Goal: Task Accomplishment & Management: Use online tool/utility

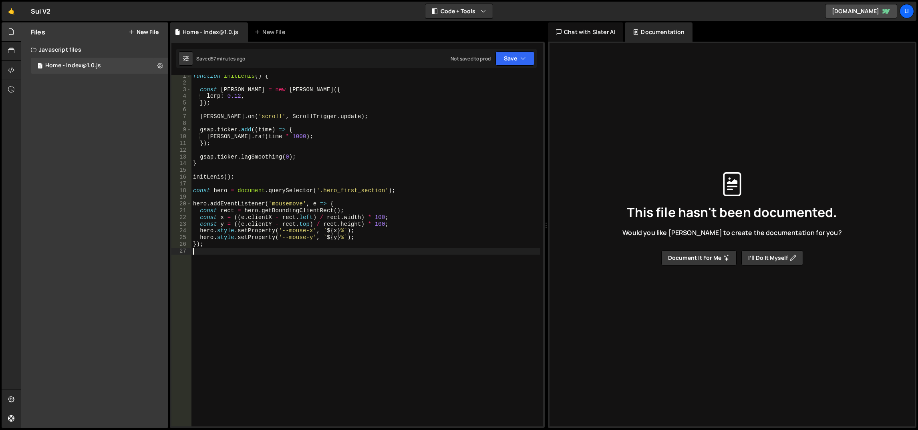
scroll to position [2, 0]
type textarea "});"
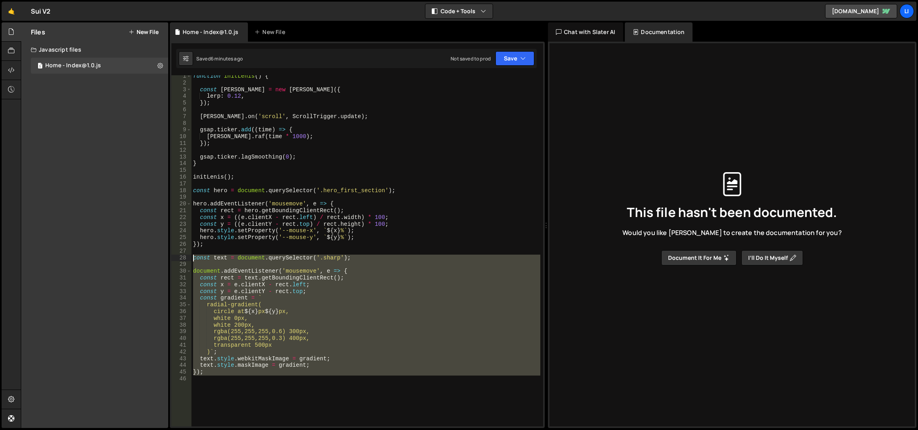
drag, startPoint x: 248, startPoint y: 381, endPoint x: 192, endPoint y: 257, distance: 136.2
click at [192, 257] on div "function initLenis ( ) { const [PERSON_NAME] = new [PERSON_NAME] ({ lerp : 0.12…" at bounding box center [365, 255] width 349 height 365
type textarea "const text = document.querySelector('.sharp');"
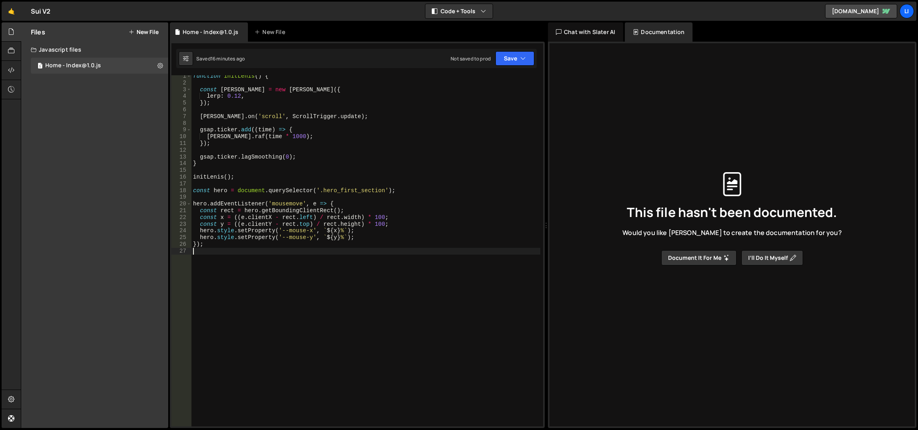
click at [331, 302] on div "function initLenis ( ) { const [PERSON_NAME] = new [PERSON_NAME] ({ lerp : 0.12…" at bounding box center [365, 255] width 349 height 365
paste textarea "const hero = document.querySelector('.hero_first_section');"
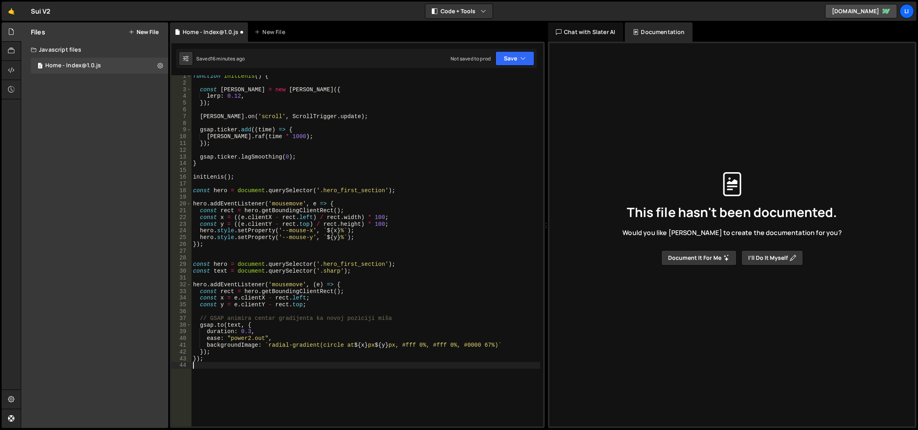
click at [220, 263] on div "function initLenis ( ) { const [PERSON_NAME] = new [PERSON_NAME] ({ lerp : 0.12…" at bounding box center [365, 255] width 349 height 365
click at [237, 247] on div "function initLenis ( ) { const [PERSON_NAME] = new [PERSON_NAME] ({ lerp : 0.12…" at bounding box center [365, 255] width 349 height 365
click at [239, 285] on div "function initLenis ( ) { const [PERSON_NAME] = new [PERSON_NAME] ({ lerp : 0.12…" at bounding box center [365, 255] width 349 height 365
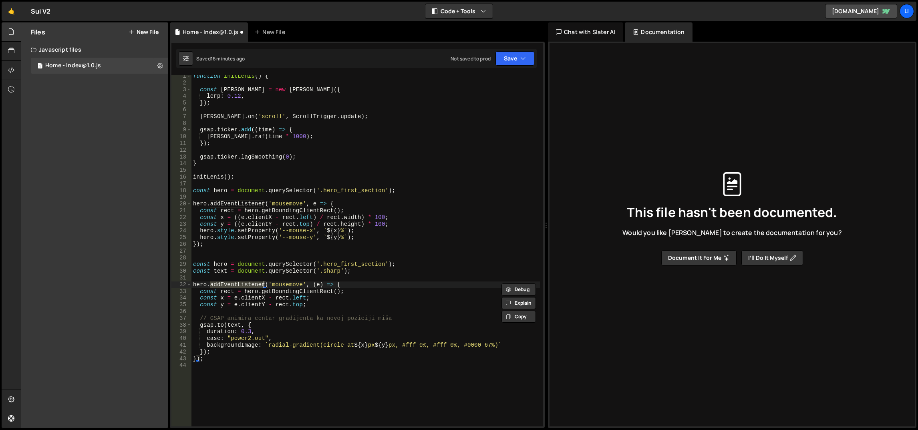
click at [239, 285] on div "function initLenis ( ) { const [PERSON_NAME] = new [PERSON_NAME] ({ lerp : 0.12…" at bounding box center [365, 250] width 349 height 351
click at [239, 285] on div "function initLenis ( ) { const [PERSON_NAME] = new [PERSON_NAME] ({ lerp : 0.12…" at bounding box center [365, 255] width 349 height 365
click at [239, 285] on div "function initLenis ( ) { const [PERSON_NAME] = new [PERSON_NAME] ({ lerp : 0.12…" at bounding box center [365, 250] width 349 height 351
drag, startPoint x: 364, startPoint y: 272, endPoint x: 193, endPoint y: 268, distance: 170.3
click at [167, 266] on div "Files New File Javascript files 1 Home - Index@1.0.js 0 CSS files Copy share li…" at bounding box center [469, 225] width 897 height 406
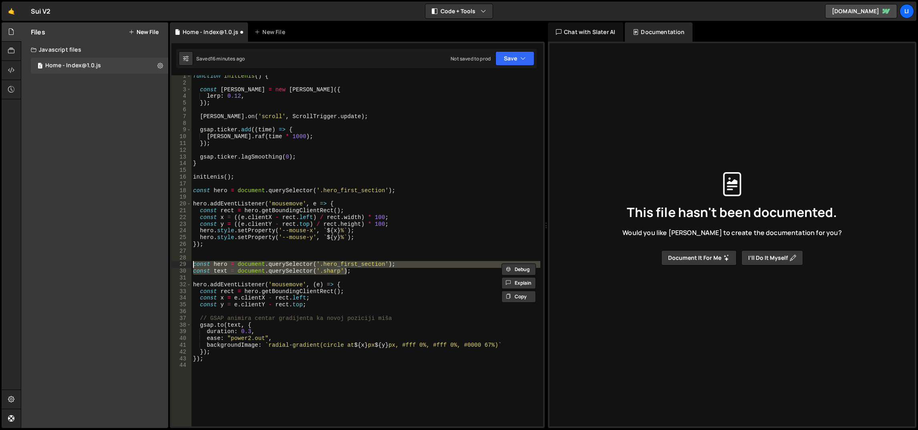
click at [281, 262] on div "function initLenis ( ) { const [PERSON_NAME] = new [PERSON_NAME] ({ lerp : 0.12…" at bounding box center [365, 250] width 349 height 351
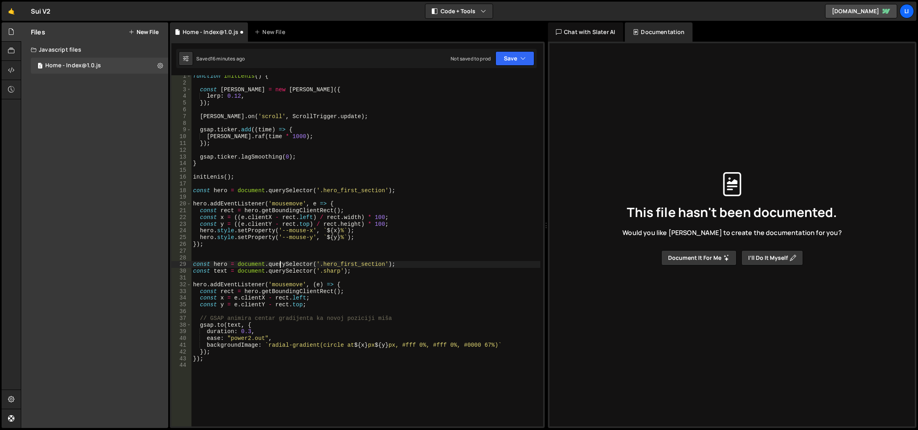
click at [283, 265] on div "function initLenis ( ) { const [PERSON_NAME] = new [PERSON_NAME] ({ lerp : 0.12…" at bounding box center [365, 255] width 349 height 365
type textarea "const text = document.querySelector('.sharp');"
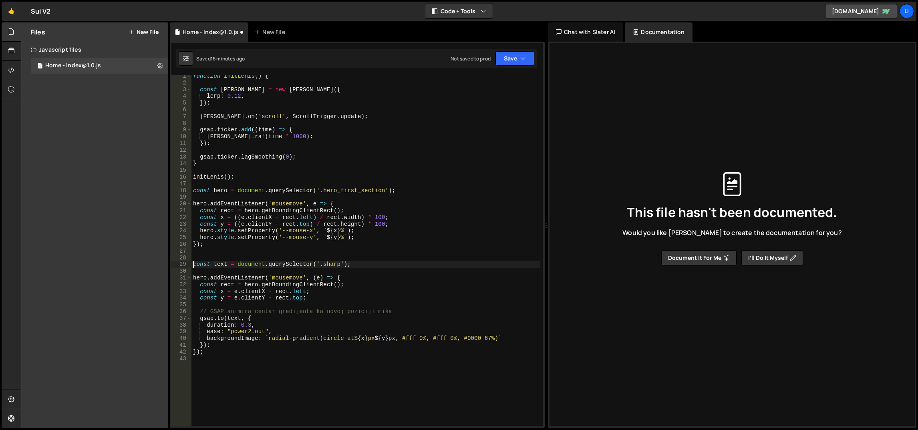
click at [296, 249] on div "function initLenis ( ) { const [PERSON_NAME] = new [PERSON_NAME] ({ lerp : 0.12…" at bounding box center [365, 255] width 349 height 365
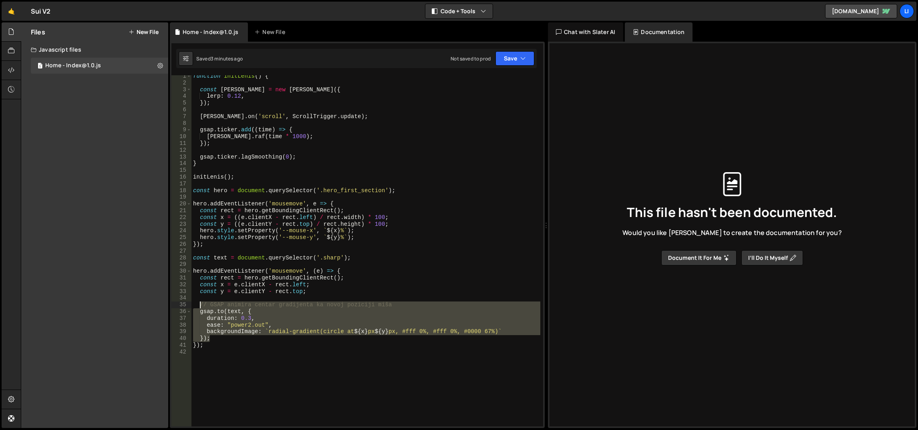
drag, startPoint x: 240, startPoint y: 338, endPoint x: 197, endPoint y: 305, distance: 54.6
click at [197, 305] on div "function initLenis ( ) { const [PERSON_NAME] = new [PERSON_NAME] ({ lerp : 0.12…" at bounding box center [365, 255] width 349 height 365
paste textarea "});"
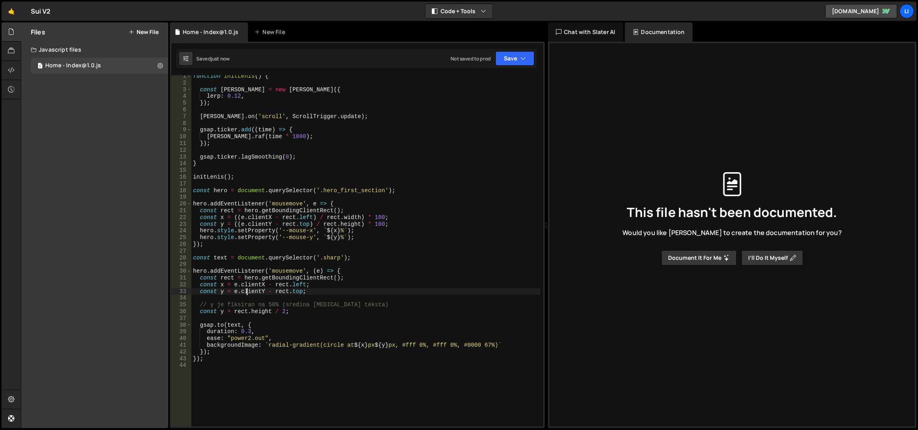
click at [247, 292] on div "function initLenis ( ) { const [PERSON_NAME] = new [PERSON_NAME] ({ lerp : 0.12…" at bounding box center [365, 255] width 349 height 365
type textarea "const y = e.clientY - [DOMAIN_NAME];"
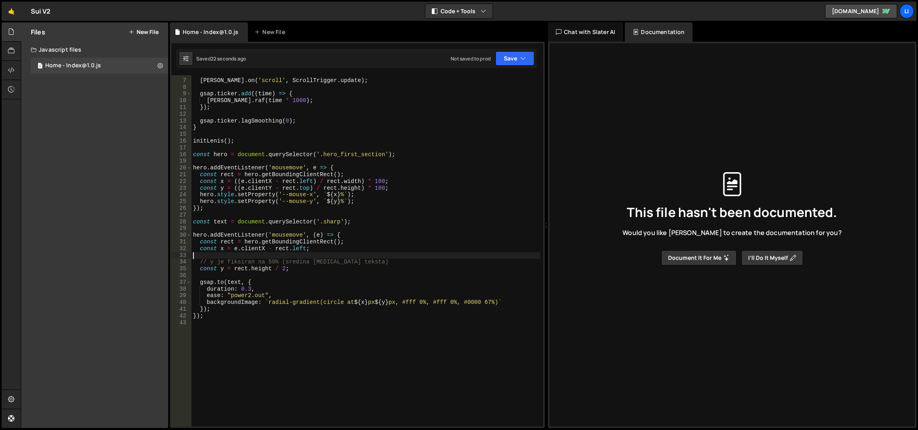
scroll to position [38, 0]
click at [330, 219] on div "[PERSON_NAME] . on ( 'scroll' , ScrollTrigger . update ) ; gsap . ticker . add …" at bounding box center [365, 252] width 349 height 365
click at [299, 249] on div "[PERSON_NAME] . on ( 'scroll' , ScrollTrigger . update ) ; gsap . ticker . add …" at bounding box center [365, 252] width 349 height 365
click at [282, 268] on div "[PERSON_NAME] . on ( 'scroll' , ScrollTrigger . update ) ; gsap . ticker . add …" at bounding box center [365, 252] width 349 height 365
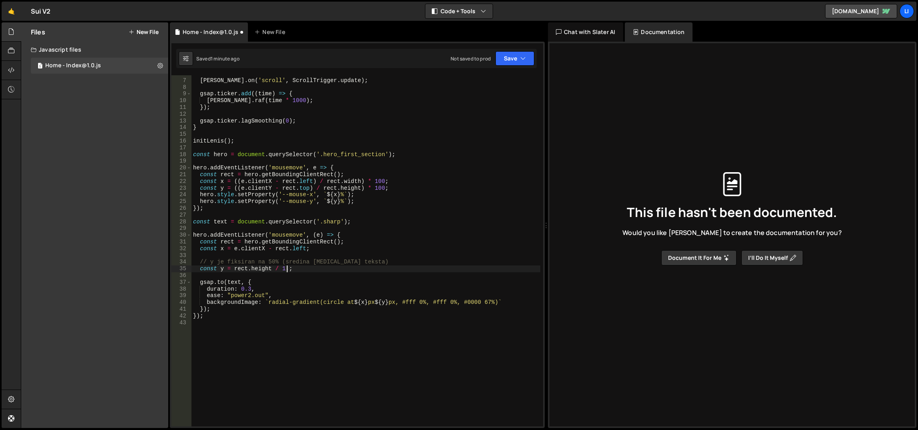
scroll to position [0, 6]
click at [353, 208] on div "[PERSON_NAME] . on ( 'scroll' , ScrollTrigger . update ) ; gsap . ticker . add …" at bounding box center [365, 252] width 349 height 365
click at [242, 268] on div "[PERSON_NAME] . on ( 'scroll' , ScrollTrigger . update ) ; gsap . ticker . add …" at bounding box center [365, 252] width 349 height 365
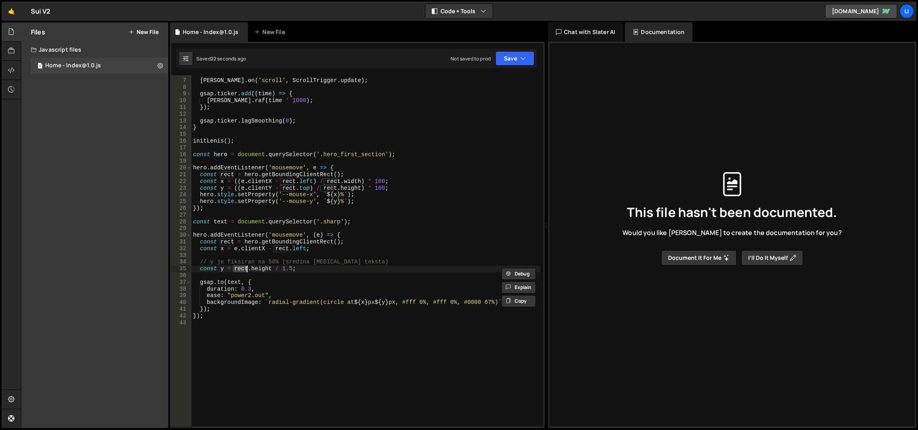
click at [242, 268] on div "[PERSON_NAME] . on ( 'scroll' , ScrollTrigger . update ) ; gsap . ticker . add …" at bounding box center [365, 252] width 349 height 365
type textarea "const y = rect.height / 1.5;"
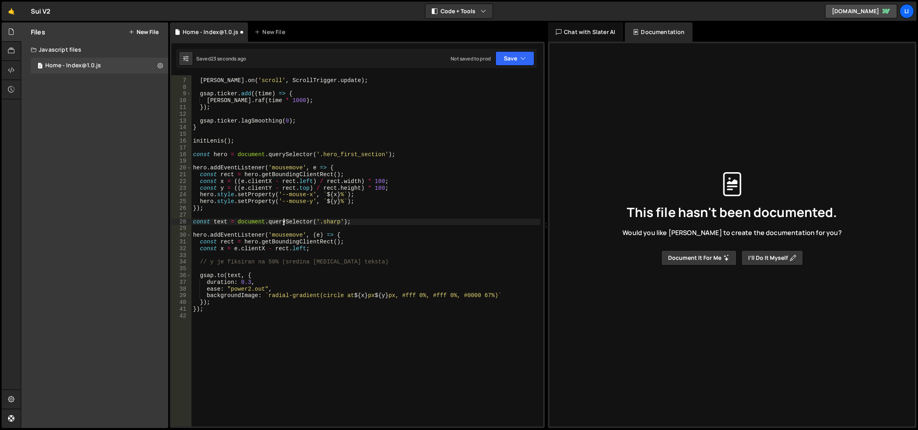
click at [282, 219] on div "[PERSON_NAME] . on ( 'scroll' , ScrollTrigger . update ) ; gsap . ticker . add …" at bounding box center [365, 252] width 349 height 365
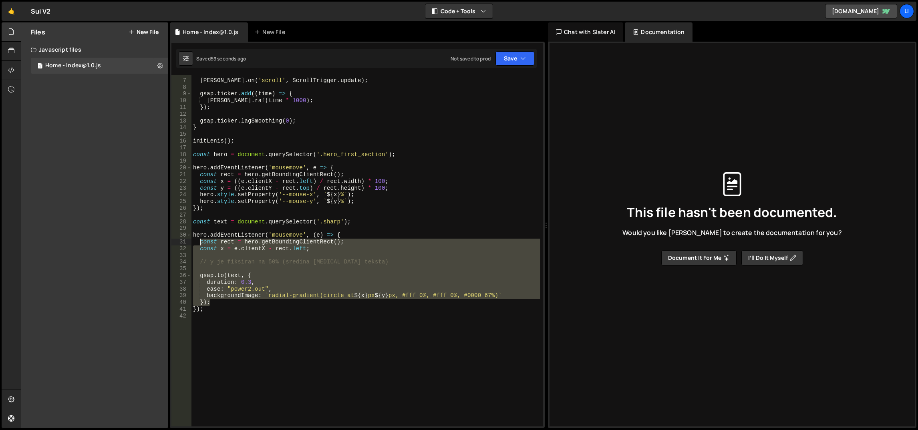
drag, startPoint x: 225, startPoint y: 304, endPoint x: 200, endPoint y: 241, distance: 68.5
click at [200, 241] on div "[PERSON_NAME] . on ( 'scroll' , ScrollTrigger . update ) ; gsap . ticker . add …" at bounding box center [365, 252] width 349 height 365
paste textarea "})"
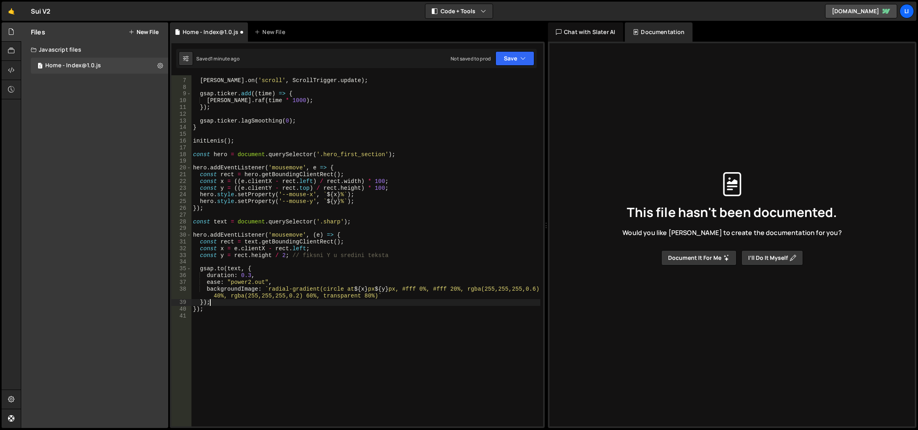
click at [236, 209] on div "[PERSON_NAME] . on ( 'scroll' , ScrollTrigger . update ) ; gsap . ticker . add …" at bounding box center [365, 252] width 349 height 365
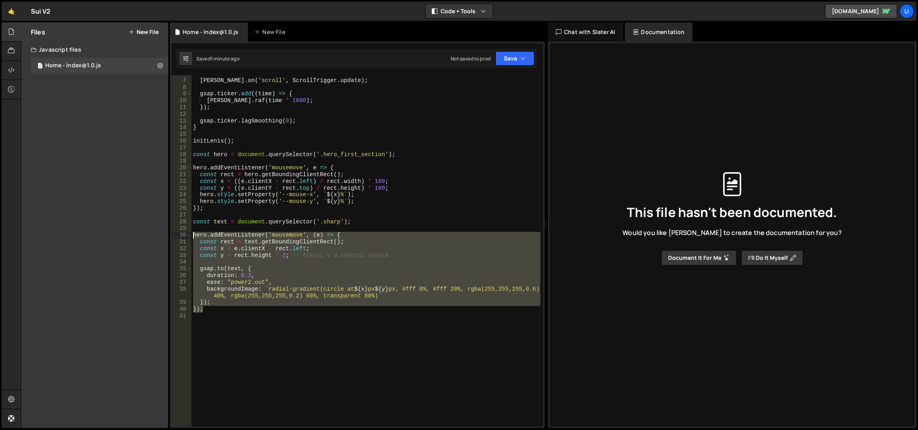
drag, startPoint x: 241, startPoint y: 310, endPoint x: 191, endPoint y: 232, distance: 91.9
click at [191, 232] on div "[PERSON_NAME] . on ( 'scroll' , ScrollTrigger . update ) ; gsap . ticker . add …" at bounding box center [365, 252] width 349 height 365
click at [256, 276] on div "[PERSON_NAME] . on ( 'scroll' , ScrollTrigger . update ) ; gsap . ticker . add …" at bounding box center [365, 250] width 349 height 351
drag, startPoint x: 226, startPoint y: 316, endPoint x: 190, endPoint y: 234, distance: 88.9
click at [190, 234] on div "duration: 0.3, 6 7 8 9 10 11 12 13 14 15 16 17 18 19 20 21 22 23 24 25 26 27 28…" at bounding box center [357, 250] width 372 height 351
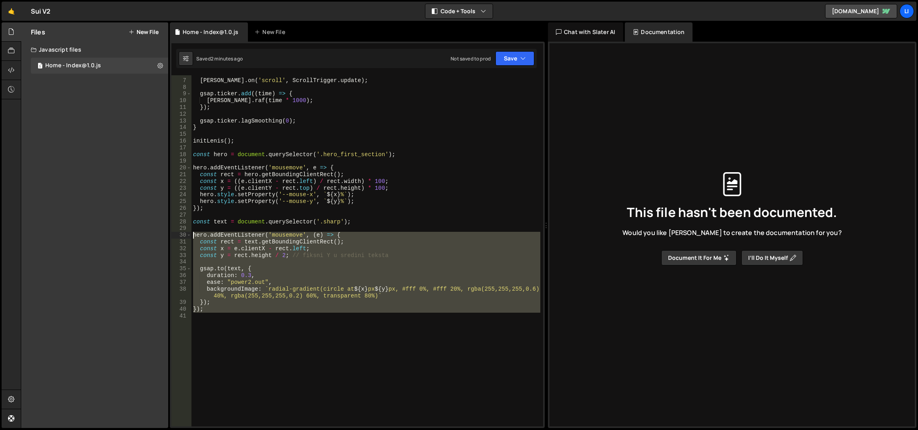
type textarea "hero.addEventListener('mousemove', (e) => { const rect = text.getBoundingClient…"
paste textarea
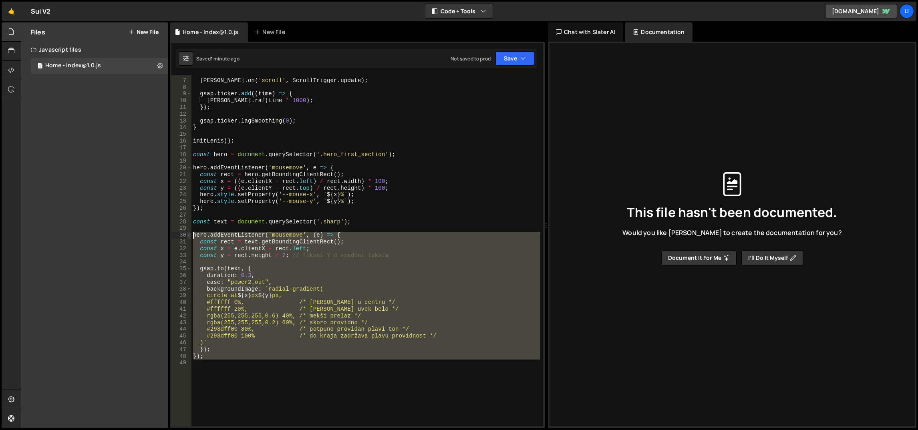
drag, startPoint x: 242, startPoint y: 371, endPoint x: 188, endPoint y: 235, distance: 146.0
click at [188, 235] on div "6 7 8 9 10 11 12 13 14 15 16 17 18 19 20 21 22 23 24 25 26 27 28 29 30 31 32 33…" at bounding box center [357, 250] width 372 height 351
type textarea "hero.addEventListener('mousemove', (e) => { const rect = text.getBoundingClient…"
paste textarea
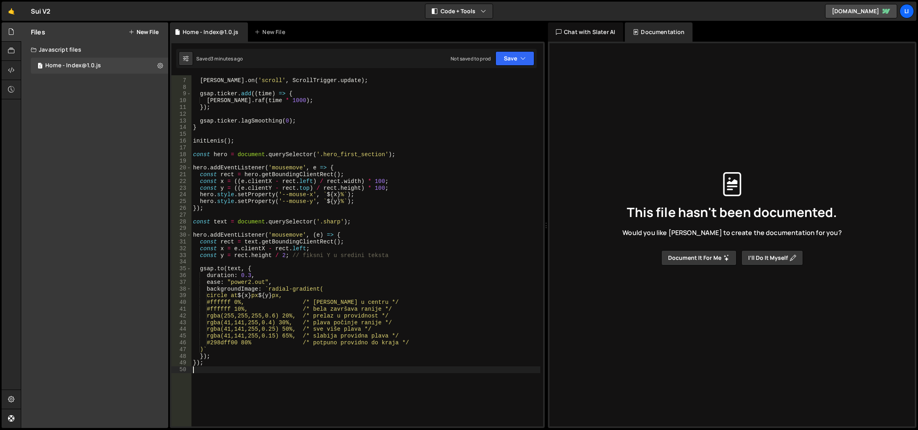
click at [349, 225] on div "[PERSON_NAME] . on ( 'scroll' , ScrollTrigger . update ) ; gsap . ticker . add …" at bounding box center [365, 252] width 349 height 365
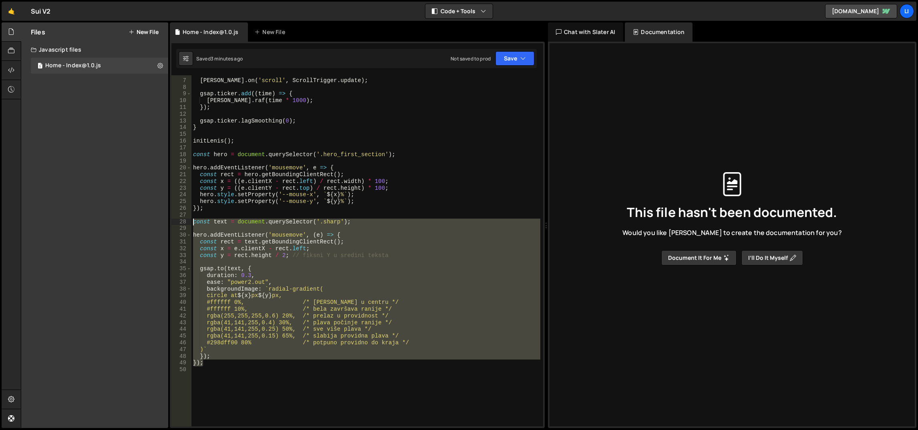
drag, startPoint x: 235, startPoint y: 362, endPoint x: 189, endPoint y: 222, distance: 147.7
click at [189, 222] on div "6 7 8 9 10 11 12 13 14 15 16 17 18 19 20 21 22 23 24 25 26 27 28 29 30 31 32 33…" at bounding box center [357, 250] width 372 height 351
type textarea "const text = document.querySelector('.sharp');"
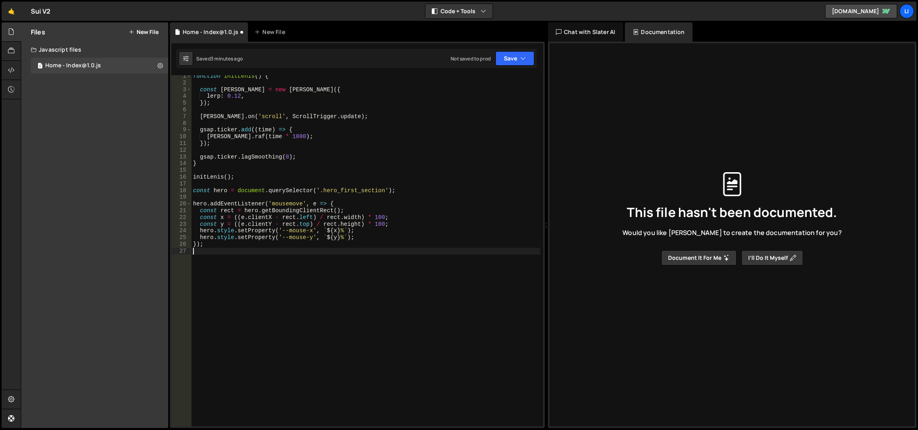
scroll to position [2, 0]
click at [313, 237] on div "function initLenis ( ) { const [PERSON_NAME] = new [PERSON_NAME] ({ lerp : 0.12…" at bounding box center [365, 255] width 349 height 365
type textarea "hero.style.setProperty('--mouse-y', `${y}%`);"
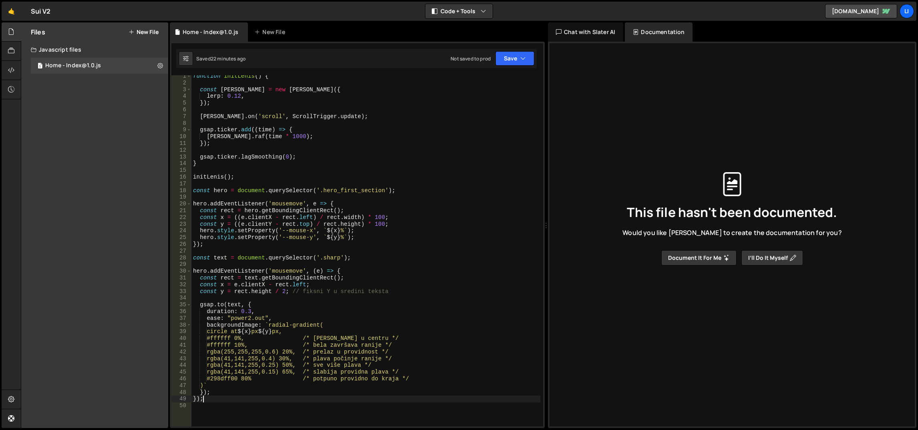
click at [281, 340] on div "function initLenis ( ) { const [PERSON_NAME] = new [PERSON_NAME] ({ lerp : 0.12…" at bounding box center [365, 255] width 349 height 365
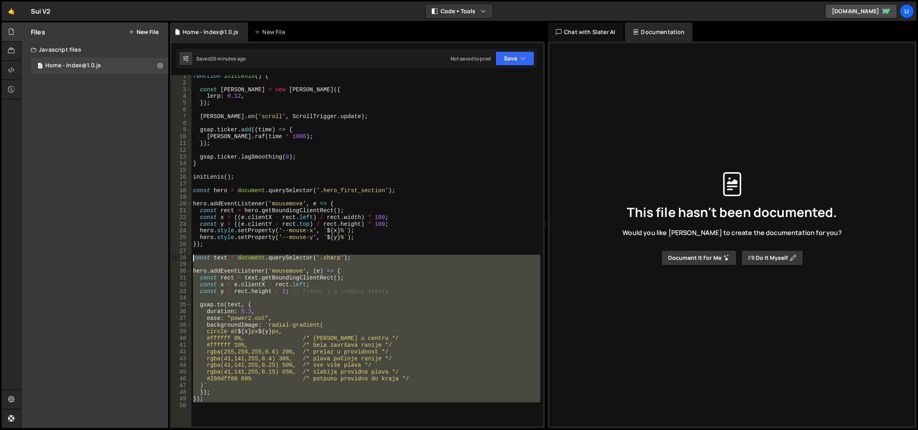
drag, startPoint x: 220, startPoint y: 376, endPoint x: 189, endPoint y: 258, distance: 121.8
click at [189, 258] on div "#ffffff 0%, /* [PERSON_NAME] u centru */ 1 2 3 4 5 6 7 8 9 10 11 12 13 14 15 16…" at bounding box center [357, 250] width 372 height 351
type textarea "const text = document.querySelector('.sharp');"
paste textarea
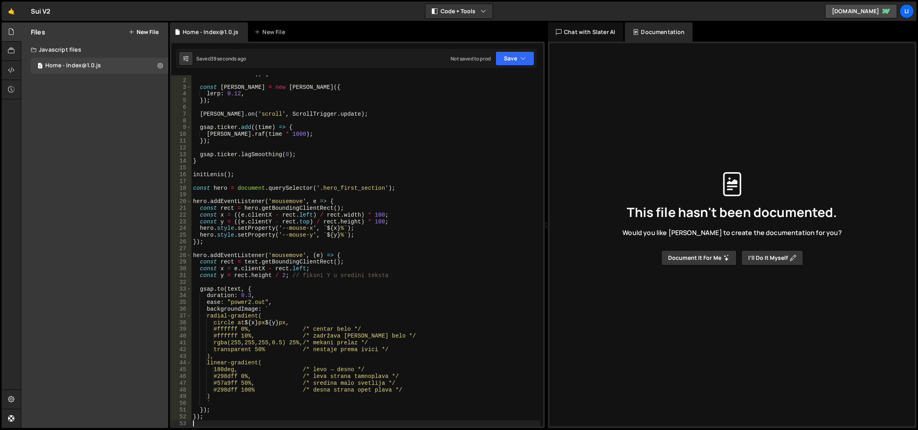
click at [234, 289] on div "function initLenis ( ) { const [PERSON_NAME] = new [PERSON_NAME] ({ lerp : 0.12…" at bounding box center [365, 252] width 349 height 365
click at [234, 289] on div "function initLenis ( ) { const [PERSON_NAME] = new [PERSON_NAME] ({ lerp : 0.12…" at bounding box center [365, 250] width 349 height 351
click at [234, 289] on div "function initLenis ( ) { const [PERSON_NAME] = new [PERSON_NAME] ({ lerp : 0.12…" at bounding box center [365, 252] width 349 height 365
click at [222, 244] on div "function initLenis ( ) { const [PERSON_NAME] = new [PERSON_NAME] ({ lerp : 0.12…" at bounding box center [365, 252] width 349 height 365
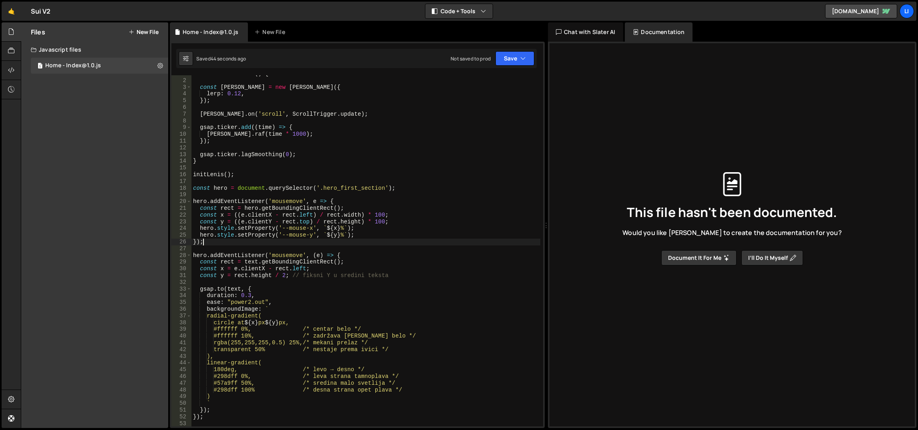
type textarea "});"
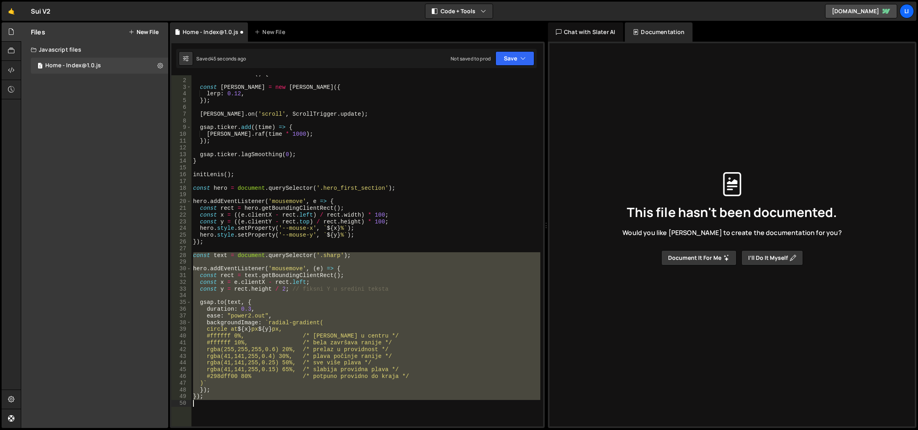
click at [258, 265] on div "function initLenis ( ) { const [PERSON_NAME] = new [PERSON_NAME] ({ lerp : 0.12…" at bounding box center [365, 250] width 349 height 351
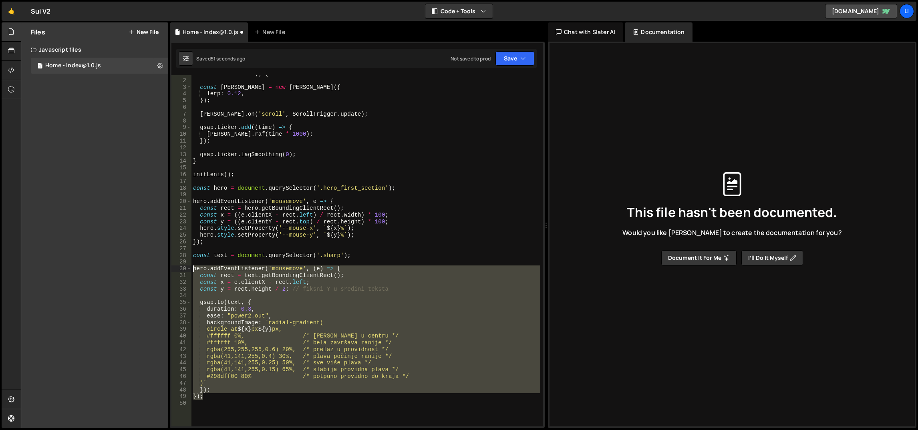
drag, startPoint x: 230, startPoint y: 398, endPoint x: 191, endPoint y: 269, distance: 135.0
click at [191, 269] on div "function initLenis ( ) { const [PERSON_NAME] = new [PERSON_NAME] ({ lerp : 0.12…" at bounding box center [365, 252] width 349 height 365
type textarea "hero.addEventListener('mousemove', (e) => { const rect = text.getBoundingClient…"
paste textarea
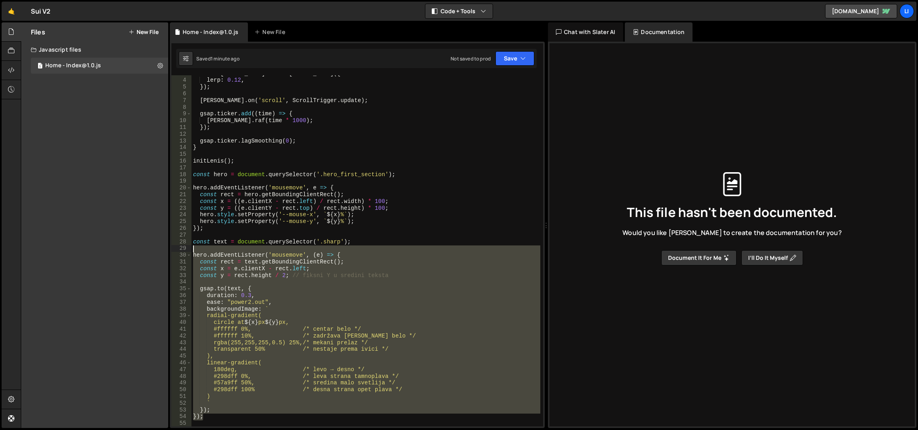
drag, startPoint x: 217, startPoint y: 415, endPoint x: 192, endPoint y: 256, distance: 160.6
click at [192, 256] on div "const [PERSON_NAME] = new [PERSON_NAME] ({ lerp : 0.12 , }) ; [PERSON_NAME] . o…" at bounding box center [365, 252] width 349 height 365
type textarea "hero.addEventListener('mousemove', (e) => { const rect = text.getBoundingClient…"
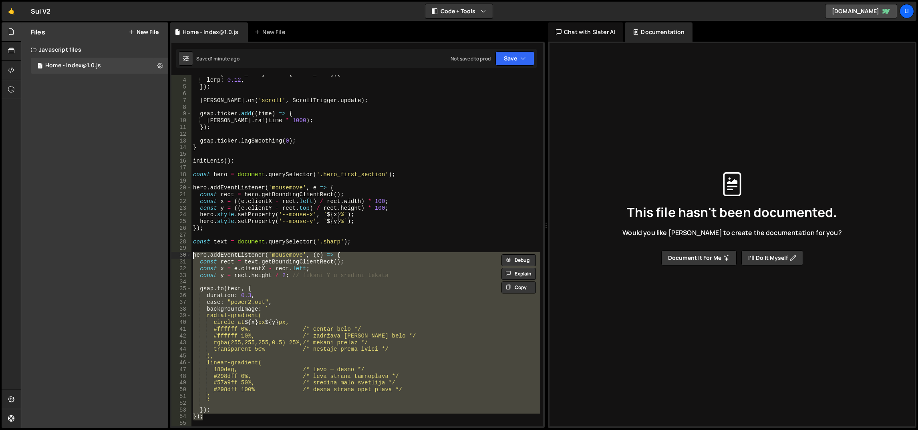
paste textarea
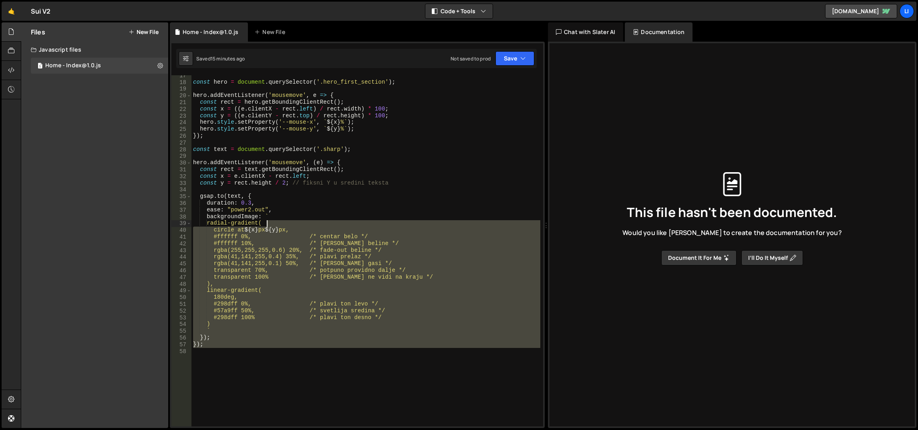
scroll to position [74, 0]
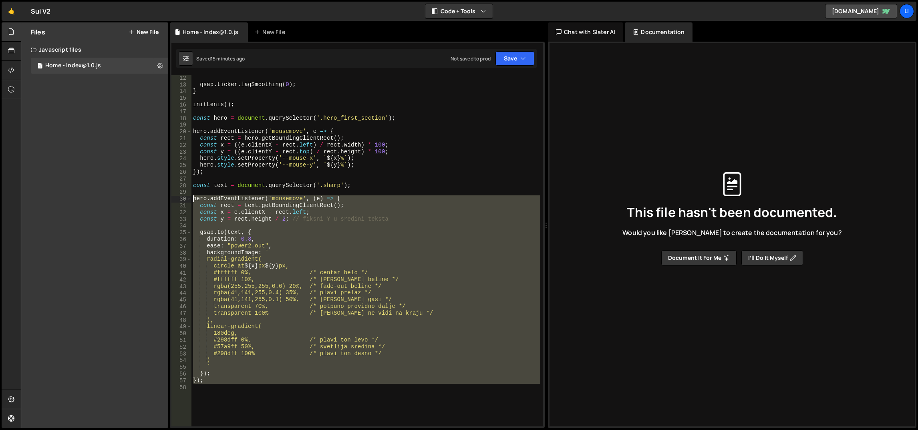
drag, startPoint x: 278, startPoint y: 317, endPoint x: 181, endPoint y: 199, distance: 153.0
click at [181, 199] on div "12 13 14 15 16 17 18 19 20 21 22 23 24 25 26 27 28 29 30 31 32 33 34 35 36 37 3…" at bounding box center [357, 250] width 372 height 351
paste textarea "}"
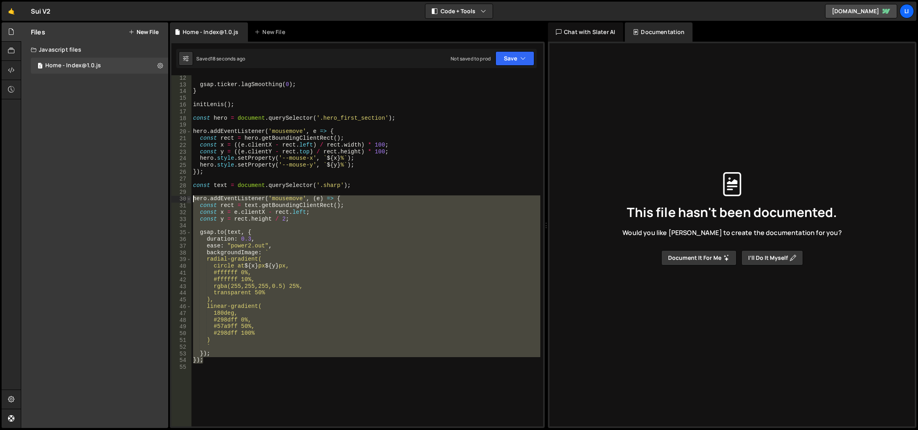
drag, startPoint x: 218, startPoint y: 361, endPoint x: 186, endPoint y: 197, distance: 166.9
click at [186, 197] on div "}); 12 13 14 15 16 17 18 19 20 21 22 23 24 25 26 27 28 29 30 31 32 33 34 35 36 …" at bounding box center [357, 250] width 372 height 351
paste textarea "}"
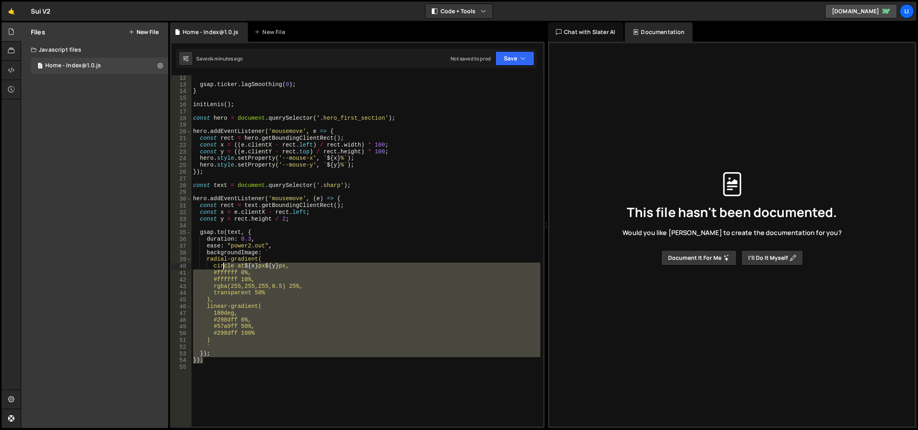
drag, startPoint x: 258, startPoint y: 362, endPoint x: 224, endPoint y: 266, distance: 101.9
click at [224, 266] on div "gsap . ticker . lagSmoothing ( 0 ) ; } initLenis ( ) ; const hero = document . …" at bounding box center [365, 257] width 349 height 365
click at [226, 266] on div "gsap . ticker . lagSmoothing ( 0 ) ; } initLenis ( ) ; const hero = document . …" at bounding box center [365, 250] width 349 height 351
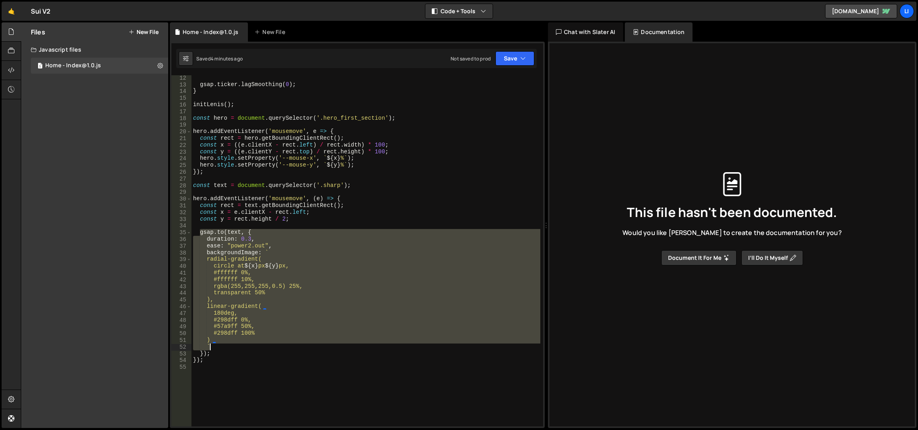
drag, startPoint x: 199, startPoint y: 230, endPoint x: 235, endPoint y: 352, distance: 126.6
click at [235, 352] on div "gsap . ticker . lagSmoothing ( 0 ) ; } initLenis ( ) ; const hero = document . …" at bounding box center [365, 257] width 349 height 365
paste textarea
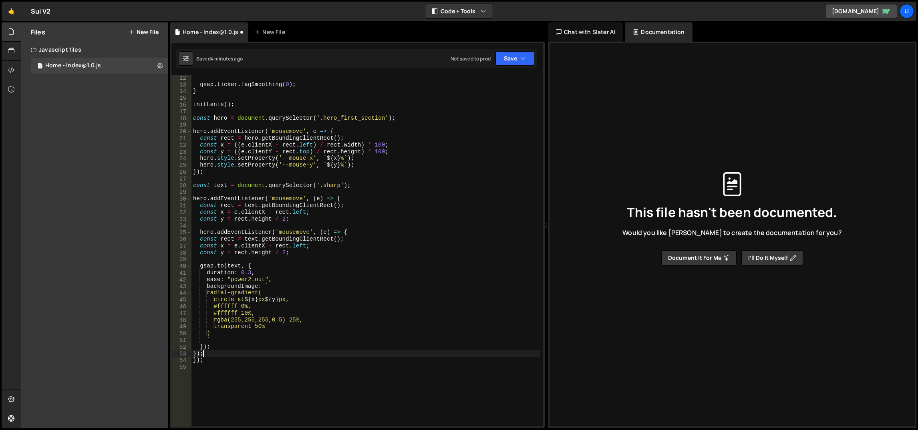
scroll to position [0, 0]
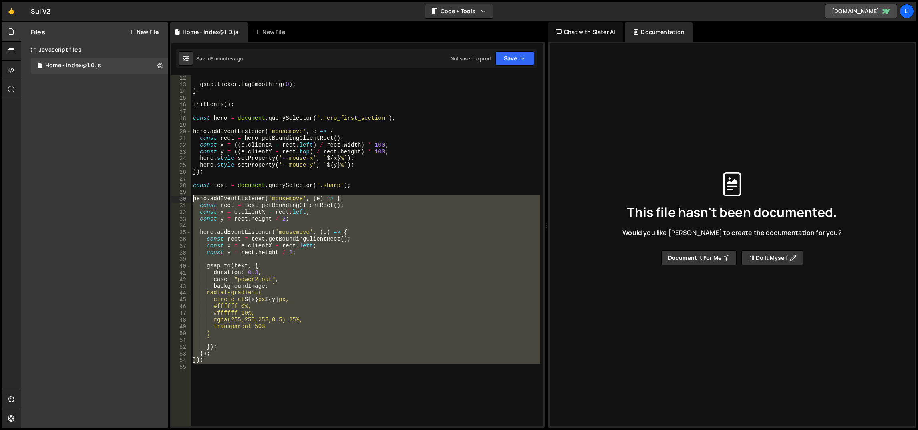
drag, startPoint x: 232, startPoint y: 367, endPoint x: 191, endPoint y: 198, distance: 174.1
click at [191, 198] on div "}); 12 13 14 15 16 17 18 19 20 21 22 23 24 25 26 27 28 29 30 31 32 33 34 35 36 …" at bounding box center [357, 250] width 372 height 351
paste textarea "}"
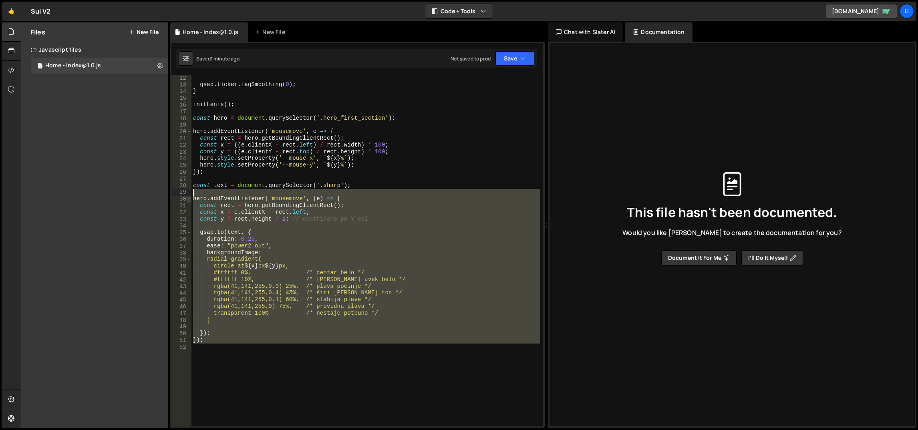
drag, startPoint x: 247, startPoint y: 334, endPoint x: 189, endPoint y: 199, distance: 147.0
click at [189, 199] on div "}); 12 13 14 15 16 17 18 19 20 21 22 23 24 25 26 27 28 29 30 31 32 33 34 35 36 …" at bounding box center [357, 250] width 372 height 351
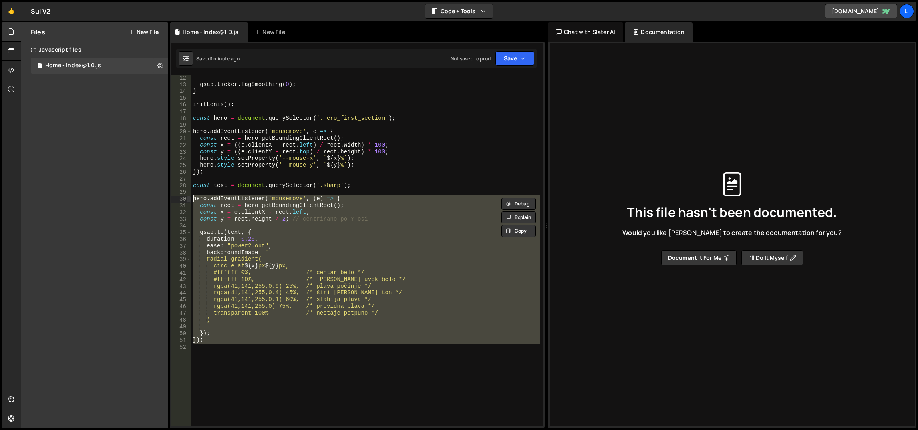
paste textarea "}"
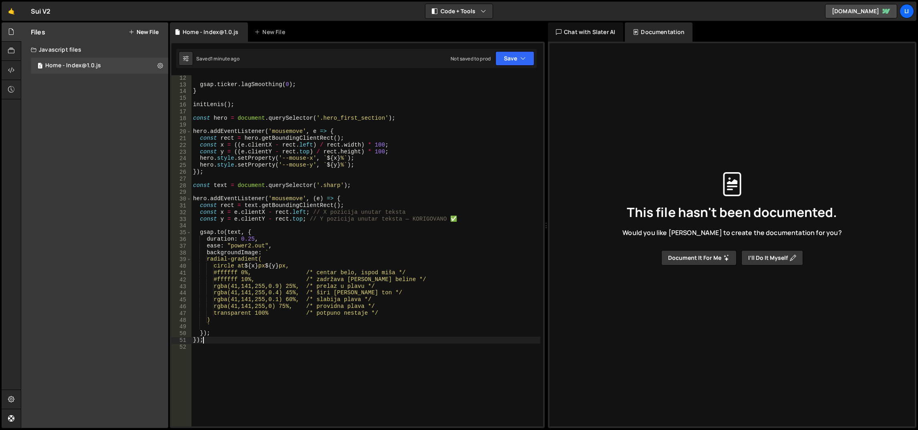
scroll to position [38, 0]
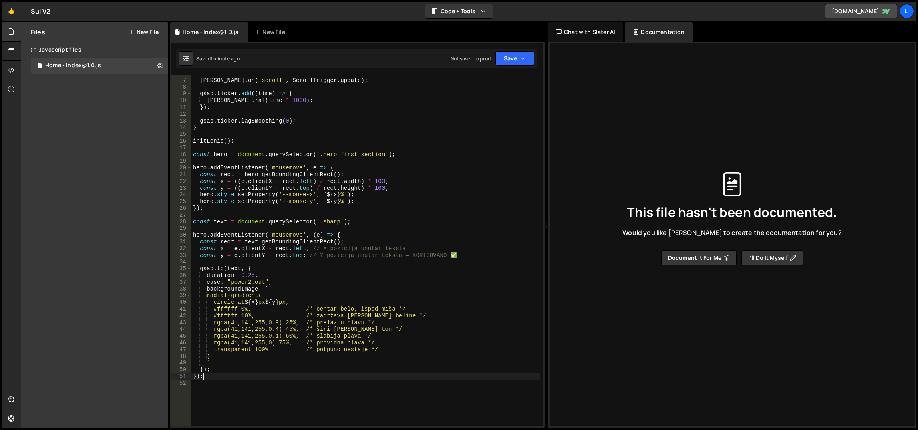
click at [257, 203] on div "[PERSON_NAME] . on ( 'scroll' , ScrollTrigger . update ) ; gsap . ticker . add …" at bounding box center [365, 252] width 349 height 365
type textarea "hero.style.setProperty('--mouse-y', `${y}%`);"
click at [257, 203] on div "[PERSON_NAME] . on ( 'scroll' , ScrollTrigger . update ) ; gsap . ticker . add …" at bounding box center [365, 252] width 349 height 365
click at [263, 212] on div "[PERSON_NAME] . on ( 'scroll' , ScrollTrigger . update ) ; gsap . ticker . add …" at bounding box center [365, 252] width 349 height 365
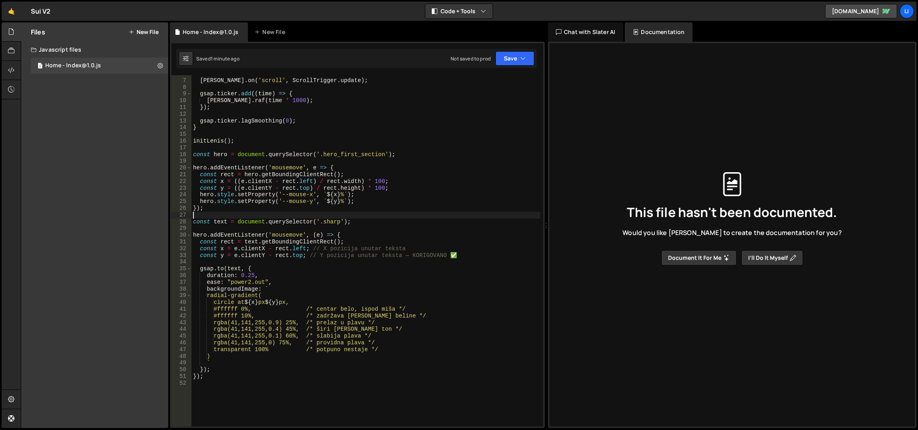
click at [263, 212] on div "[PERSON_NAME] . on ( 'scroll' , ScrollTrigger . update ) ; gsap . ticker . add …" at bounding box center [365, 252] width 349 height 365
click at [266, 191] on div "[PERSON_NAME] . on ( 'scroll' , ScrollTrigger . update ) ; gsap . ticker . add …" at bounding box center [365, 252] width 349 height 365
click at [270, 208] on div "[PERSON_NAME] . on ( 'scroll' , ScrollTrigger . update ) ; gsap . ticker . add …" at bounding box center [365, 252] width 349 height 365
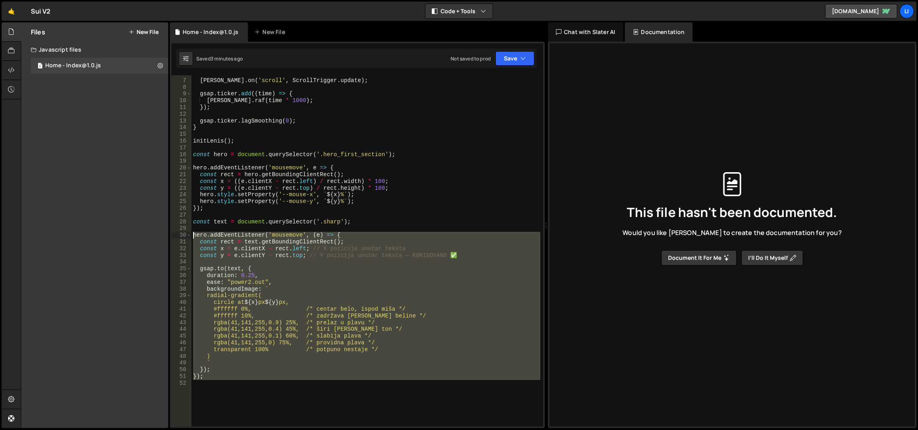
drag, startPoint x: 242, startPoint y: 364, endPoint x: 191, endPoint y: 233, distance: 140.9
click at [191, 233] on div "}); 6 7 8 9 10 11 12 13 14 15 16 17 18 19 20 21 22 23 24 25 26 27 28 29 30 31 3…" at bounding box center [357, 250] width 372 height 351
paste textarea "}"
drag, startPoint x: 223, startPoint y: 381, endPoint x: 188, endPoint y: 236, distance: 149.6
click at [188, 236] on div "}); 6 7 8 9 10 11 12 13 14 15 16 17 18 19 20 21 22 23 24 25 26 27 28 29 30 31 3…" at bounding box center [357, 250] width 372 height 351
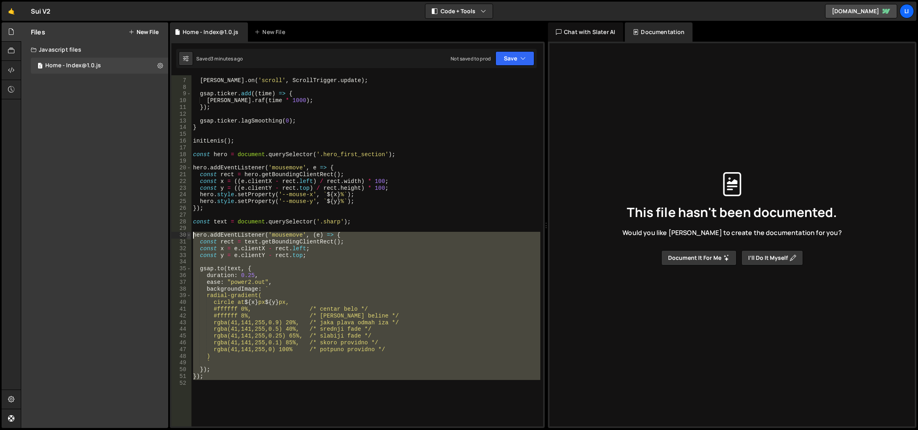
paste textarea "}"
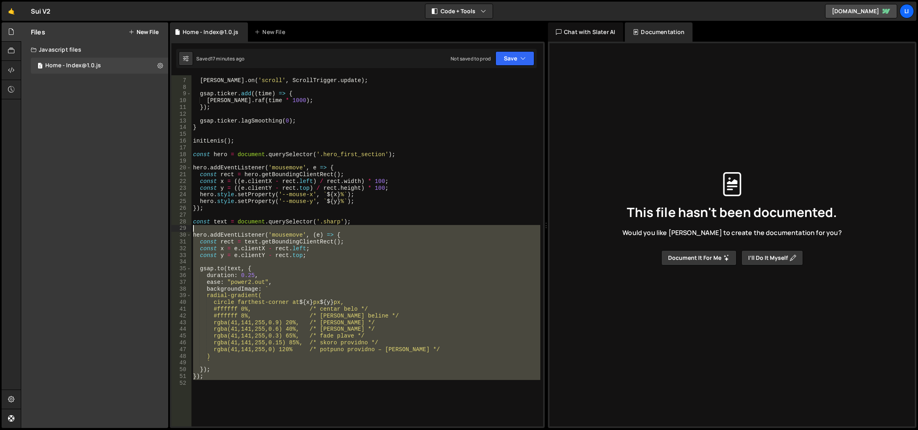
drag, startPoint x: 223, startPoint y: 364, endPoint x: 187, endPoint y: 229, distance: 139.3
click at [187, 229] on div "}); 6 7 8 9 10 11 12 13 14 15 16 17 18 19 20 21 22 23 24 25 26 27 28 29 30 31 3…" at bounding box center [357, 250] width 372 height 351
paste textarea "});"
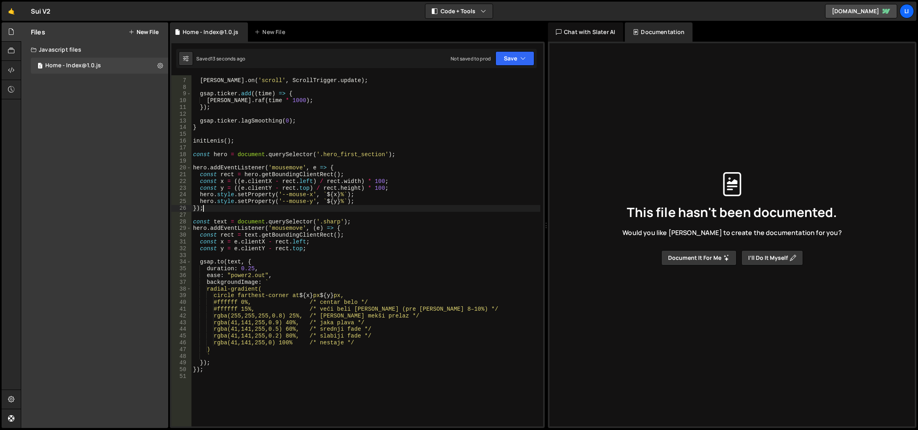
click at [259, 205] on div "[PERSON_NAME] . on ( 'scroll' , ScrollTrigger . update ) ; gsap . ticker . add …" at bounding box center [365, 252] width 349 height 365
click at [266, 169] on div "[PERSON_NAME] . on ( 'scroll' , ScrollTrigger . update ) ; gsap . ticker . add …" at bounding box center [365, 252] width 349 height 365
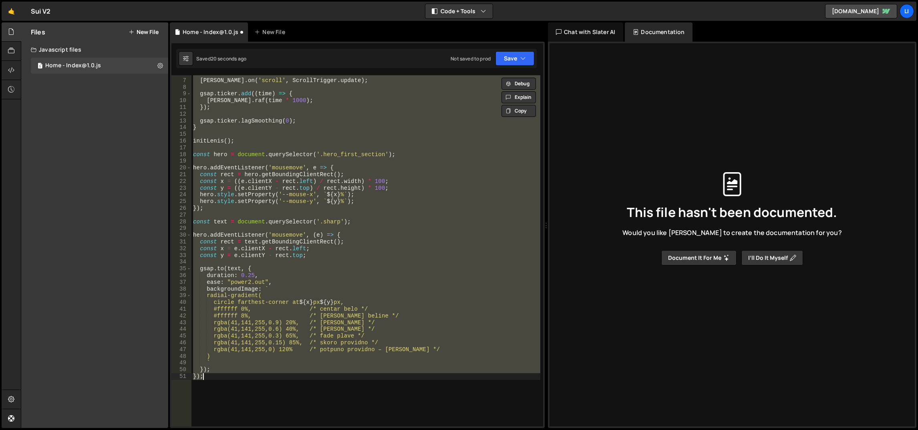
type textarea "});"
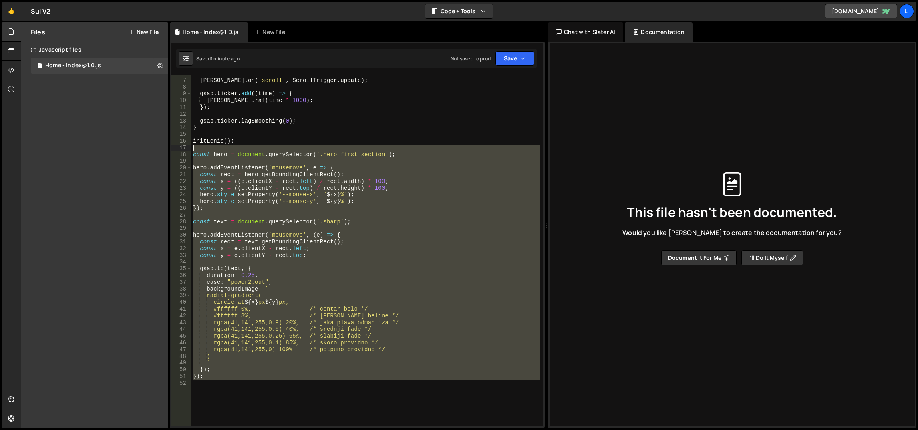
drag, startPoint x: 263, startPoint y: 385, endPoint x: 184, endPoint y: 151, distance: 247.6
click at [184, 151] on div "6 7 8 9 10 11 12 13 14 15 16 17 18 19 20 21 22 23 24 25 26 27 28 29 30 31 32 33…" at bounding box center [357, 250] width 372 height 351
type textarea "const hero = document.querySelector('.hero_first_section');"
paste textarea
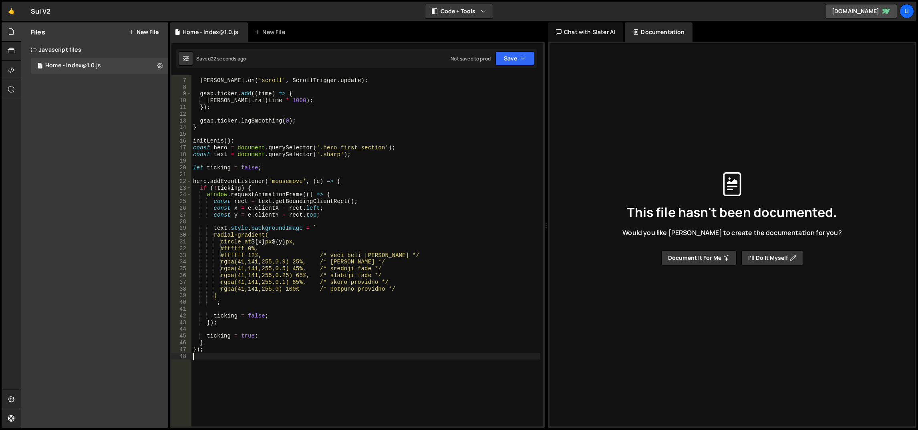
click at [357, 226] on div "[PERSON_NAME] . on ( 'scroll' , ScrollTrigger . update ) ; gsap . ticker . add …" at bounding box center [365, 252] width 349 height 365
click at [362, 198] on div "[PERSON_NAME] . on ( 'scroll' , ScrollTrigger . update ) ; gsap . ticker . add …" at bounding box center [365, 252] width 349 height 365
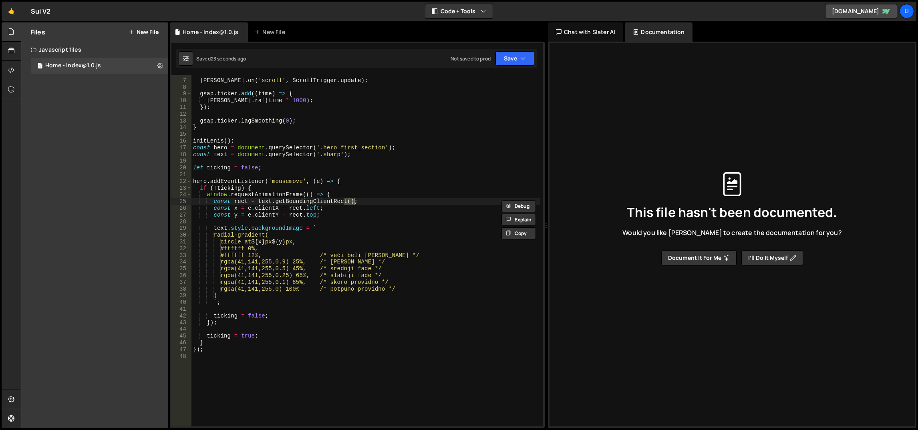
click at [362, 198] on div "[PERSON_NAME] . on ( 'scroll' , ScrollTrigger . update ) ; gsap . ticker . add …" at bounding box center [365, 252] width 349 height 365
click at [368, 216] on div "[PERSON_NAME] . on ( 'scroll' , ScrollTrigger . update ) ; gsap . ticker . add …" at bounding box center [365, 252] width 349 height 365
click at [363, 239] on div "[PERSON_NAME] . on ( 'scroll' , ScrollTrigger . update ) ; gsap . ticker . add …" at bounding box center [365, 252] width 349 height 365
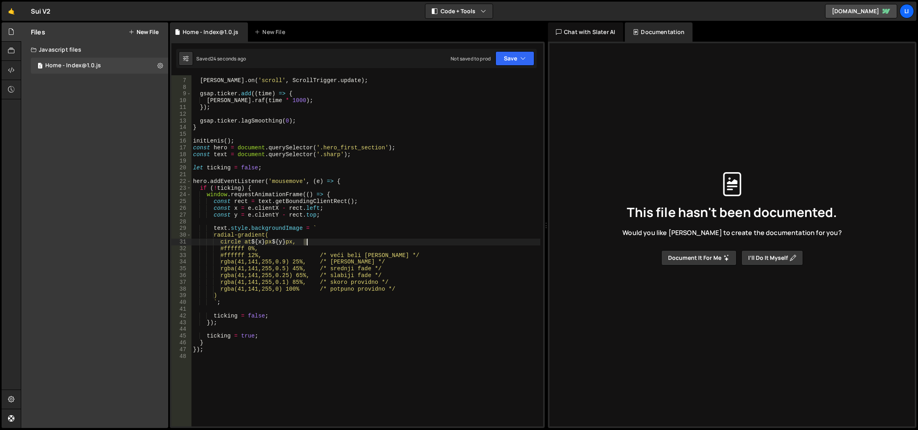
click at [363, 239] on div "[PERSON_NAME] . on ( 'scroll' , ScrollTrigger . update ) ; gsap . ticker . add …" at bounding box center [365, 252] width 349 height 365
click at [360, 232] on div "[PERSON_NAME] . on ( 'scroll' , ScrollTrigger . update ) ; gsap . ticker . add …" at bounding box center [365, 252] width 349 height 365
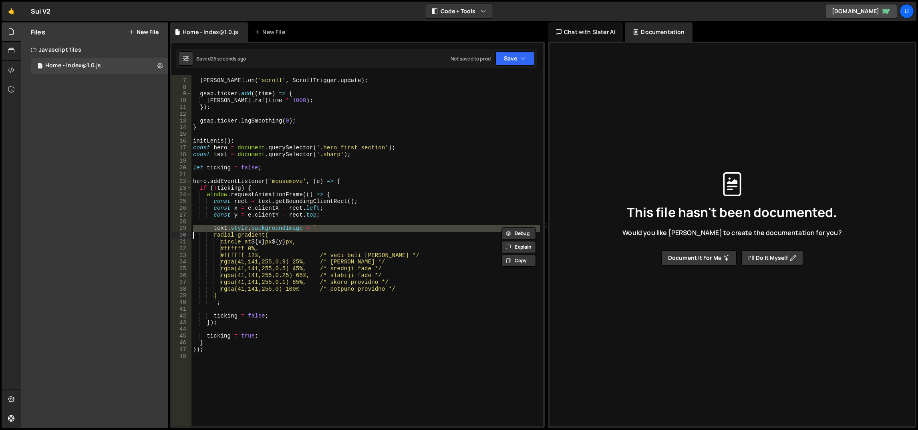
click at [361, 236] on div "[PERSON_NAME] . on ( 'scroll' , ScrollTrigger . update ) ; gsap . ticker . add …" at bounding box center [365, 252] width 349 height 365
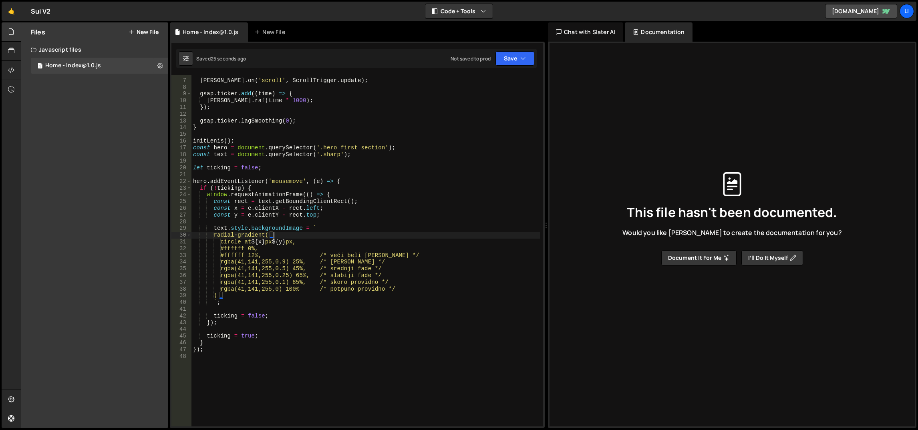
click at [361, 236] on div "[PERSON_NAME] . on ( 'scroll' , ScrollTrigger . update ) ; gsap . ticker . add …" at bounding box center [365, 252] width 349 height 365
type textarea "radial-gradient( circle at ${x}px ${y}px,"
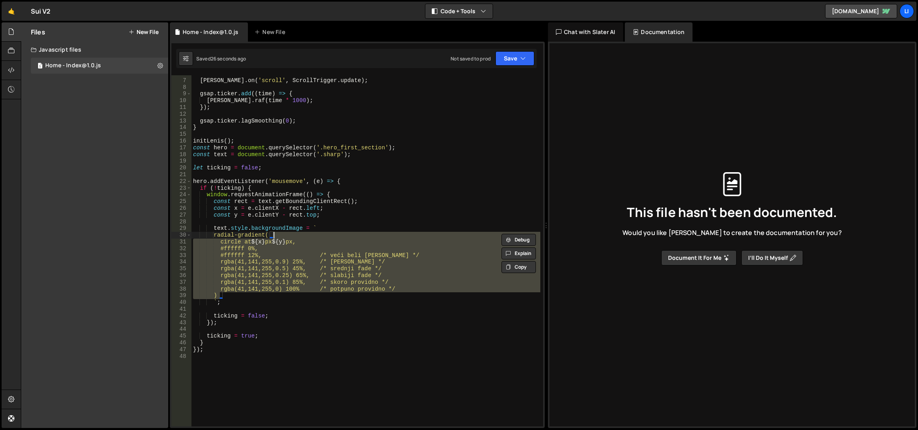
click at [361, 236] on div "[PERSON_NAME] . on ( 'scroll' , ScrollTrigger . update ) ; gsap . ticker . add …" at bounding box center [365, 252] width 349 height 365
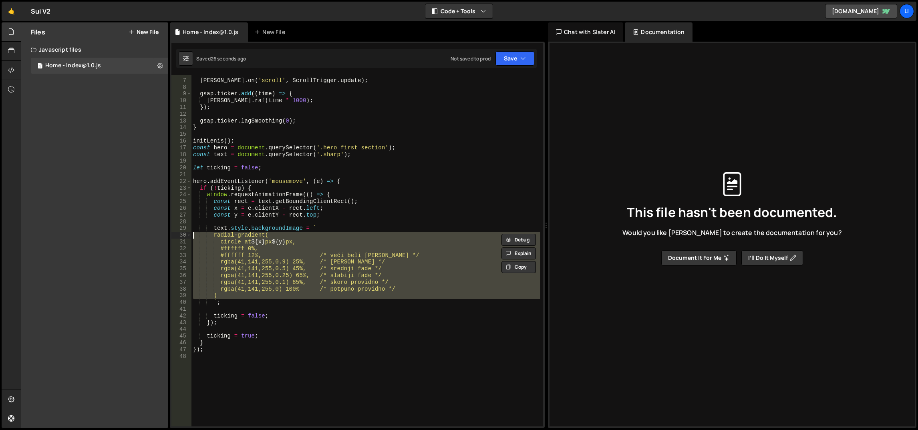
click at [358, 220] on div "[PERSON_NAME] . on ( 'scroll' , ScrollTrigger . update ) ; gsap . ticker . add …" at bounding box center [365, 252] width 349 height 365
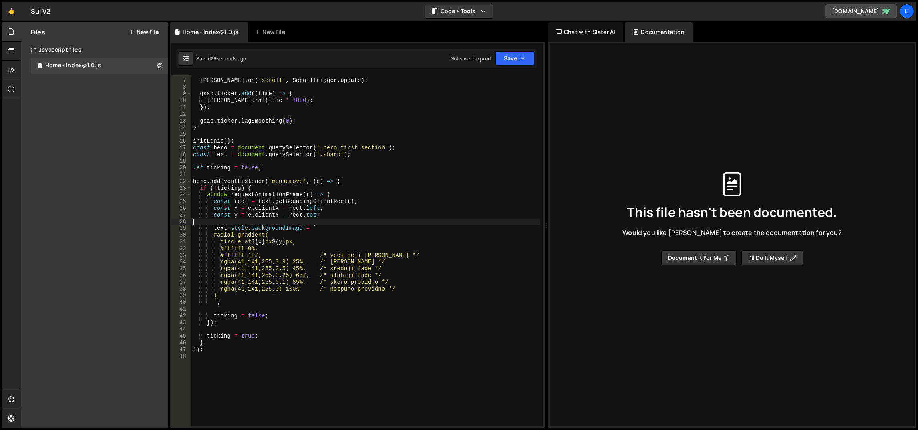
click at [358, 220] on div "[PERSON_NAME] . on ( 'scroll' , ScrollTrigger . update ) ; gsap . ticker . add …" at bounding box center [365, 252] width 349 height 365
click at [362, 240] on div "[PERSON_NAME] . on ( 'scroll' , ScrollTrigger . update ) ; gsap . ticker . add …" at bounding box center [365, 252] width 349 height 365
click at [358, 234] on div "[PERSON_NAME] . on ( 'scroll' , ScrollTrigger . update ) ; gsap . ticker . add …" at bounding box center [365, 252] width 349 height 365
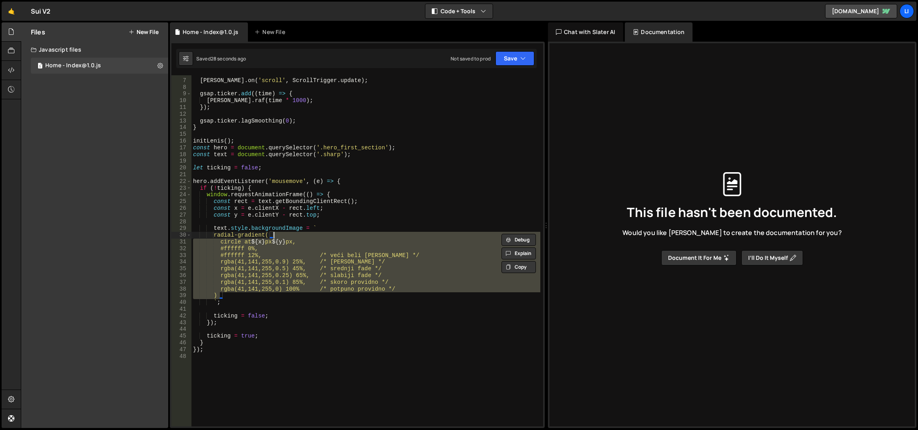
click at [395, 255] on div "[PERSON_NAME] . on ( 'scroll' , ScrollTrigger . update ) ; gsap . ticker . add …" at bounding box center [365, 250] width 349 height 351
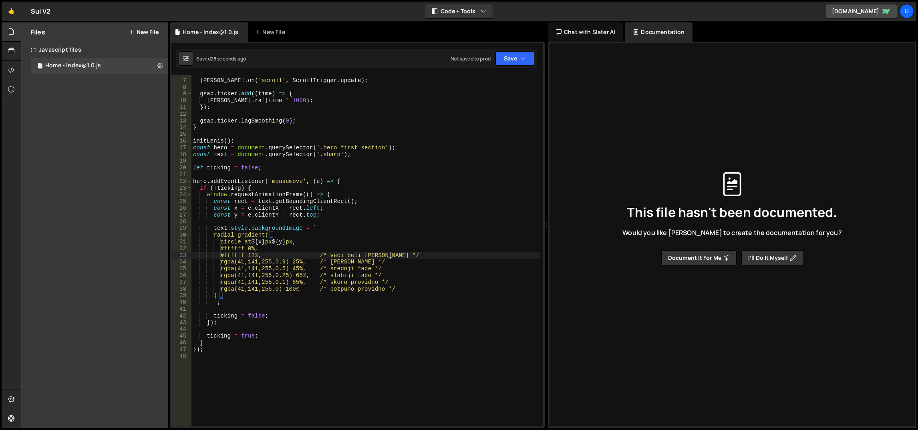
click at [395, 255] on div "[PERSON_NAME] . on ( 'scroll' , ScrollTrigger . update ) ; gsap . ticker . add …" at bounding box center [365, 252] width 349 height 365
click at [383, 239] on div "[PERSON_NAME] . on ( 'scroll' , ScrollTrigger . update ) ; gsap . ticker . add …" at bounding box center [365, 252] width 349 height 365
click at [379, 232] on div "[PERSON_NAME] . on ( 'scroll' , ScrollTrigger . update ) ; gsap . ticker . add …" at bounding box center [365, 252] width 349 height 365
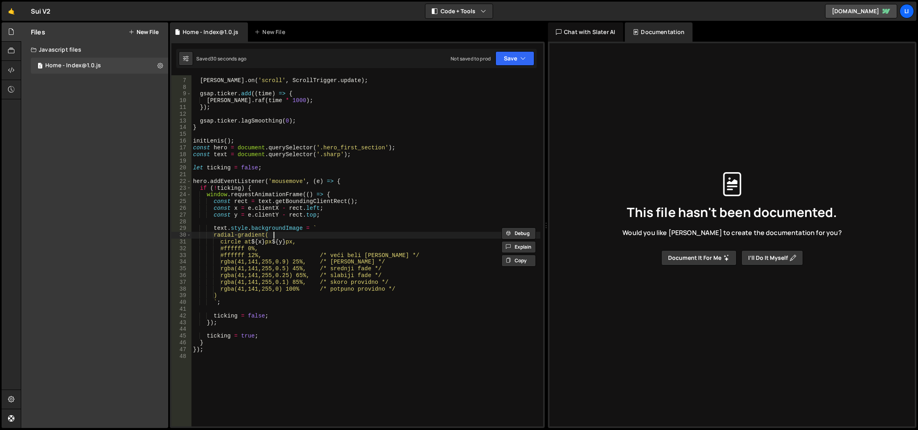
click at [384, 234] on div "[PERSON_NAME] . on ( 'scroll' , ScrollTrigger . update ) ; gsap . ticker . add …" at bounding box center [365, 252] width 349 height 365
type textarea "radial-gradient( circle at ${x}px ${y}px,"
click at [379, 222] on div "[PERSON_NAME] . on ( 'scroll' , ScrollTrigger . update ) ; gsap . ticker . add …" at bounding box center [365, 252] width 349 height 365
click at [382, 229] on div "[PERSON_NAME] . on ( 'scroll' , ScrollTrigger . update ) ; gsap . ticker . add …" at bounding box center [365, 252] width 349 height 365
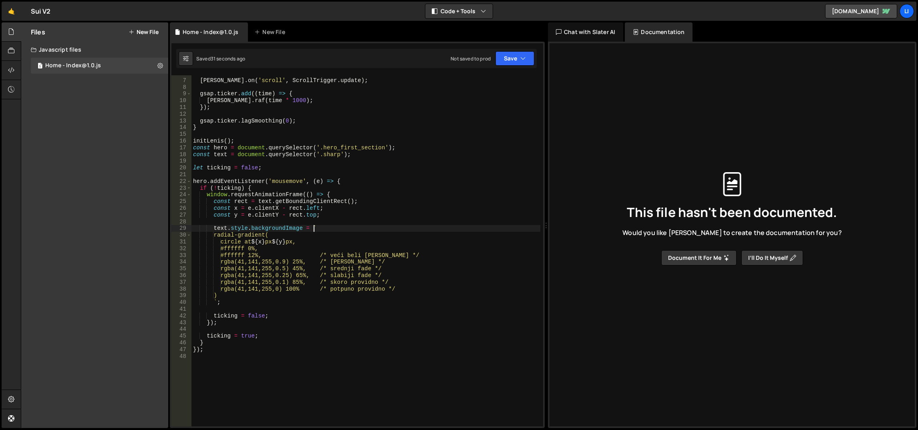
click at [382, 229] on div "[PERSON_NAME] . on ( 'scroll' , ScrollTrigger . update ) ; gsap . ticker . add …" at bounding box center [365, 252] width 349 height 365
click at [331, 241] on div "[PERSON_NAME] . on ( 'scroll' , ScrollTrigger . update ) ; gsap . ticker . add …" at bounding box center [365, 252] width 349 height 365
click at [350, 183] on div "[PERSON_NAME] . on ( 'scroll' , ScrollTrigger . update ) ; gsap . ticker . add …" at bounding box center [365, 252] width 349 height 365
click at [370, 185] on div "[PERSON_NAME] . on ( 'scroll' , ScrollTrigger . update ) ; gsap . ticker . add …" at bounding box center [365, 252] width 349 height 365
type textarea "if (!ticking) {"
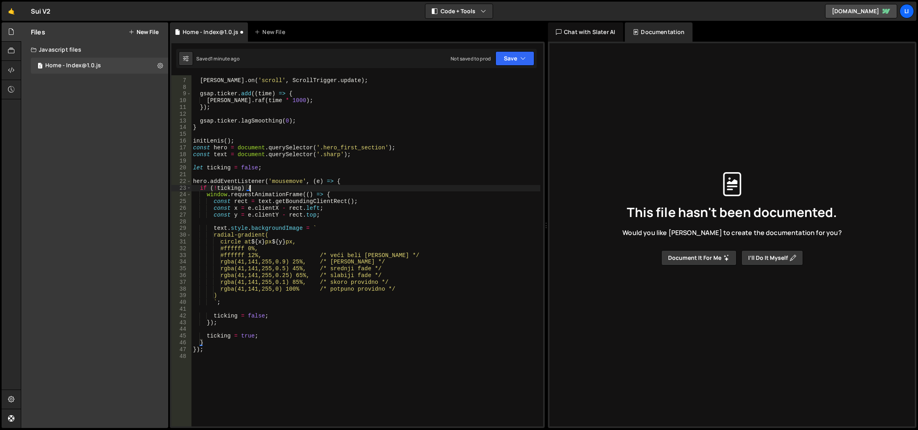
click at [368, 193] on div "[PERSON_NAME] . on ( 'scroll' , ScrollTrigger . update ) ; gsap . ticker . add …" at bounding box center [365, 252] width 349 height 365
type textarea "window.requestAnimationFrame(() => {"
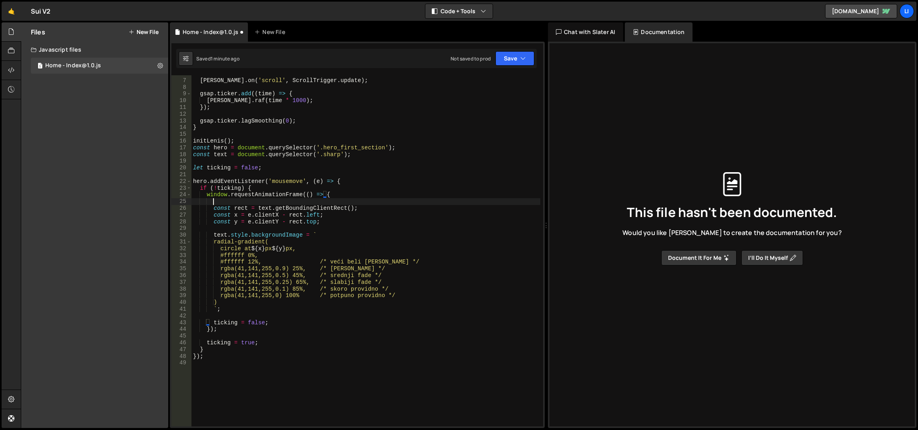
scroll to position [0, 0]
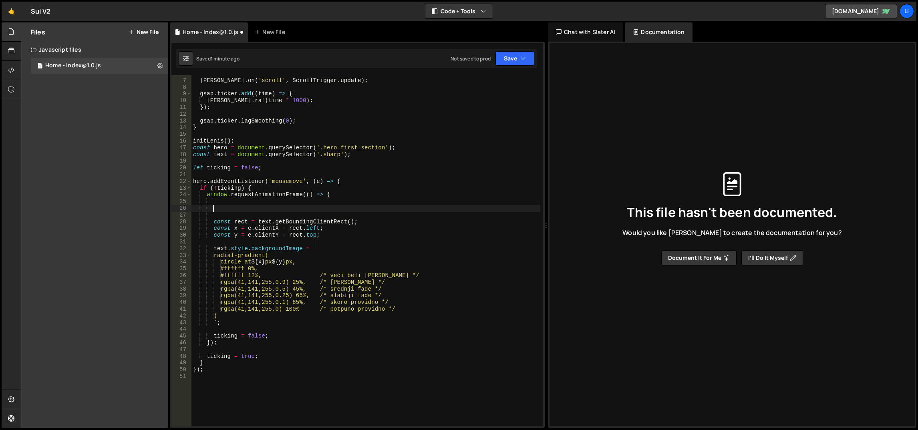
paste textarea "const rect = hero.getBoundingClientRect(); const x = ((e.clientX - rect.left) /…"
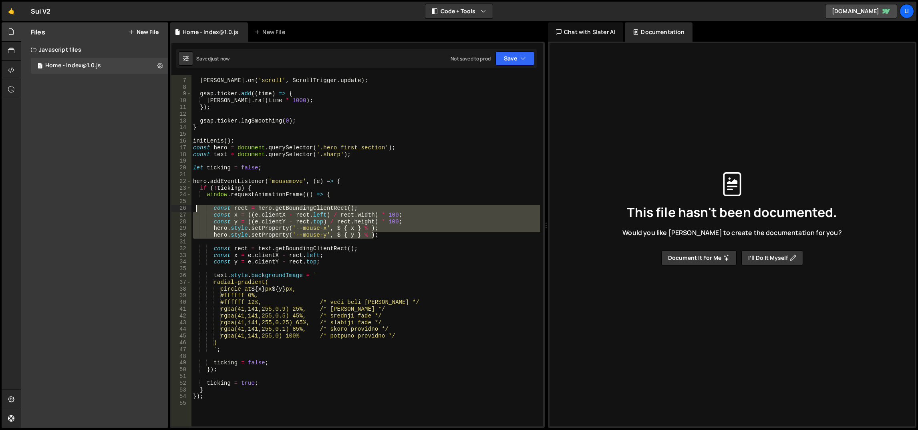
drag, startPoint x: 418, startPoint y: 234, endPoint x: 195, endPoint y: 207, distance: 224.3
click at [195, 207] on div "[PERSON_NAME] . on ( 'scroll' , ScrollTrigger . update ) ; gsap . ticker . add …" at bounding box center [365, 252] width 349 height 365
type textarea "const rect = hero.getBoundingClientRect(); const x = ((e.clientX - rect.left) /…"
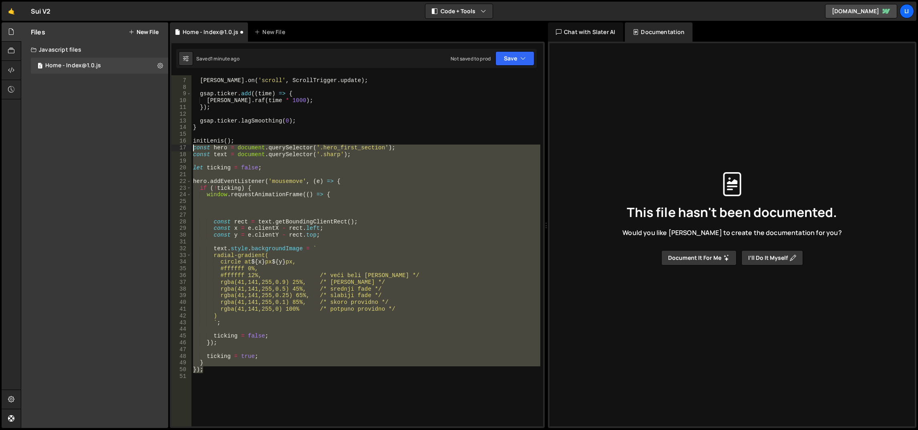
drag, startPoint x: 226, startPoint y: 354, endPoint x: 189, endPoint y: 150, distance: 207.2
click at [189, 150] on div "6 7 8 9 10 11 12 13 14 15 16 17 18 19 20 21 22 23 24 25 26 27 28 29 30 31 32 33…" at bounding box center [357, 250] width 372 height 351
type textarea "const hero = document.querySelector('.hero_first_section'); const text = docume…"
paste textarea
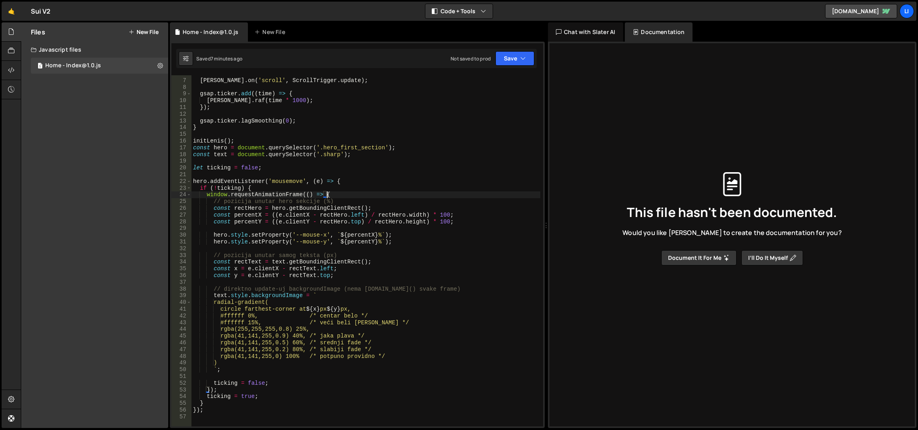
drag, startPoint x: 361, startPoint y: 197, endPoint x: 358, endPoint y: 194, distance: 4.5
click at [358, 194] on div "[PERSON_NAME] . on ( 'scroll' , ScrollTrigger . update ) ; gsap . ticker . add …" at bounding box center [365, 252] width 349 height 365
type textarea "window.requestAnimationFrame(() => {"
click at [295, 137] on div "[PERSON_NAME] . on ( 'scroll' , ScrollTrigger . update ) ; gsap . ticker . add …" at bounding box center [365, 252] width 349 height 365
type textarea "initLenis();"
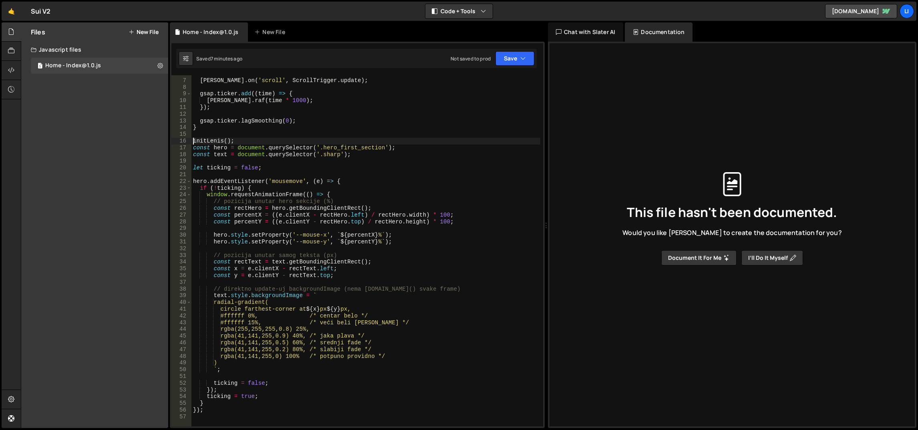
click at [318, 140] on div "[PERSON_NAME] . on ( 'scroll' , ScrollTrigger . update ) ; gsap . ticker . add …" at bounding box center [365, 252] width 349 height 365
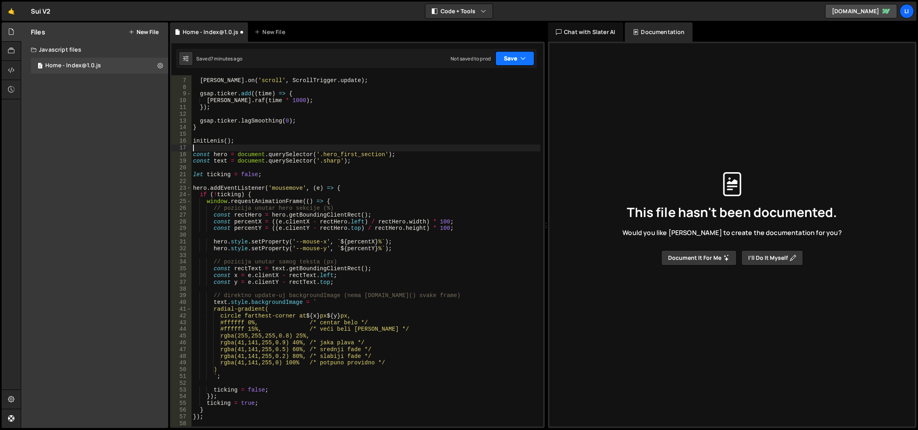
click at [514, 56] on button "Save" at bounding box center [514, 58] width 39 height 14
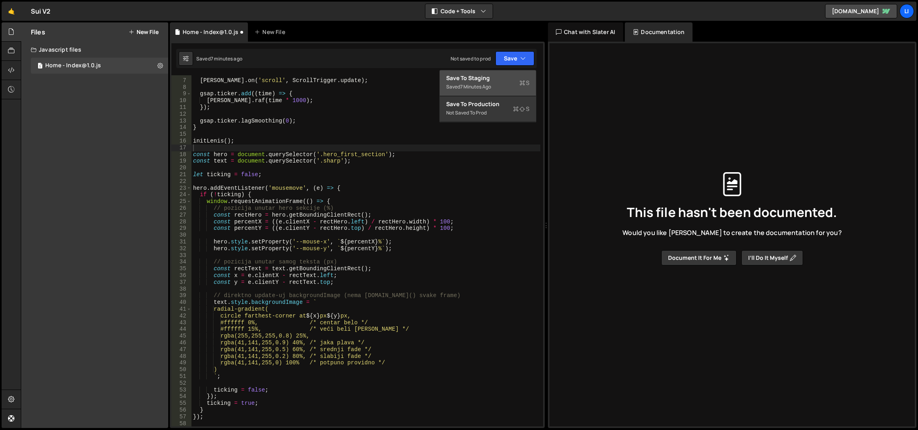
click at [503, 75] on div "Save to Staging S" at bounding box center [487, 78] width 83 height 8
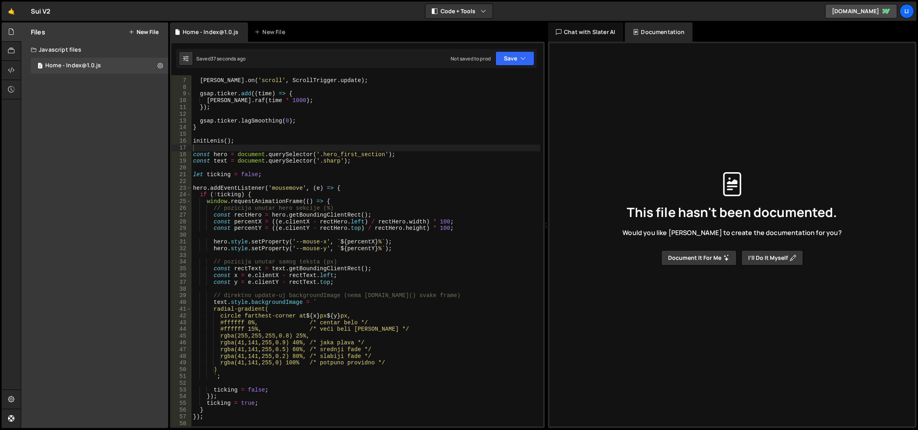
click at [276, 181] on div "[PERSON_NAME] . on ( 'scroll' , ScrollTrigger . update ) ; gsap . ticker . add …" at bounding box center [365, 252] width 349 height 365
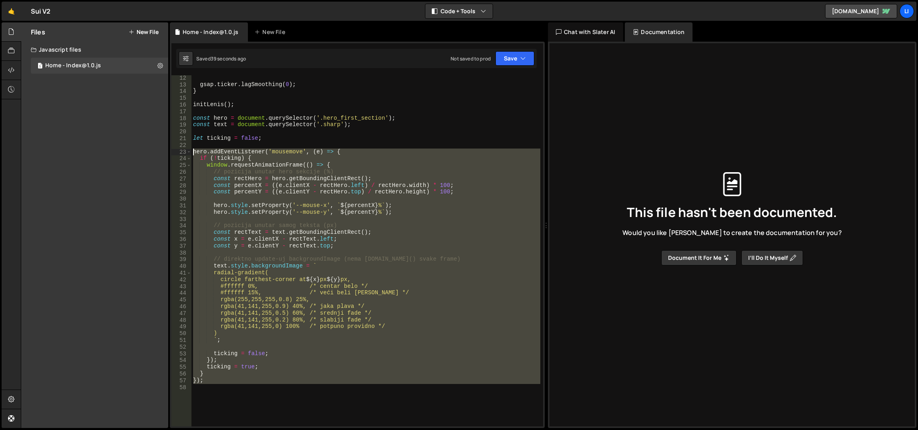
drag, startPoint x: 247, startPoint y: 385, endPoint x: 193, endPoint y: 151, distance: 239.9
click at [193, 151] on div "gsap . ticker . lagSmoothing ( 0 ) ; } initLenis ( ) ; const hero = document . …" at bounding box center [365, 257] width 349 height 365
click at [295, 244] on div "gsap . ticker . lagSmoothing ( 0 ) ; } initLenis ( ) ; const hero = document . …" at bounding box center [365, 250] width 349 height 351
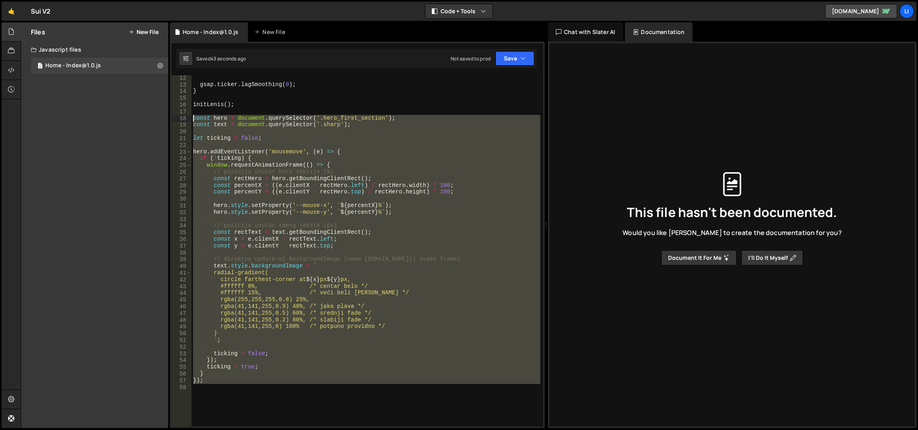
drag, startPoint x: 272, startPoint y: 386, endPoint x: 190, endPoint y: 120, distance: 278.4
click at [190, 120] on div "const y = e.clientY - [DOMAIN_NAME]; 12 13 14 15 16 17 18 19 20 21 22 23 24 25 …" at bounding box center [357, 250] width 372 height 351
click at [225, 226] on div "gsap . ticker . lagSmoothing ( 0 ) ; } initLenis ( ) ; const hero = document . …" at bounding box center [365, 250] width 349 height 351
type textarea "// pozicija unutar samog teksta (px)"
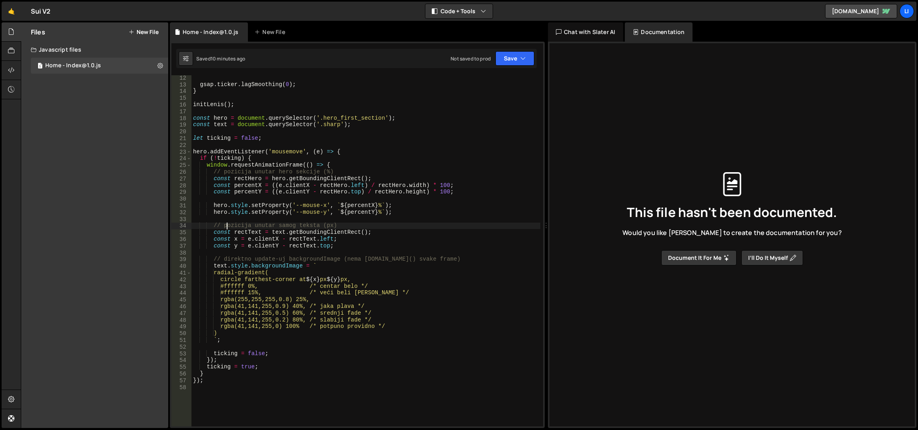
scroll to position [38, 0]
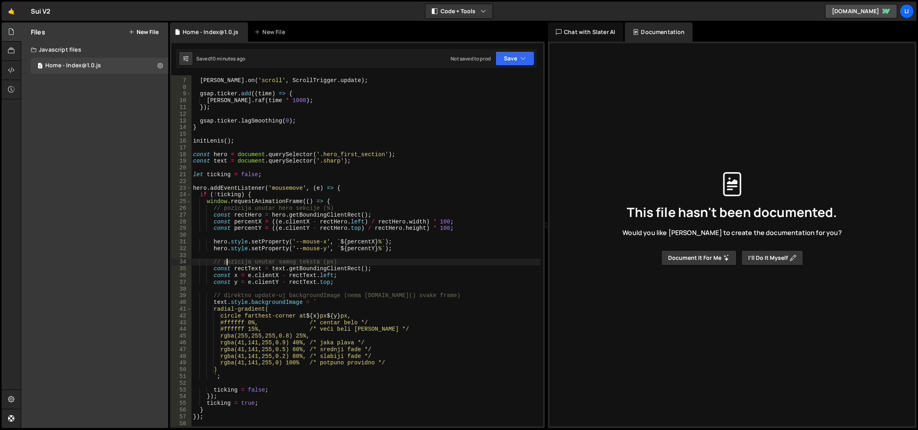
click at [298, 170] on div "[PERSON_NAME] . on ( 'scroll' , ScrollTrigger . update ) ; gsap . ticker . add …" at bounding box center [365, 252] width 349 height 365
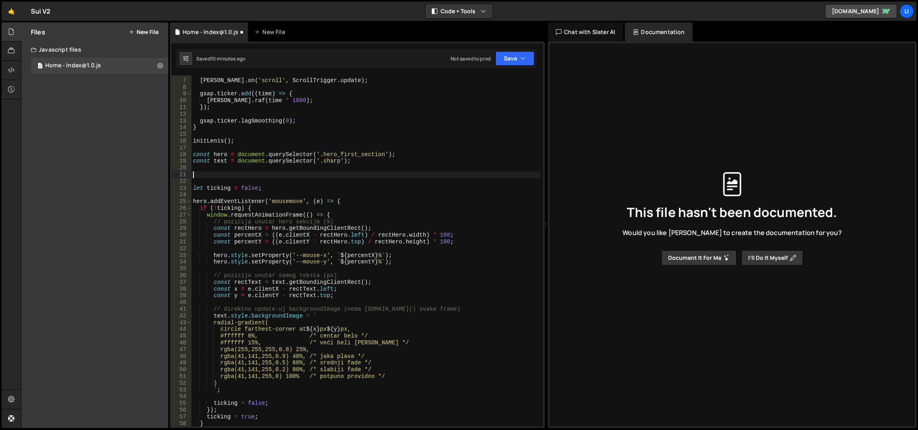
scroll to position [74, 0]
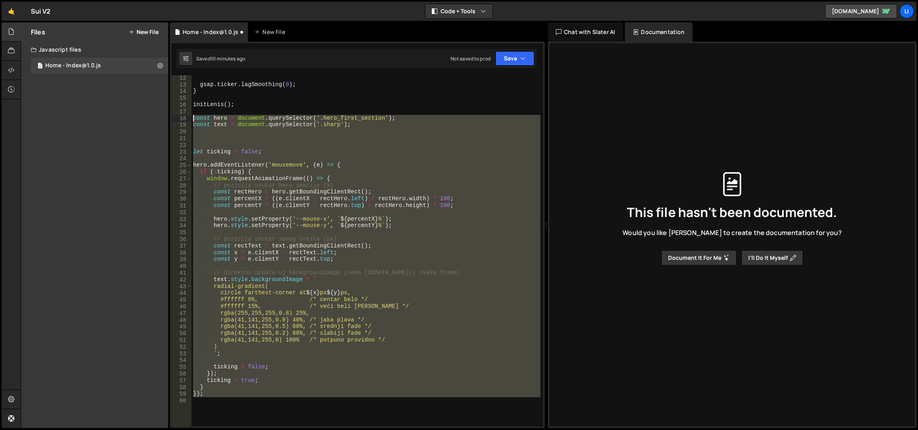
drag, startPoint x: 271, startPoint y: 384, endPoint x: 189, endPoint y: 119, distance: 277.9
click at [189, 119] on div "12 13 14 15 16 17 18 19 20 21 22 23 24 25 26 27 28 29 30 31 32 33 34 35 36 37 3…" at bounding box center [357, 250] width 372 height 351
type textarea "const hero = document.querySelector('.hero_first_section'); const text = docume…"
paste textarea
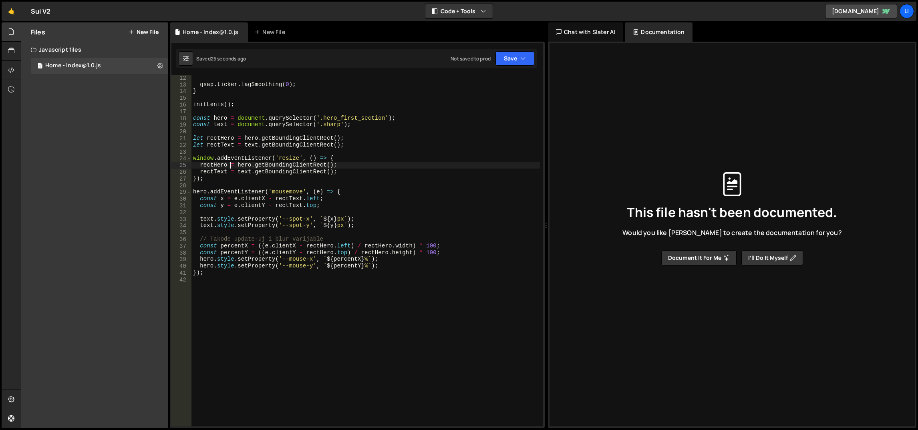
click at [230, 165] on div "gsap . ticker . lagSmoothing ( 0 ) ; } initLenis ( ) ; const hero = document . …" at bounding box center [365, 257] width 349 height 365
type textarea "});"
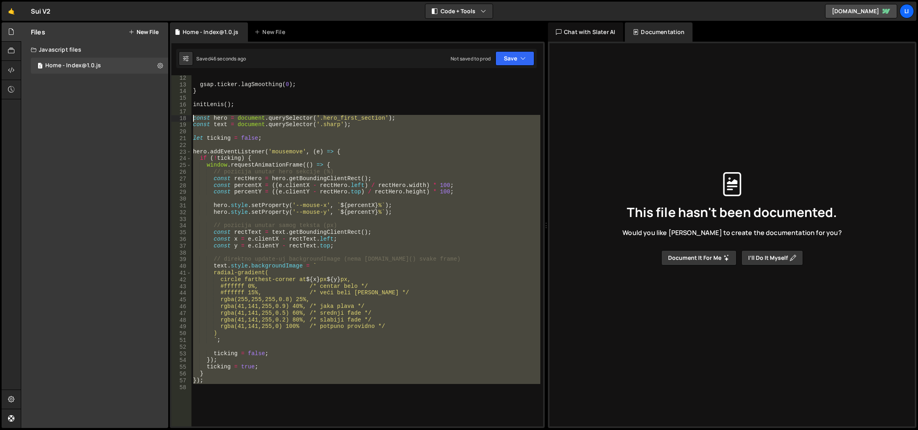
drag, startPoint x: 242, startPoint y: 392, endPoint x: 189, endPoint y: 119, distance: 278.2
click at [189, 119] on div "12 13 14 15 16 17 18 19 20 21 22 23 24 25 26 27 28 29 30 31 32 33 34 35 36 37 3…" at bounding box center [357, 250] width 372 height 351
type textarea "const hero = document.querySelector('.hero_first_section'); const text = docume…"
paste textarea
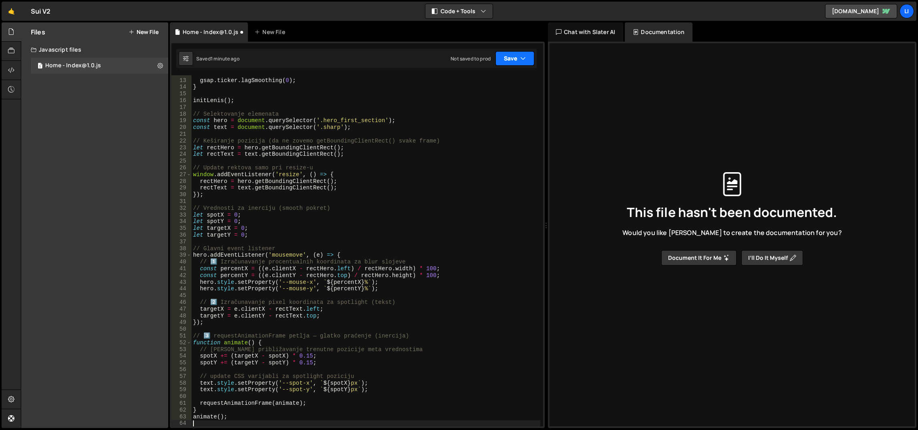
click at [528, 58] on button "Save" at bounding box center [514, 58] width 39 height 14
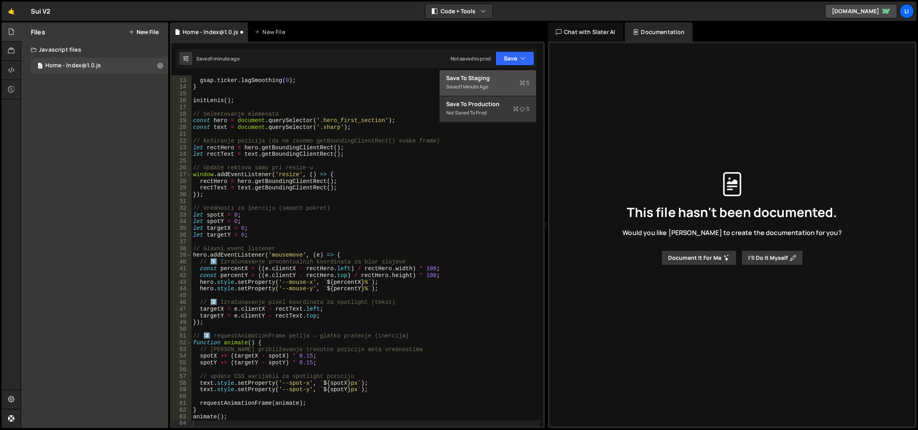
click at [488, 81] on div "Save to Staging S" at bounding box center [487, 78] width 83 height 8
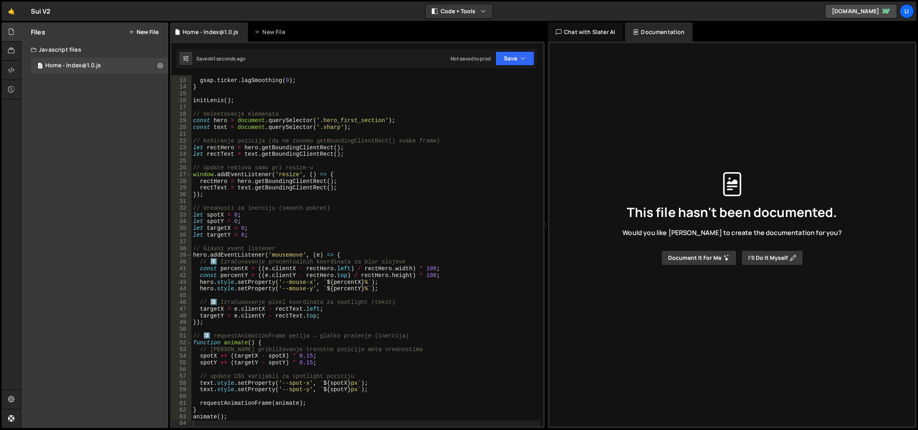
click at [277, 229] on div "gsap . ticker . lagSmoothing ( 0 ) ; } initLenis ( ) ; // Selektovanje elemenat…" at bounding box center [365, 252] width 349 height 365
click at [333, 248] on div "gsap . ticker . lagSmoothing ( 0 ) ; } initLenis ( ) ; // Selektovanje elemenat…" at bounding box center [365, 252] width 349 height 365
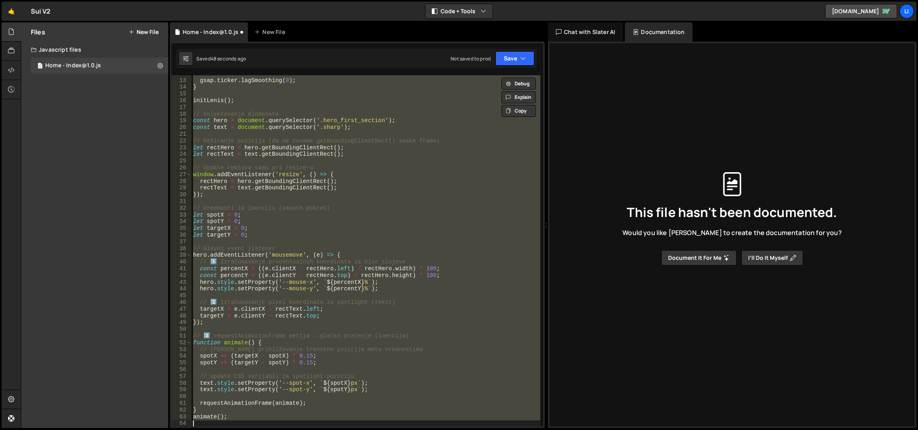
type textarea "});"
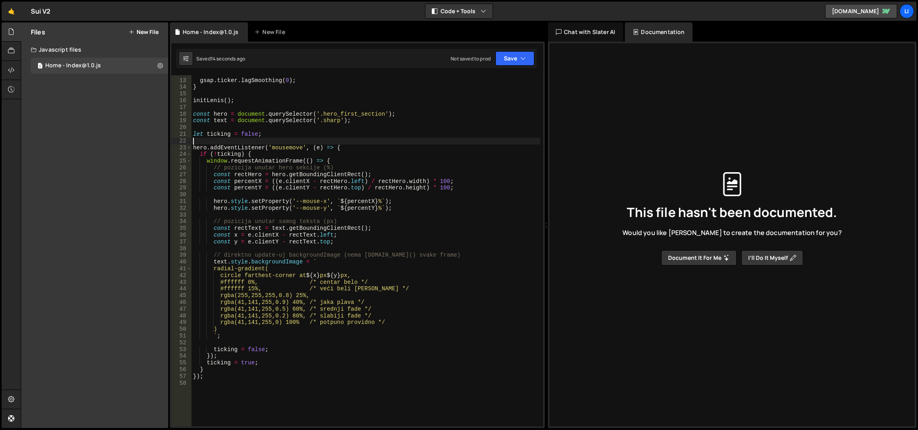
click at [376, 139] on div "gsap . ticker . lagSmoothing ( 0 ) ; } initLenis ( ) ; const hero = document . …" at bounding box center [365, 252] width 349 height 365
click at [315, 291] on div "gsap . ticker . lagSmoothing ( 0 ) ; } initLenis ( ) ; const hero = document . …" at bounding box center [365, 252] width 349 height 365
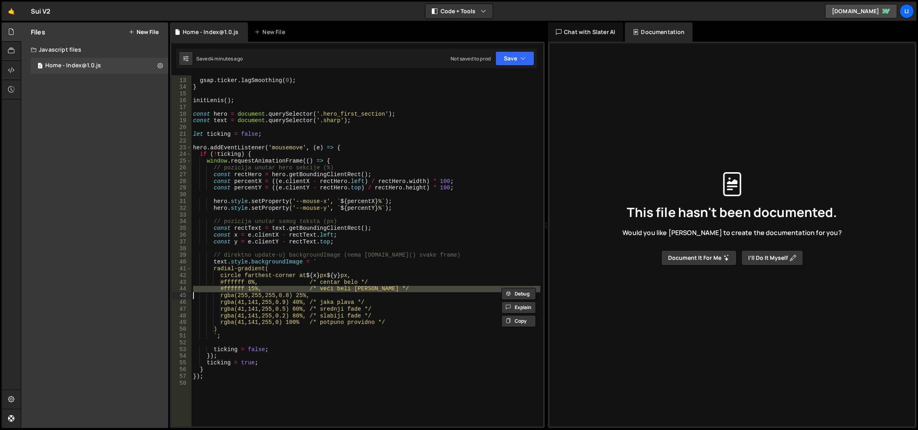
click at [316, 301] on div "gsap . ticker . lagSmoothing ( 0 ) ; } initLenis ( ) ; const hero = document . …" at bounding box center [365, 252] width 349 height 365
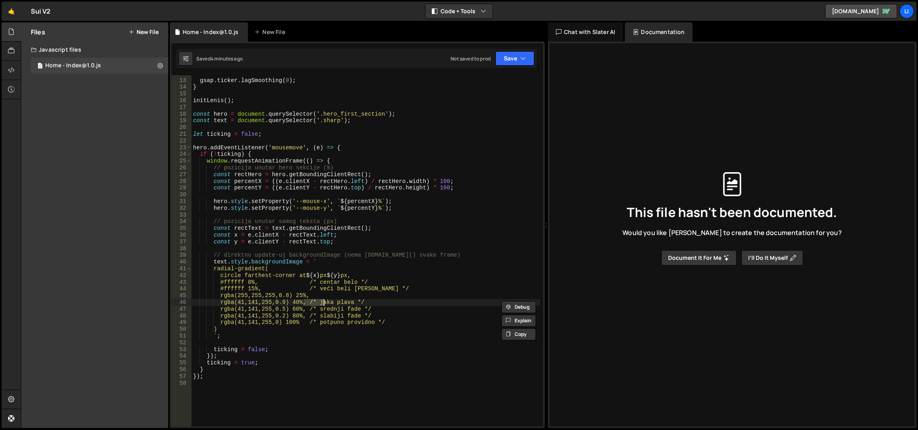
click at [316, 303] on div "gsap . ticker . lagSmoothing ( 0 ) ; } initLenis ( ) ; const hero = document . …" at bounding box center [365, 252] width 349 height 365
click at [292, 292] on div "gsap . ticker . lagSmoothing ( 0 ) ; } initLenis ( ) ; const hero = document . …" at bounding box center [365, 252] width 349 height 365
click at [288, 282] on div "gsap . ticker . lagSmoothing ( 0 ) ; } initLenis ( ) ; const hero = document . …" at bounding box center [365, 252] width 349 height 365
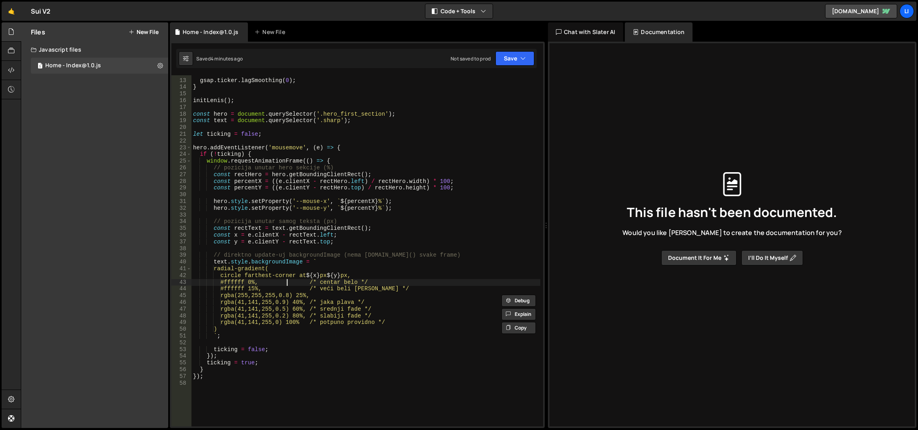
click at [288, 282] on div "gsap . ticker . lagSmoothing ( 0 ) ; } initLenis ( ) ; const hero = document . …" at bounding box center [365, 252] width 349 height 365
click at [290, 292] on div "gsap . ticker . lagSmoothing ( 0 ) ; } initLenis ( ) ; const hero = document . …" at bounding box center [365, 252] width 349 height 365
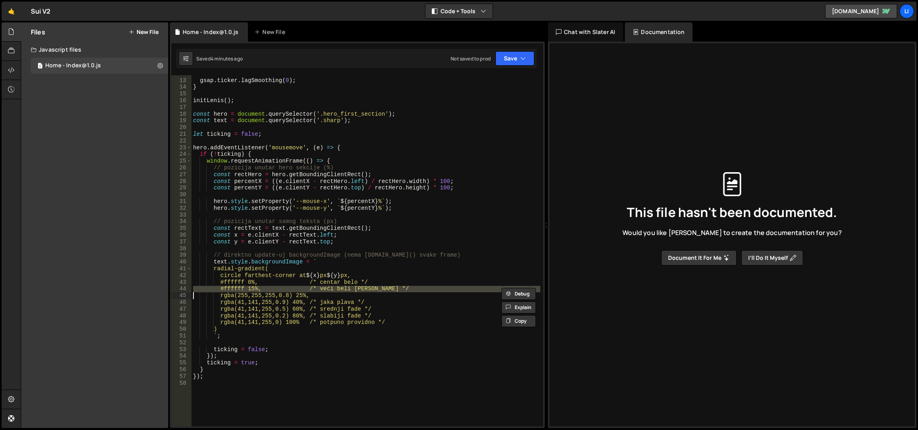
click at [289, 282] on div "gsap . ticker . lagSmoothing ( 0 ) ; } initLenis ( ) ; const hero = document . …" at bounding box center [365, 252] width 349 height 365
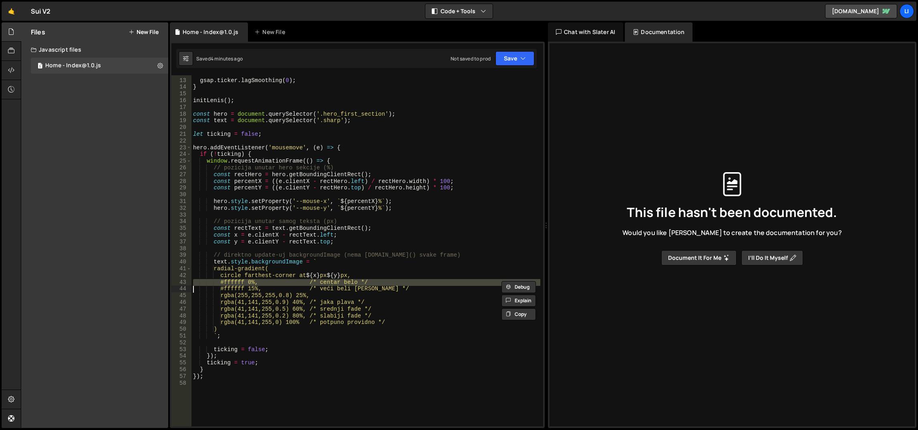
click at [289, 282] on div "gsap . ticker . lagSmoothing ( 0 ) ; } initLenis ( ) ; const hero = document . …" at bounding box center [365, 252] width 349 height 365
click at [288, 289] on div "gsap . ticker . lagSmoothing ( 0 ) ; } initLenis ( ) ; const hero = document . …" at bounding box center [365, 252] width 349 height 365
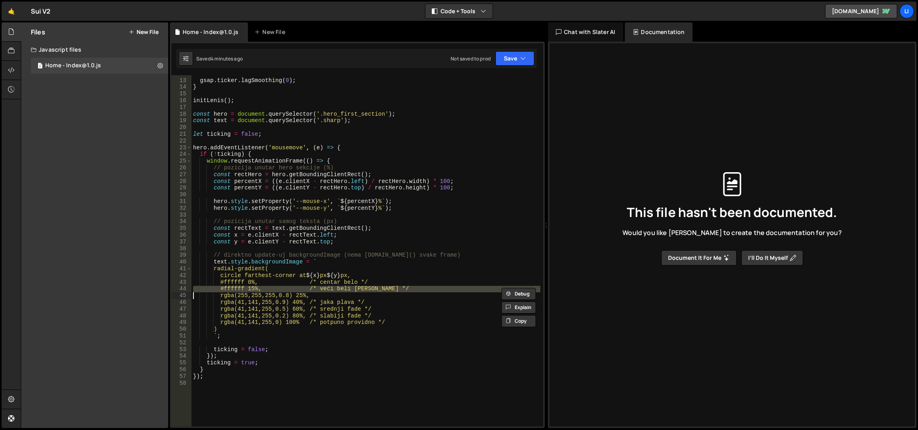
click at [288, 289] on div "gsap . ticker . lagSmoothing ( 0 ) ; } initLenis ( ) ; const hero = document . …" at bounding box center [365, 252] width 349 height 365
click at [286, 281] on div "gsap . ticker . lagSmoothing ( 0 ) ; } initLenis ( ) ; const hero = document . …" at bounding box center [365, 252] width 349 height 365
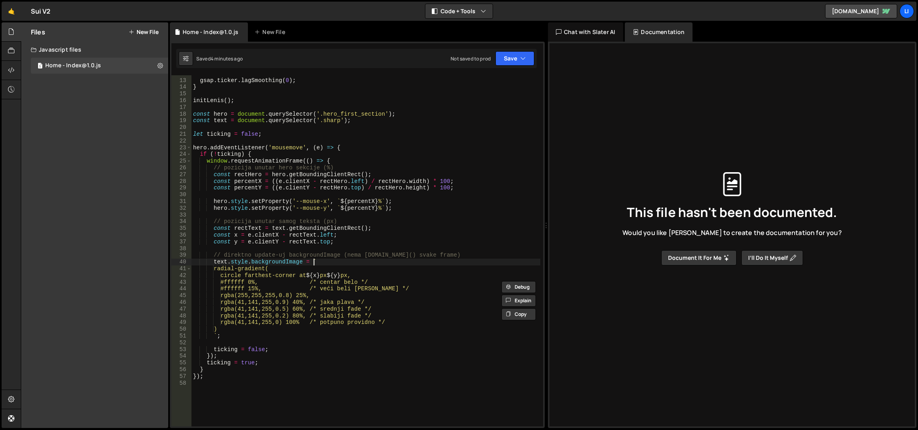
click at [373, 260] on div "gsap . ticker . lagSmoothing ( 0 ) ; } initLenis ( ) ; const hero = document . …" at bounding box center [365, 252] width 349 height 365
type textarea "text.style.backgroundImage = ` radial-gradient("
click at [398, 212] on div "gsap . ticker . lagSmoothing ( 0 ) ; } initLenis ( ) ; const hero = document . …" at bounding box center [365, 252] width 349 height 365
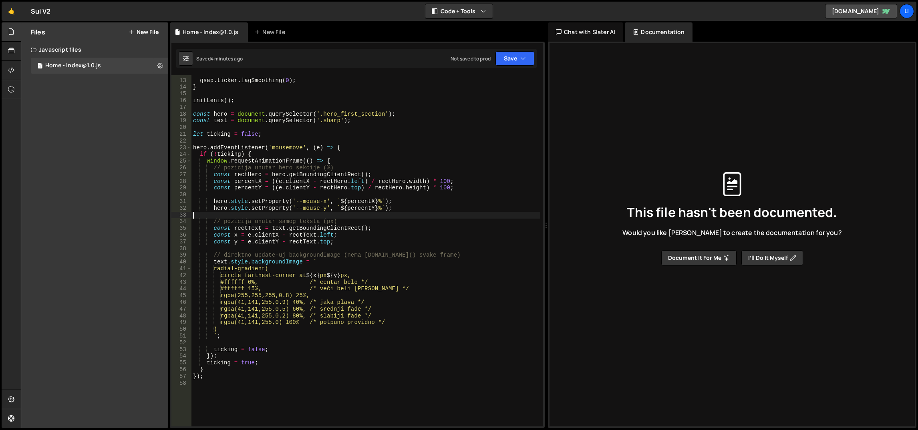
click at [398, 212] on div "gsap . ticker . lagSmoothing ( 0 ) ; } initLenis ( ) ; const hero = document . …" at bounding box center [365, 252] width 349 height 365
click at [396, 225] on div "gsap . ticker . lagSmoothing ( 0 ) ; } initLenis ( ) ; const hero = document . …" at bounding box center [365, 252] width 349 height 365
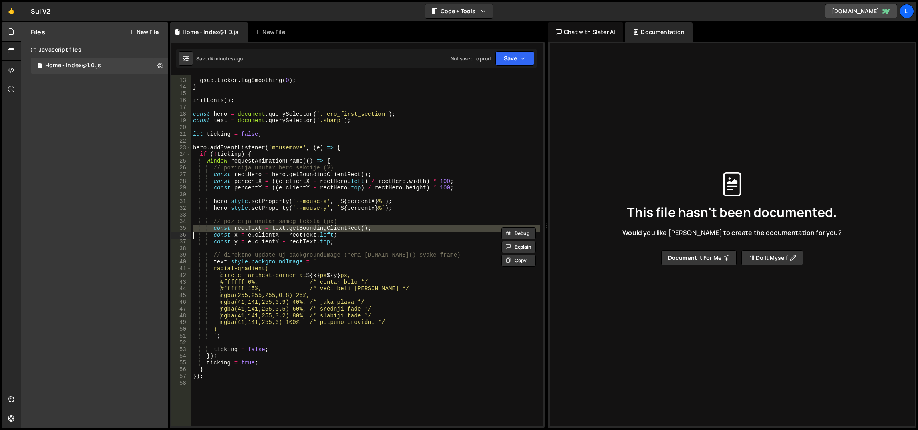
click at [395, 231] on div "gsap . ticker . lagSmoothing ( 0 ) ; } initLenis ( ) ; const hero = document . …" at bounding box center [365, 250] width 349 height 351
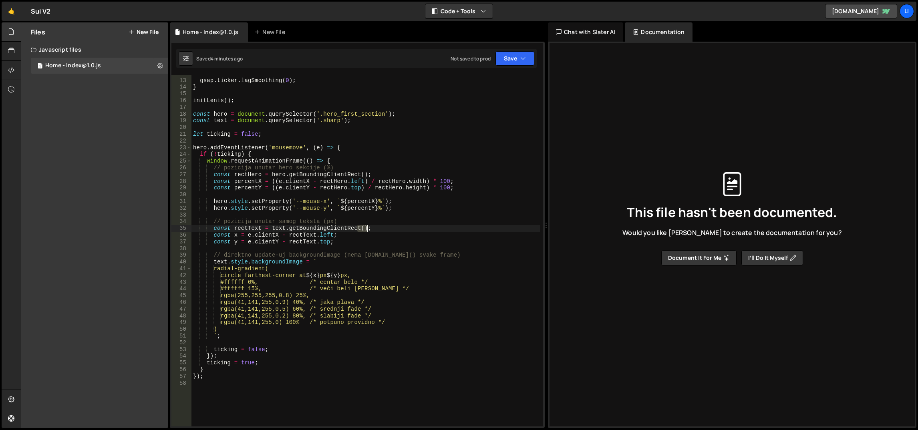
click at [395, 231] on div "gsap . ticker . lagSmoothing ( 0 ) ; } initLenis ( ) ; const hero = document . …" at bounding box center [365, 252] width 349 height 365
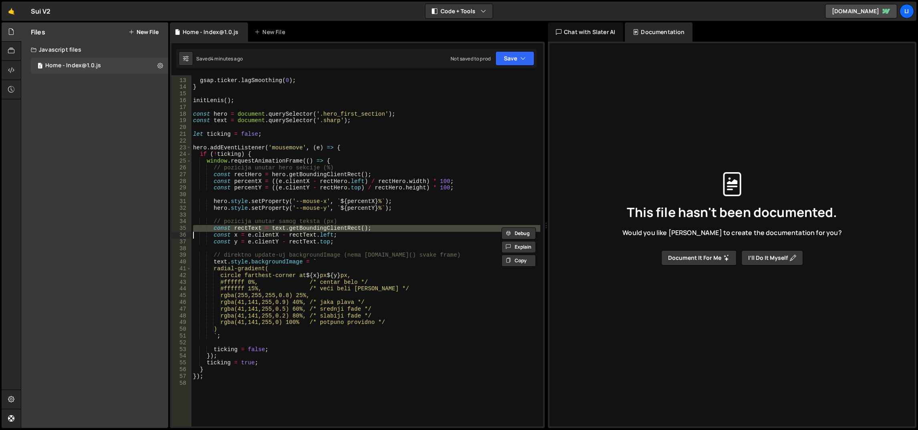
click at [394, 242] on div "gsap . ticker . lagSmoothing ( 0 ) ; } initLenis ( ) ; const hero = document . …" at bounding box center [365, 252] width 349 height 365
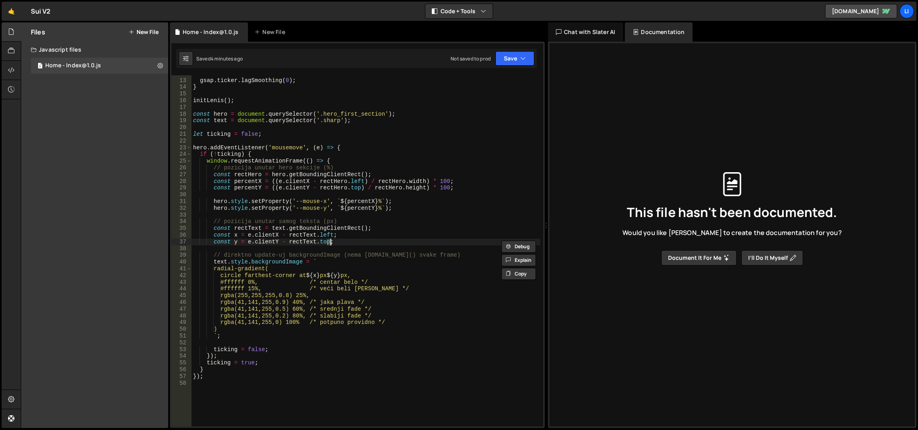
click at [394, 242] on div "gsap . ticker . lagSmoothing ( 0 ) ; } initLenis ( ) ; const hero = document . …" at bounding box center [365, 252] width 349 height 365
click at [392, 235] on div "gsap . ticker . lagSmoothing ( 0 ) ; } initLenis ( ) ; const hero = document . …" at bounding box center [365, 252] width 349 height 365
click at [379, 161] on div "gsap . ticker . lagSmoothing ( 0 ) ; } initLenis ( ) ; const hero = document . …" at bounding box center [365, 252] width 349 height 365
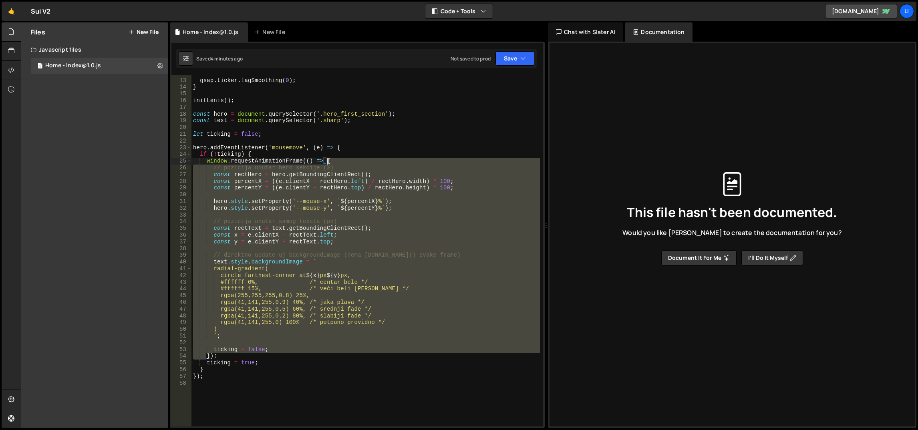
click at [379, 161] on div "gsap . ticker . lagSmoothing ( 0 ) ; } initLenis ( ) ; const hero = document . …" at bounding box center [365, 252] width 349 height 365
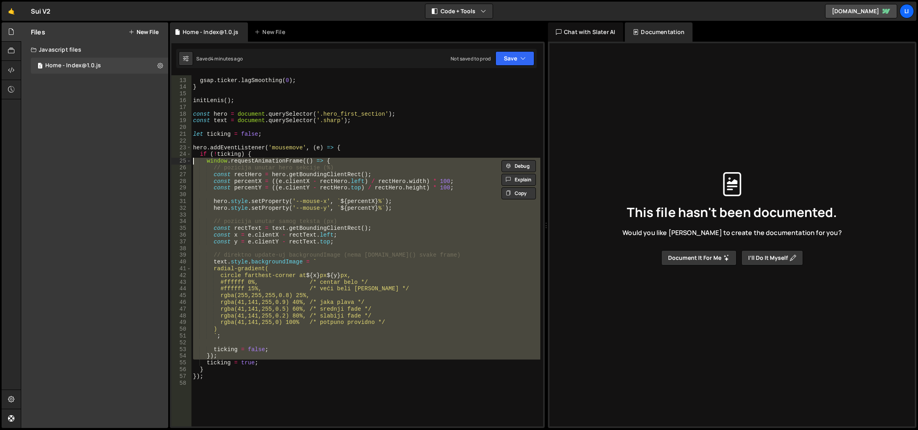
click at [379, 161] on div "gsap . ticker . lagSmoothing ( 0 ) ; } initLenis ( ) ; const hero = document . …" at bounding box center [365, 250] width 349 height 351
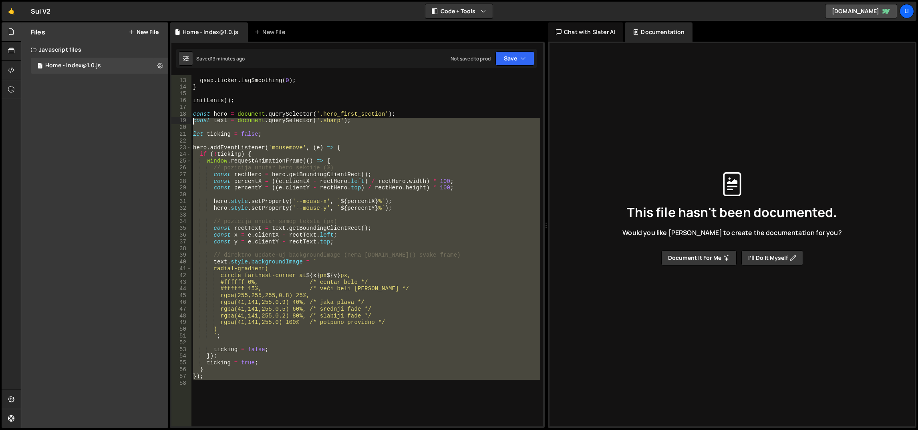
drag, startPoint x: 241, startPoint y: 381, endPoint x: 189, endPoint y: 116, distance: 269.4
click at [189, 116] on div "window.requestAnimationFrame(() => { 12 13 14 15 16 17 18 19 20 21 22 23 24 25 …" at bounding box center [357, 250] width 372 height 351
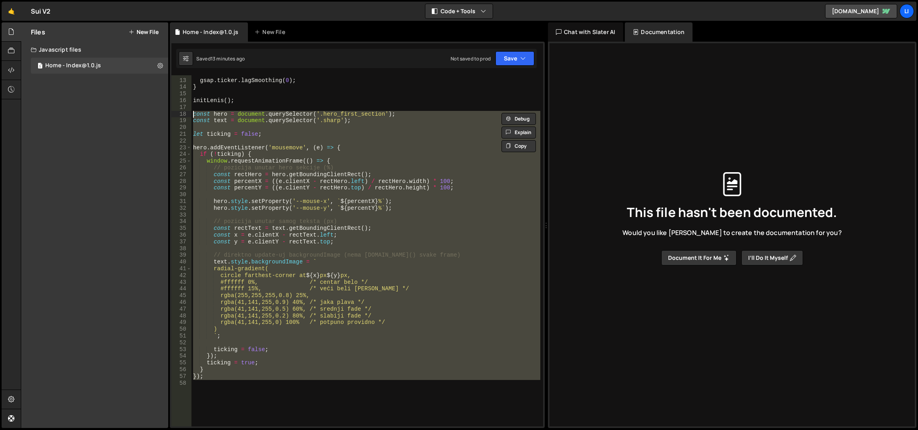
paste textarea "})("
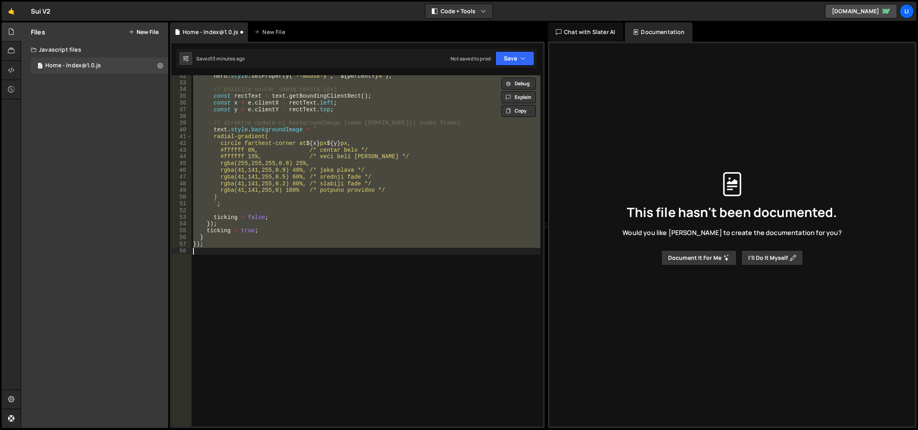
scroll to position [66, 0]
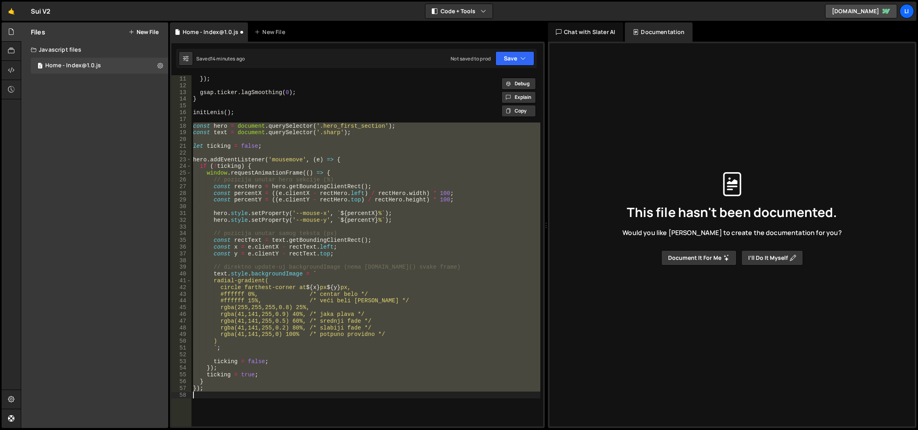
paste textarea "();"
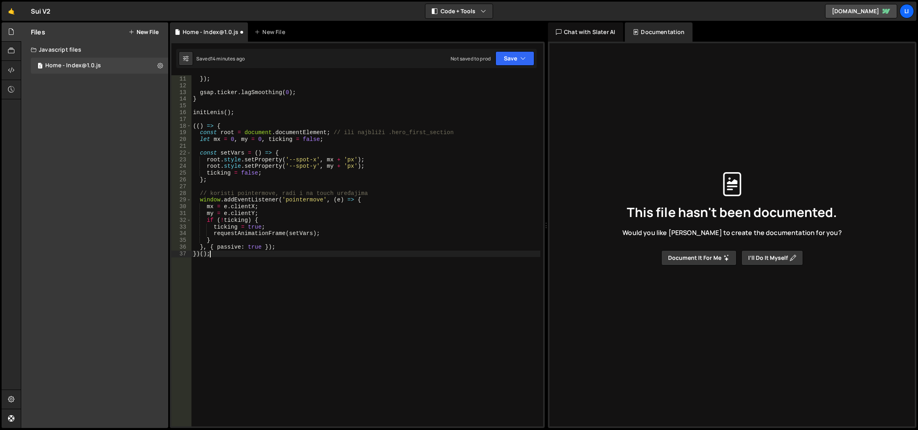
click at [311, 115] on div "[PERSON_NAME] . raf ( time * 1000 ) ; }) ; gsap . ticker . lagSmoothing ( 0 ) ;…" at bounding box center [365, 251] width 349 height 365
click at [295, 133] on div "[PERSON_NAME] . raf ( time * 1000 ) ; }) ; gsap . ticker . lagSmoothing ( 0 ) ;…" at bounding box center [365, 251] width 349 height 365
type textarea "const root = document.documentElement; // ili najbliži .hero_first_section"
click at [295, 133] on div "[PERSON_NAME] . raf ( time * 1000 ) ; }) ; gsap . ticker . lagSmoothing ( 0 ) ;…" at bounding box center [365, 251] width 349 height 365
click at [299, 122] on div "[PERSON_NAME] . raf ( time * 1000 ) ; }) ; gsap . ticker . lagSmoothing ( 0 ) ;…" at bounding box center [365, 251] width 349 height 365
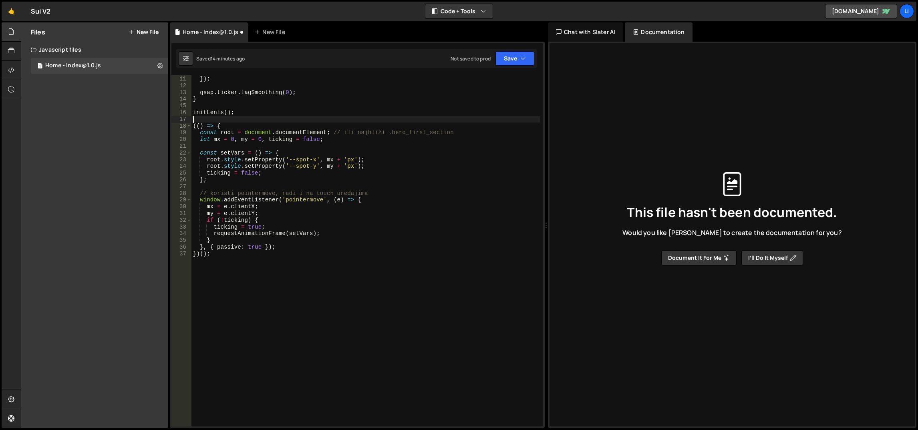
click at [286, 134] on div "[PERSON_NAME] . raf ( time * 1000 ) ; }) ; gsap . ticker . lagSmoothing ( 0 ) ;…" at bounding box center [365, 251] width 349 height 365
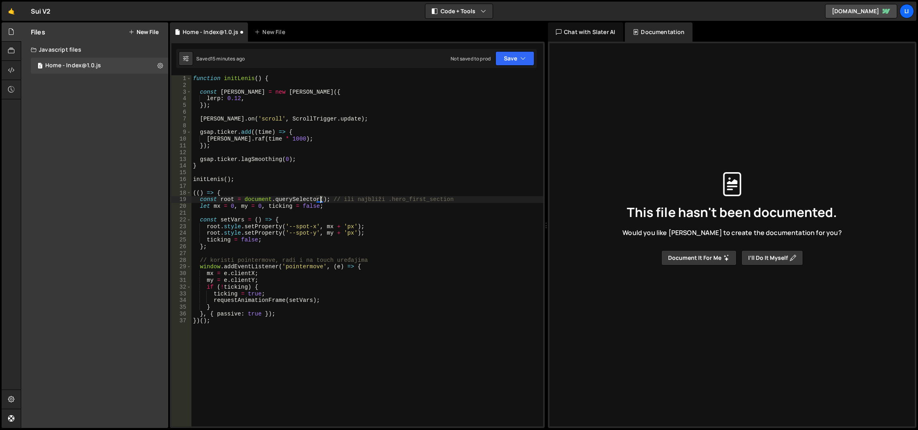
click at [290, 200] on div "function initLenis ( ) { const [PERSON_NAME] = new [PERSON_NAME] ({ lerp : 0.12…" at bounding box center [367, 257] width 352 height 365
click at [316, 178] on div "function initLenis ( ) { const [PERSON_NAME] = new [PERSON_NAME] ({ lerp : 0.12…" at bounding box center [367, 257] width 352 height 365
click at [319, 199] on div "function initLenis ( ) { const [PERSON_NAME] = new [PERSON_NAME] ({ lerp : 0.12…" at bounding box center [367, 257] width 352 height 365
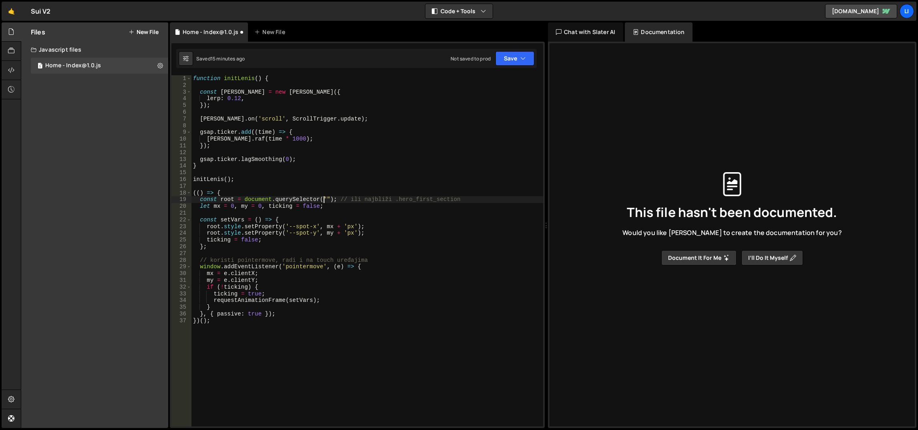
scroll to position [0, 9]
paste textarea "hero-section""
click at [310, 192] on div "function initLenis ( ) { const [PERSON_NAME] = new [PERSON_NAME] ({ lerp : 0.12…" at bounding box center [367, 257] width 352 height 365
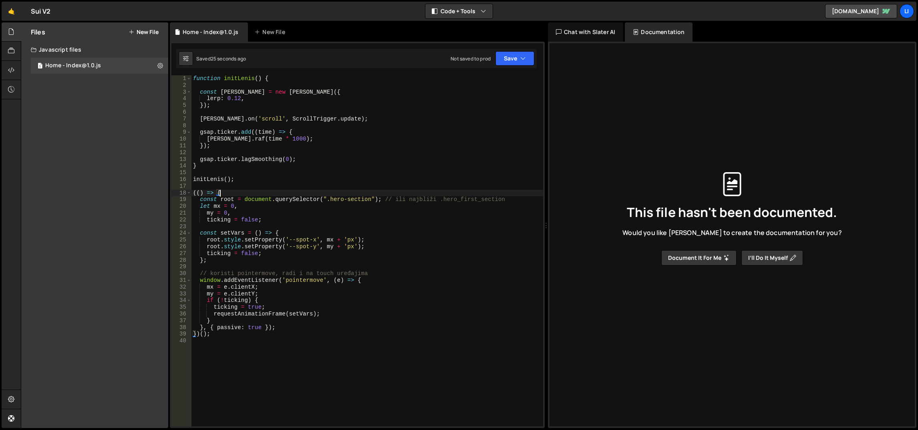
click at [306, 180] on div "function initLenis ( ) { const [PERSON_NAME] = new [PERSON_NAME] ({ lerp : 0.12…" at bounding box center [367, 257] width 352 height 365
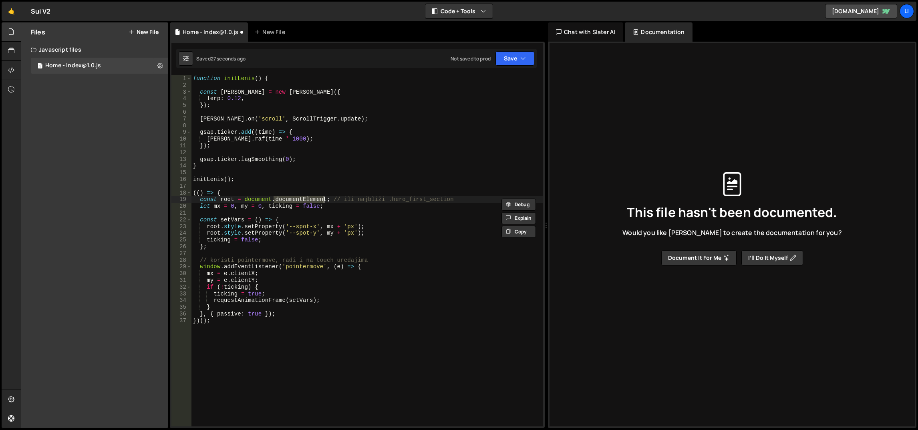
scroll to position [0, 0]
type textarea "initLenis();"
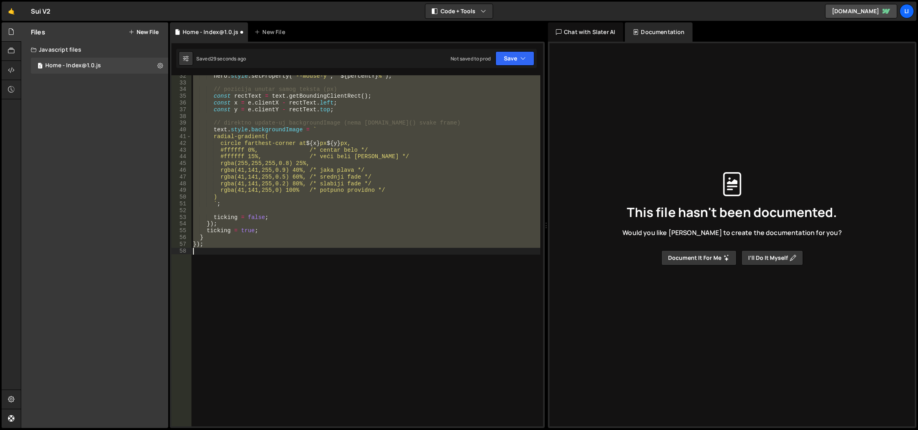
scroll to position [69, 0]
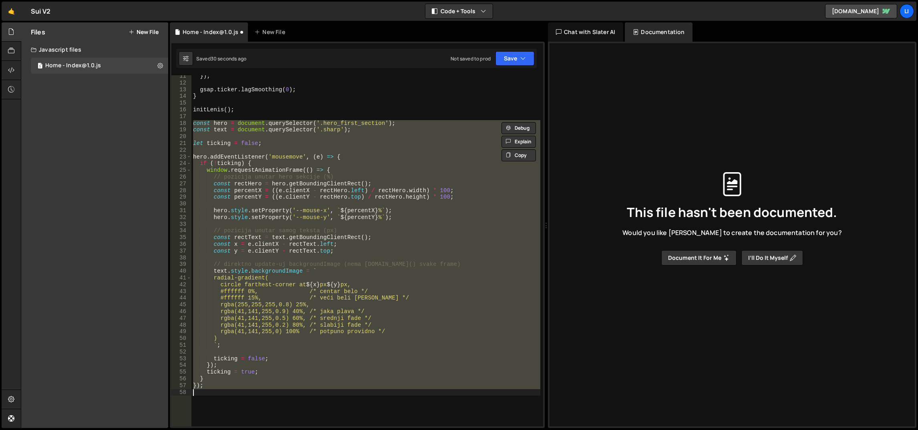
click at [383, 161] on div "}) ; gsap . ticker . lagSmoothing ( 0 ) ; } initLenis ( ) ; const hero = docume…" at bounding box center [365, 250] width 349 height 351
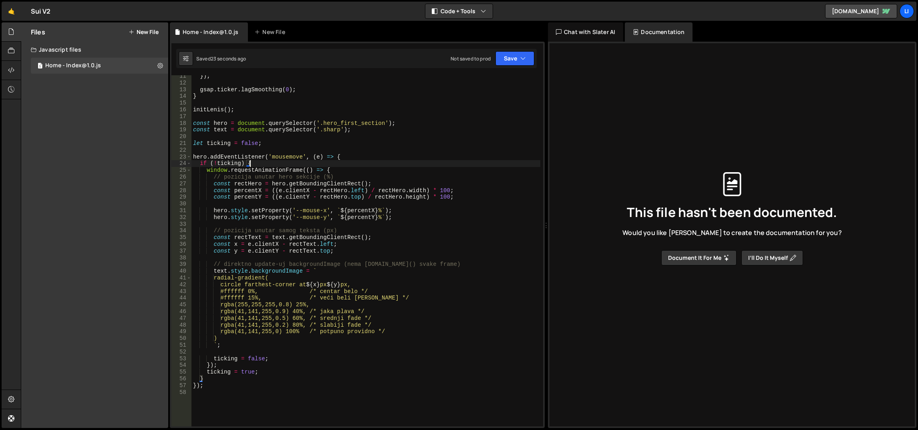
click at [378, 228] on div "}) ; gsap . ticker . lagSmoothing ( 0 ) ; } initLenis ( ) ; const hero = docume…" at bounding box center [365, 255] width 349 height 365
click at [344, 262] on div "}) ; gsap . ticker . lagSmoothing ( 0 ) ; } initLenis ( ) ; const hero = docume…" at bounding box center [365, 255] width 349 height 365
click at [339, 262] on div "}) ; gsap . ticker . lagSmoothing ( 0 ) ; } initLenis ( ) ; const hero = docume…" at bounding box center [365, 255] width 349 height 365
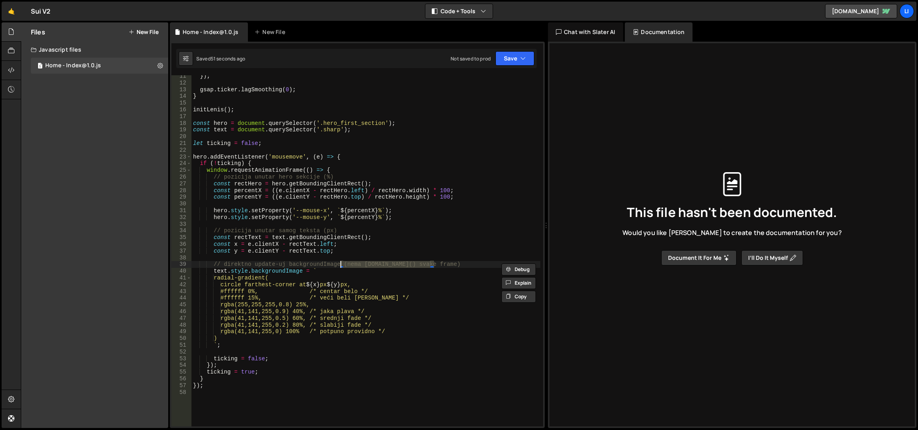
click at [335, 264] on div "}) ; gsap . ticker . lagSmoothing ( 0 ) ; } initLenis ( ) ; const hero = docume…" at bounding box center [365, 255] width 349 height 365
click at [331, 278] on div "}) ; gsap . ticker . lagSmoothing ( 0 ) ; } initLenis ( ) ; const hero = docume…" at bounding box center [365, 255] width 349 height 365
click at [213, 209] on div "}) ; gsap . ticker . lagSmoothing ( 0 ) ; } initLenis ( ) ; const hero = docume…" at bounding box center [365, 255] width 349 height 365
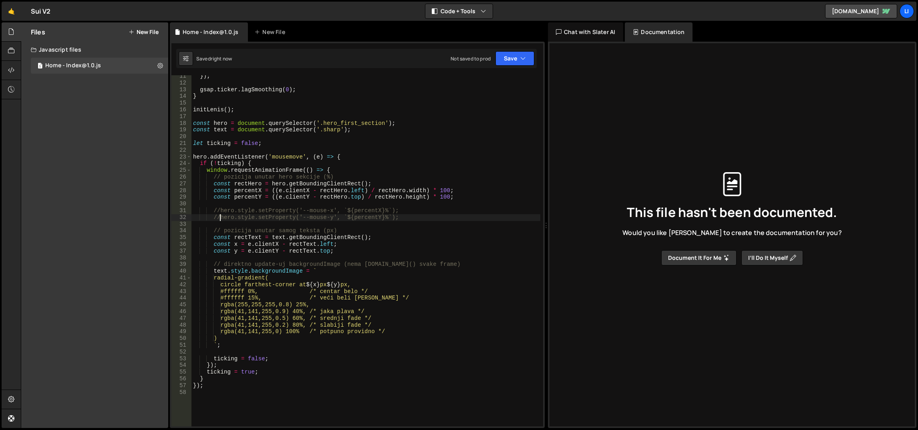
type textarea "//hero.style.setProperty('--mouse-y', `${percentY}%`);"
click at [221, 206] on div "}) ; gsap . ticker . lagSmoothing ( 0 ) ; } initLenis ( ) ; const hero = docume…" at bounding box center [365, 255] width 349 height 365
click at [259, 198] on div "}) ; gsap . ticker . lagSmoothing ( 0 ) ; } initLenis ( ) ; const hero = docume…" at bounding box center [365, 255] width 349 height 365
click at [361, 157] on div "}) ; gsap . ticker . lagSmoothing ( 0 ) ; } initLenis ( ) ; const hero = docume…" at bounding box center [365, 255] width 349 height 365
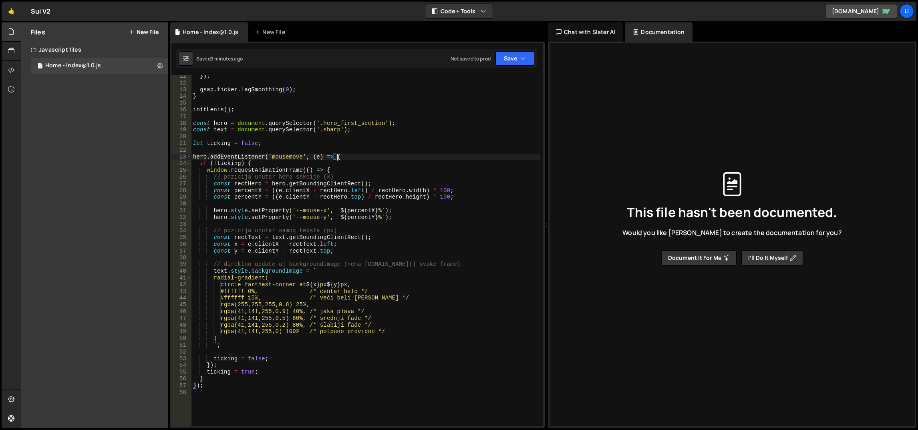
click at [343, 144] on div "}) ; gsap . ticker . lagSmoothing ( 0 ) ; } initLenis ( ) ; const hero = docume…" at bounding box center [365, 255] width 349 height 365
type textarea "let ticking = false;"
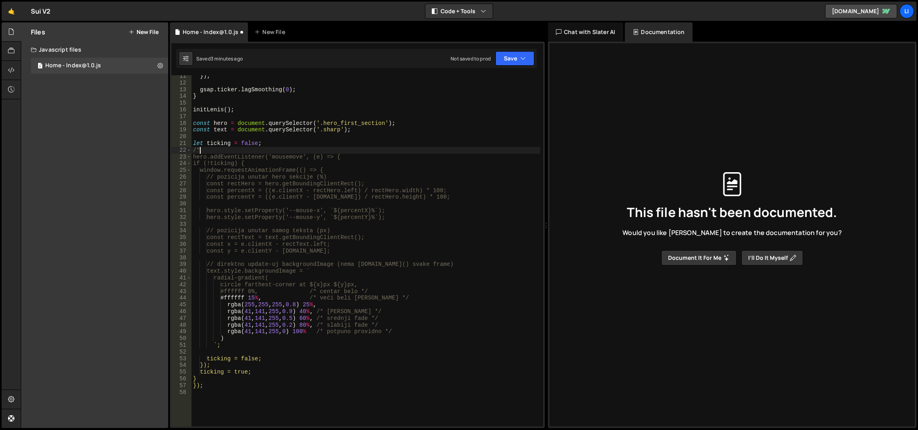
click at [259, 382] on div "}) ; gsap . ticker . lagSmoothing ( 0 ) ; } initLenis ( ) ; const hero = docume…" at bounding box center [365, 255] width 349 height 365
type textarea "}"
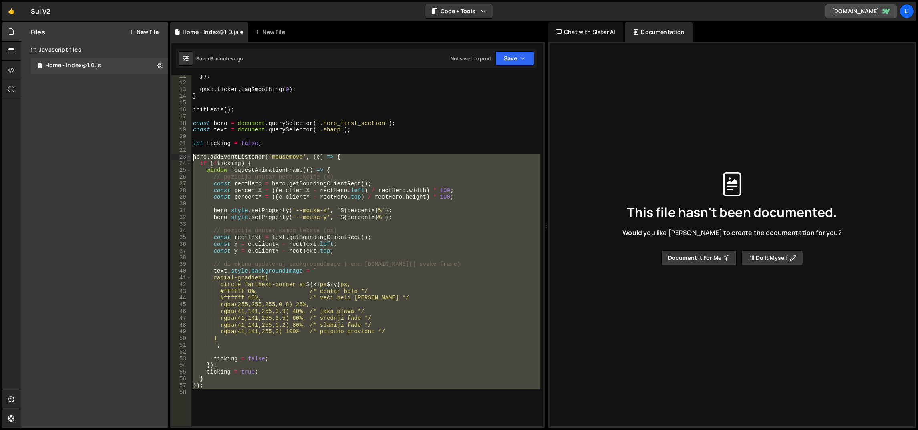
drag, startPoint x: 234, startPoint y: 371, endPoint x: 188, endPoint y: 155, distance: 220.2
click at [188, 155] on div "11 12 13 14 15 16 17 18 19 20 21 22 23 24 25 26 27 28 29 30 31 32 33 34 35 36 3…" at bounding box center [357, 250] width 372 height 351
type textarea "hero.addEventListener('mousemove', (e) => { if (!ticking) {"
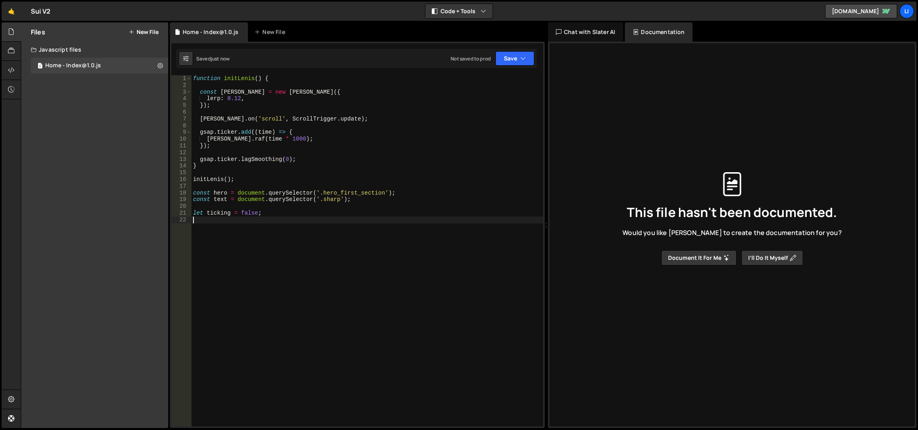
click at [276, 148] on div "function initLenis ( ) { const [PERSON_NAME] = new [PERSON_NAME] ({ lerp : 0.12…" at bounding box center [367, 257] width 352 height 365
type textarea "});"
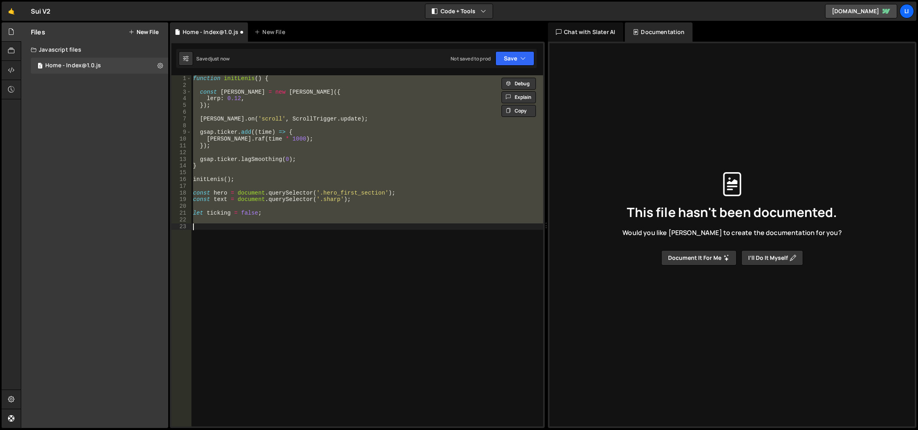
type textarea "});"
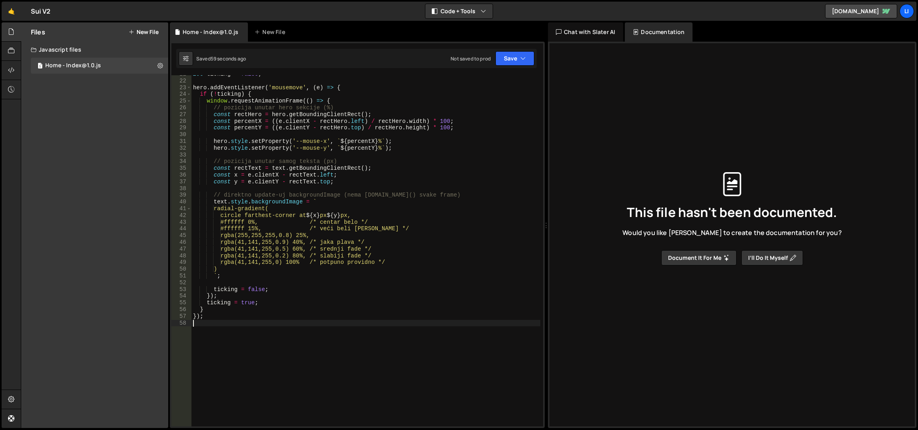
scroll to position [139, 0]
click at [287, 346] on div "let ticking = false ; hero . addEventListener ( 'mousemove' , ( e ) => { if ( !…" at bounding box center [365, 253] width 349 height 365
paste textarea "gsap.ticker.add(update);"
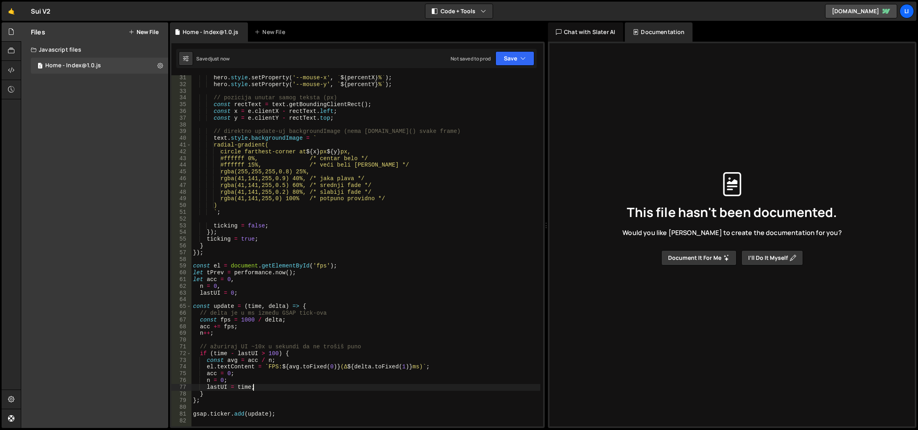
scroll to position [202, 0]
type textarea "lastUI = time;"
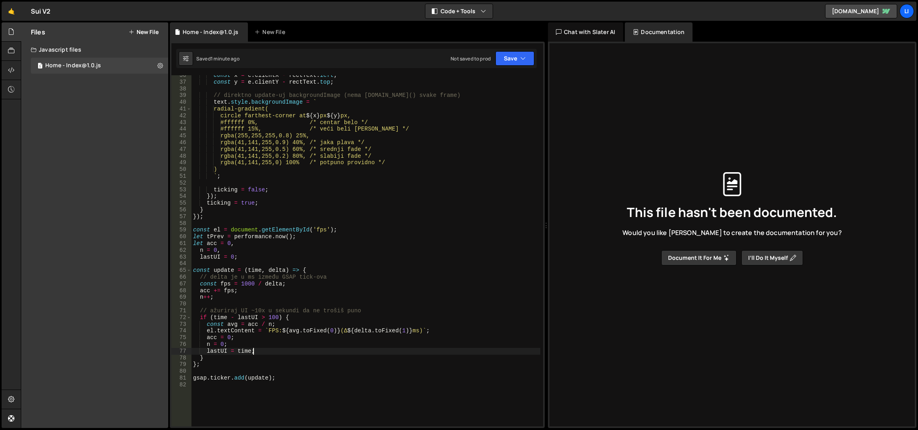
scroll to position [274, 0]
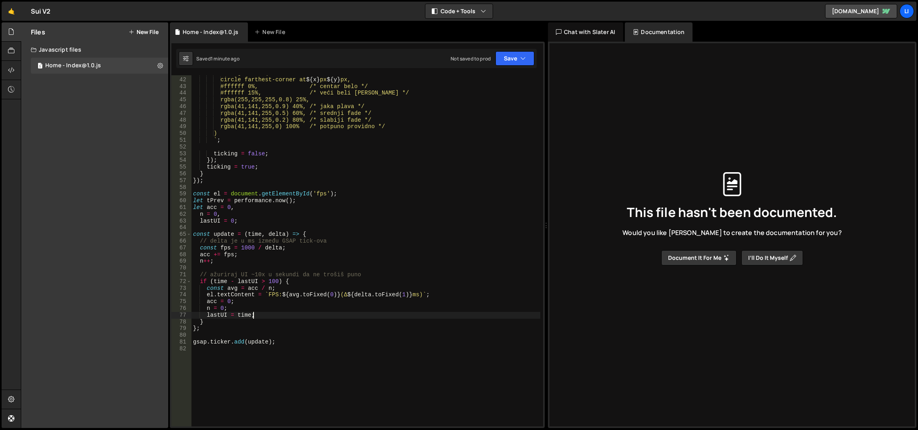
click at [331, 366] on div "radial-gradient( circle farthest-corner at ${ x } px ${ y } px, #ffffff 0%, /* …" at bounding box center [365, 252] width 349 height 365
paste textarea "requestAnimationFrame(animate);"
type textarea "requestAnimationFrame(animate);"
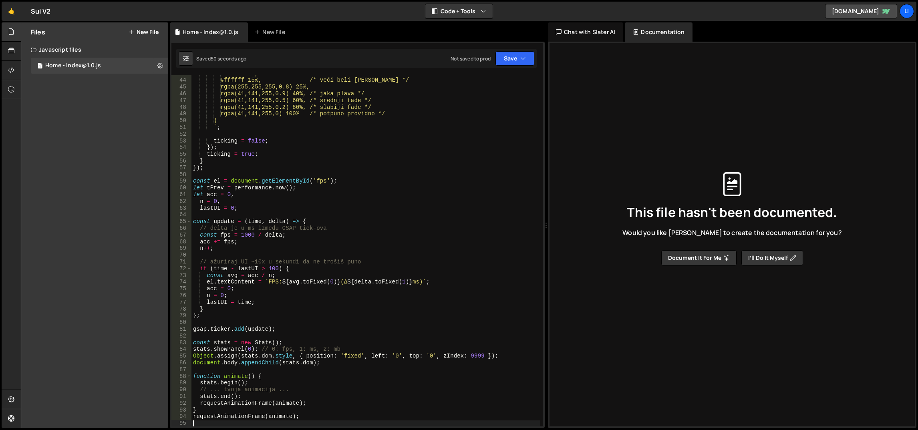
click at [297, 329] on div "#ffffff 0%, /* centar belo */ #ffffff 15%, /* veći beli [PERSON_NAME] */ rgba(2…" at bounding box center [365, 252] width 349 height 365
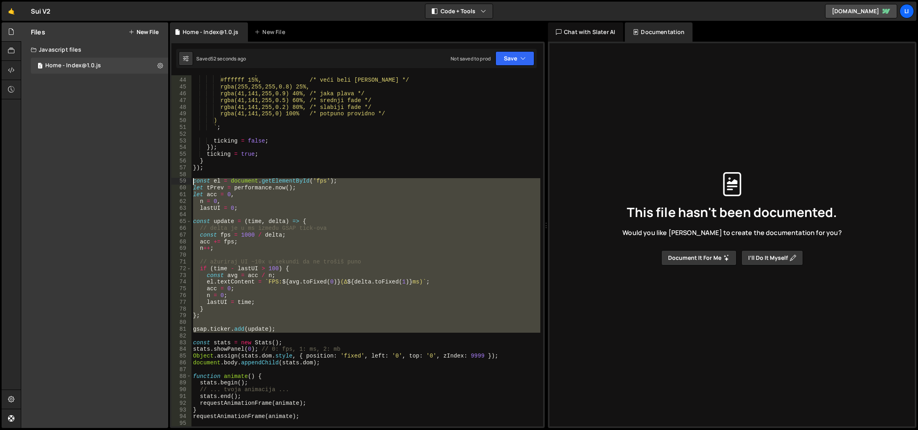
drag, startPoint x: 312, startPoint y: 333, endPoint x: 182, endPoint y: 182, distance: 198.9
click at [182, 182] on div "gsap.ticker.add(update); 43 44 45 46 47 48 49 50 51 52 53 54 55 56 57 58 59 60 …" at bounding box center [357, 250] width 372 height 351
type textarea "const el = document.getElementById('fps'); let tPrev = [DOMAIN_NAME]();"
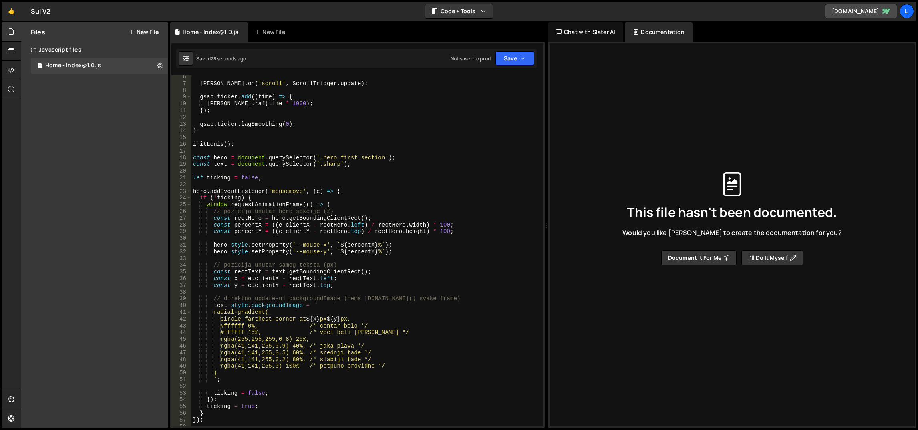
scroll to position [71, 0]
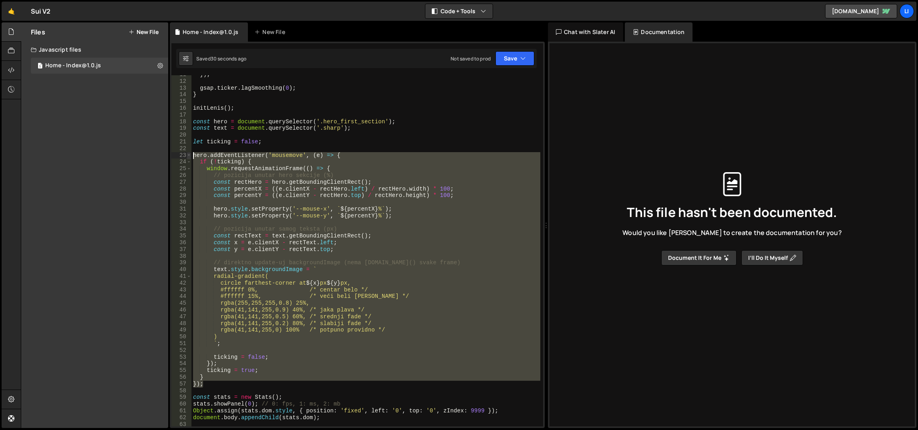
drag, startPoint x: 236, startPoint y: 385, endPoint x: 190, endPoint y: 155, distance: 234.9
click at [190, 155] on div "Object.assign([DOMAIN_NAME], { position: 'fixed', left: '0', top: '0', zIndex: …" at bounding box center [357, 250] width 372 height 351
click at [294, 208] on div "}) ; gsap . ticker . lagSmoothing ( 0 ) ; } initLenis ( ) ; const hero = docume…" at bounding box center [365, 250] width 349 height 351
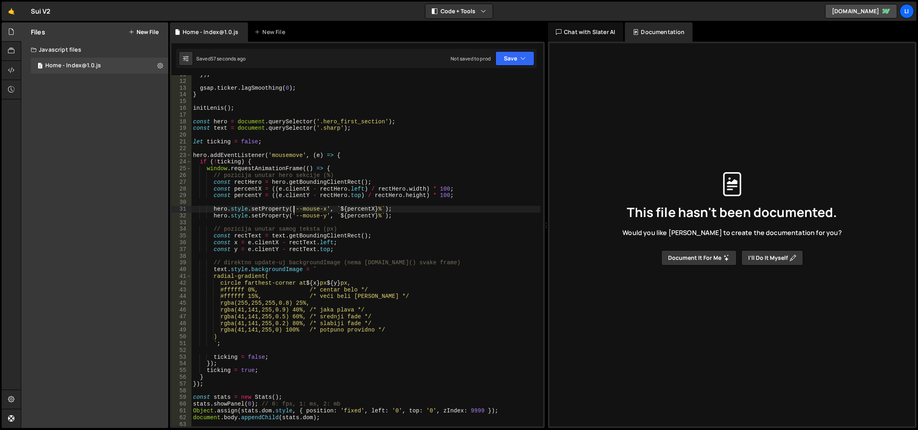
click at [222, 162] on div "}) ; gsap . ticker . lagSmoothing ( 0 ) ; } initLenis ( ) ; const hero = docume…" at bounding box center [365, 253] width 349 height 365
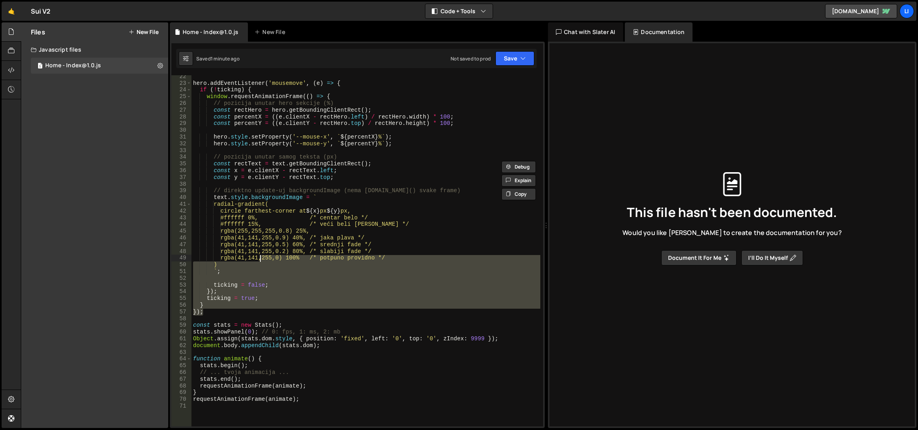
scroll to position [35, 0]
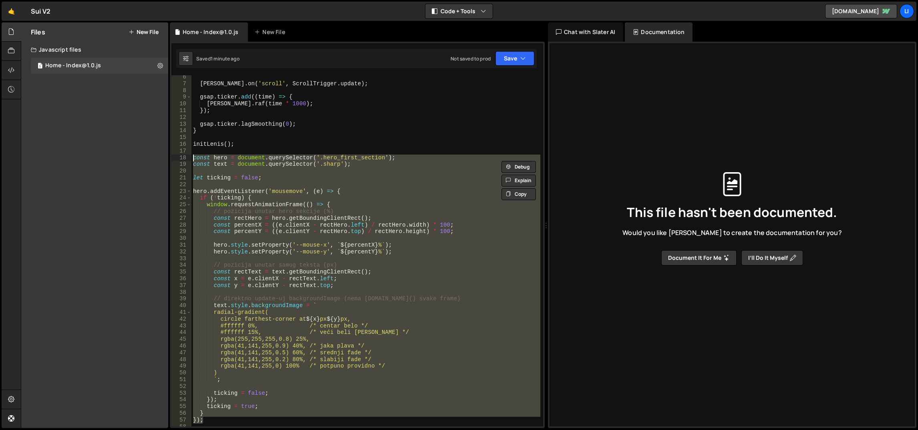
drag, startPoint x: 278, startPoint y: 311, endPoint x: 189, endPoint y: 153, distance: 180.6
click at [189, 153] on div "if (!ticking) { 6 7 8 9 10 11 12 13 14 15 16 17 18 19 20 21 22 23 24 25 26 27 2…" at bounding box center [357, 250] width 372 height 351
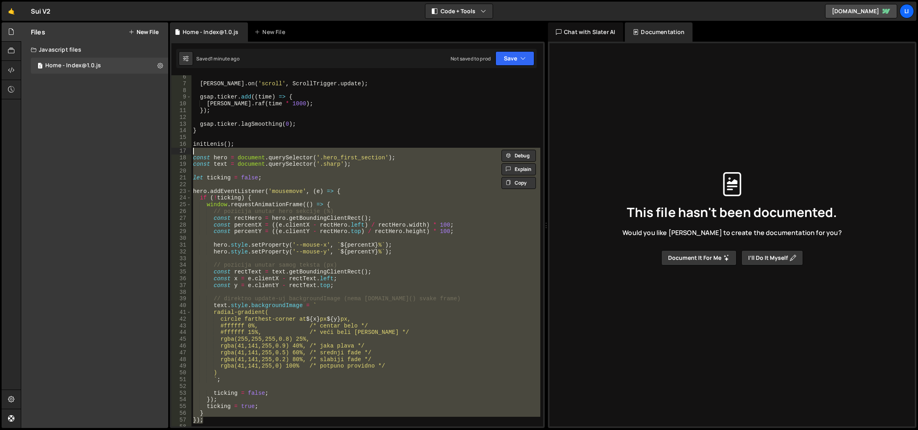
paste textarea "window.addEventListener('load', refreshRects"
type textarea "window.addEventListener('load', refreshRects);"
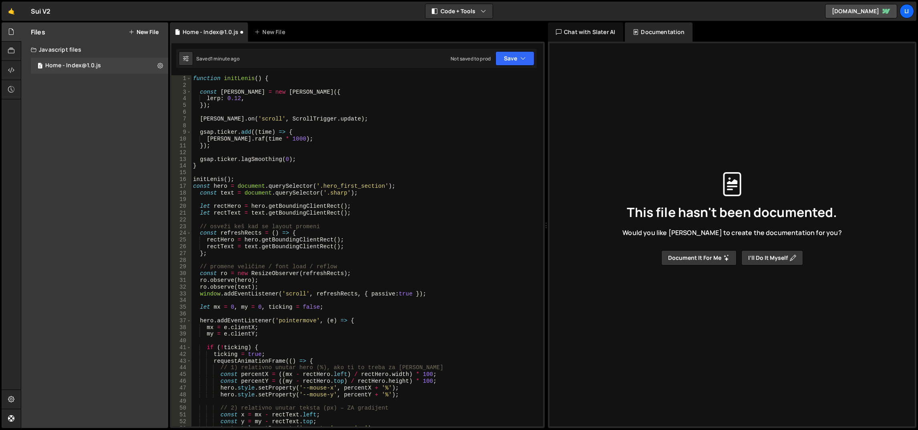
scroll to position [234, 0]
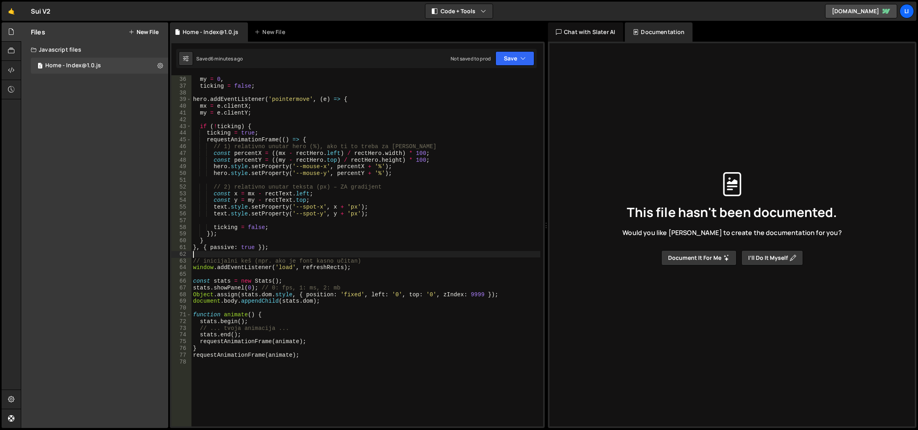
click at [335, 213] on div "let mx = 0 , my = 0 , ticking = false ; hero . addEventListener ( 'pointermove'…" at bounding box center [365, 251] width 349 height 365
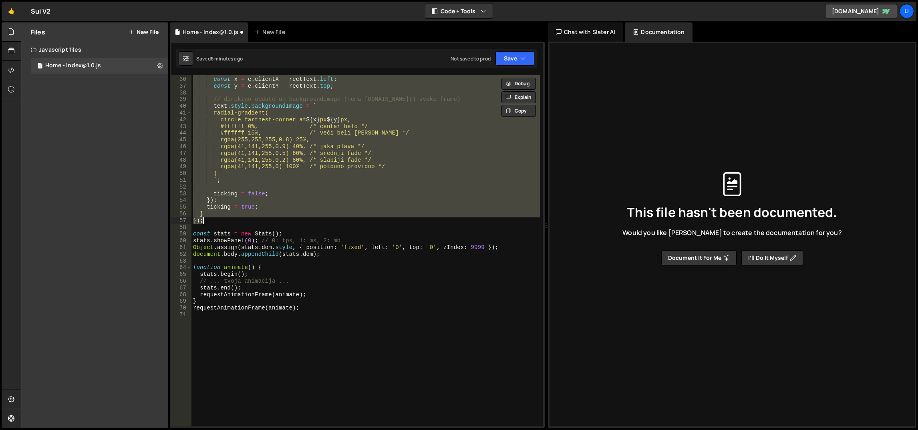
type textarea "requestAnimationFrame(animate);"
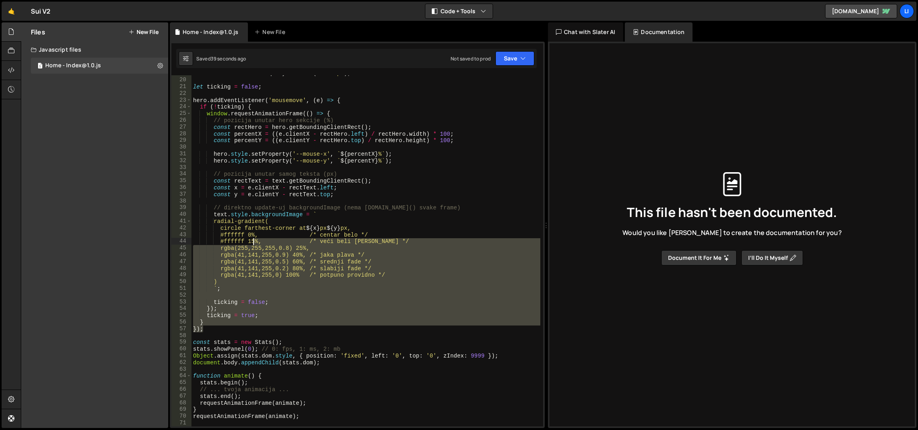
scroll to position [18, 0]
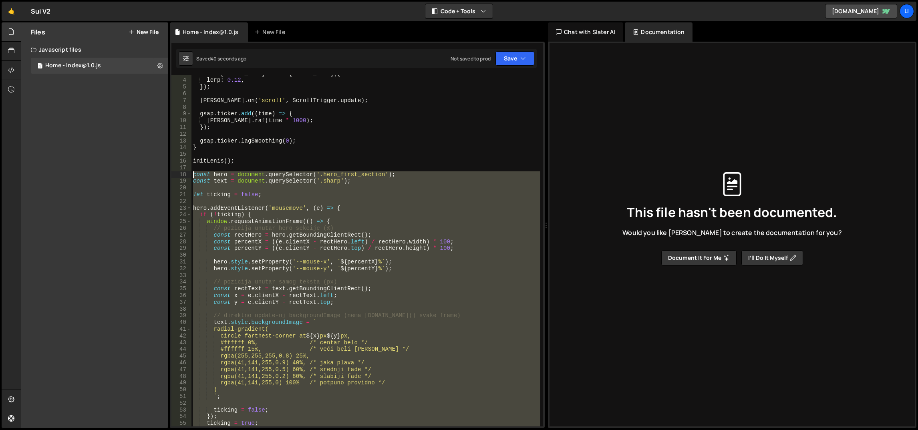
drag, startPoint x: 241, startPoint y: 254, endPoint x: 187, endPoint y: 176, distance: 94.1
click at [187, 176] on div "3 4 5 6 7 8 9 10 11 12 13 14 15 16 17 18 19 20 21 22 23 24 25 26 27 28 29 30 31…" at bounding box center [357, 250] width 372 height 351
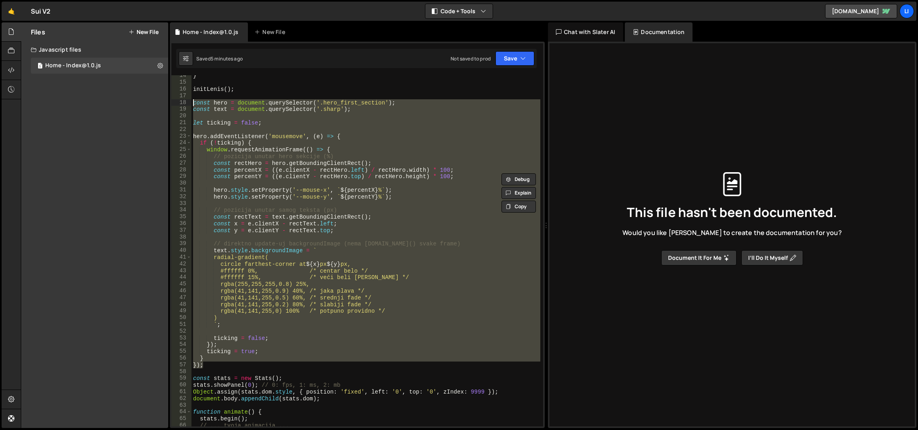
paste textarea "}"
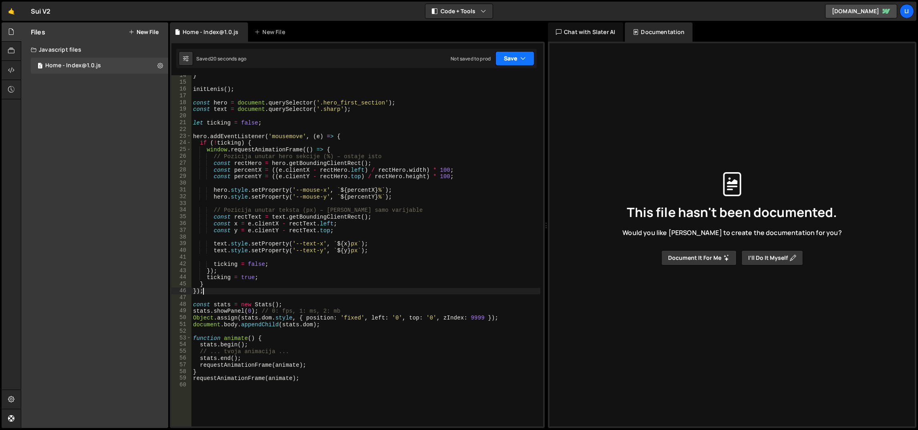
click at [512, 61] on button "Save" at bounding box center [514, 58] width 39 height 14
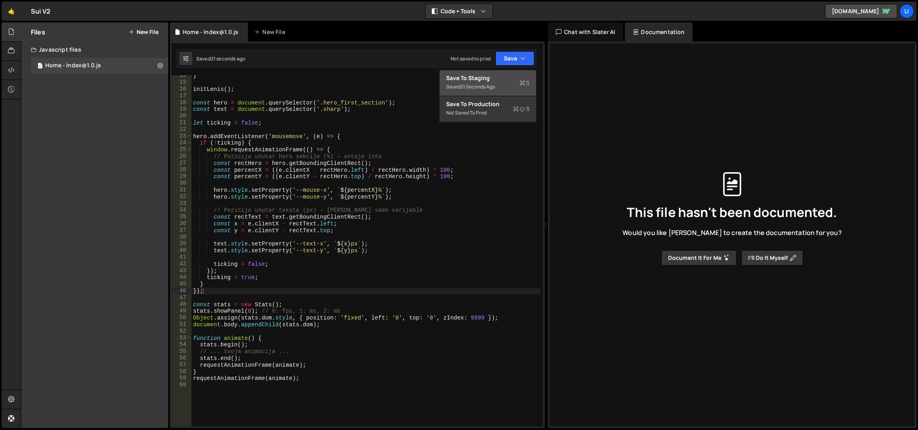
click at [501, 78] on div "Save to Staging S" at bounding box center [487, 78] width 83 height 8
click at [509, 66] on div "Saved 32 seconds ago Not saved to prod Upgrade to Edit Save Save to Staging S S…" at bounding box center [356, 58] width 360 height 19
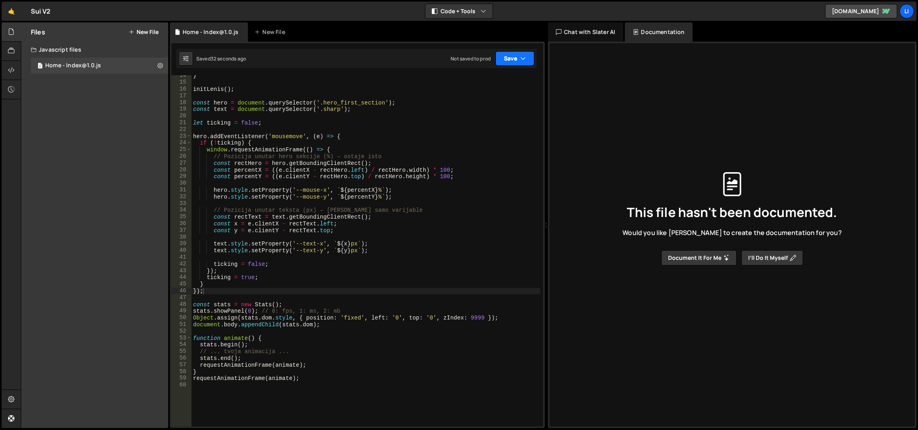
click at [511, 60] on button "Save" at bounding box center [514, 58] width 39 height 14
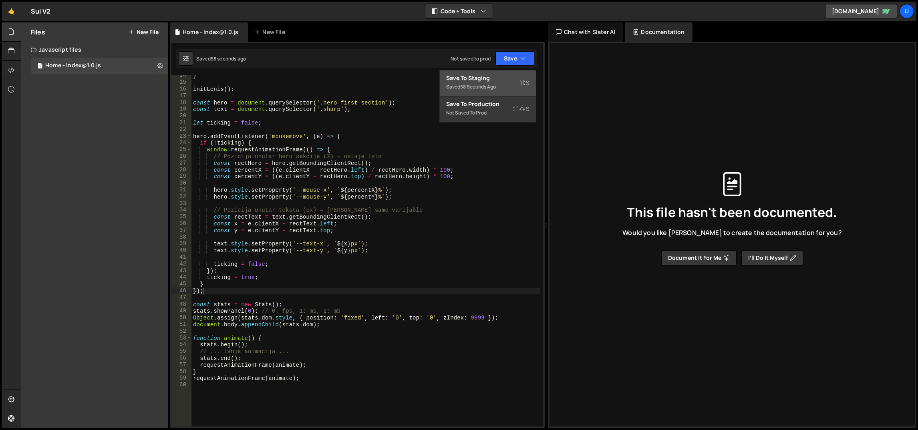
click at [497, 79] on div "Save to Staging S" at bounding box center [487, 78] width 83 height 8
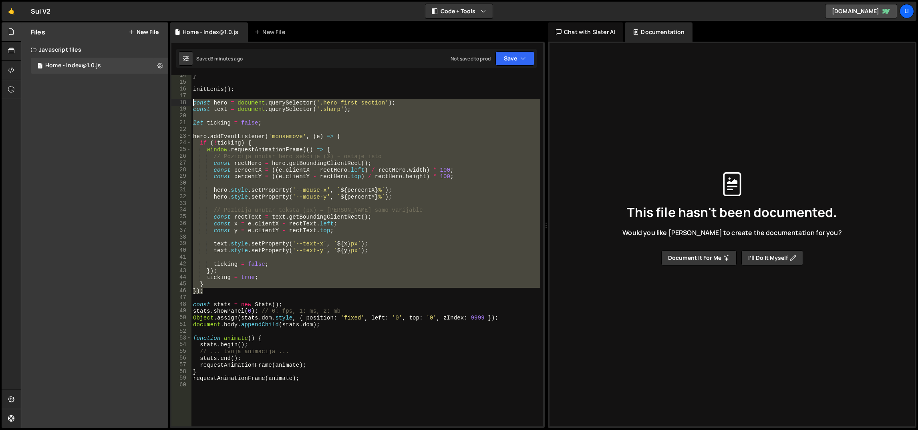
drag, startPoint x: 226, startPoint y: 292, endPoint x: 191, endPoint y: 99, distance: 195.5
click at [191, 99] on div "} initLenis ( ) ; const hero = document . querySelector ( '.hero_first_section'…" at bounding box center [365, 255] width 349 height 365
paste textarea "}"
type textarea "});"
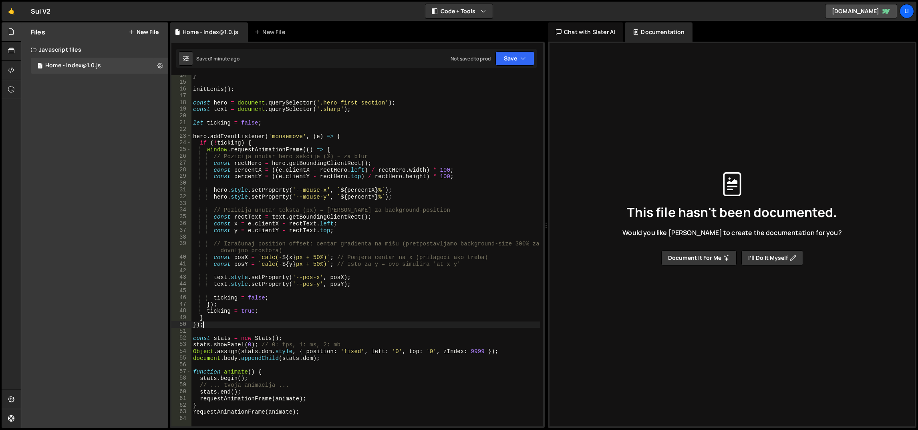
click at [302, 183] on div "} initLenis ( ) ; const hero = document . querySelector ( '.hero_first_section'…" at bounding box center [365, 255] width 349 height 365
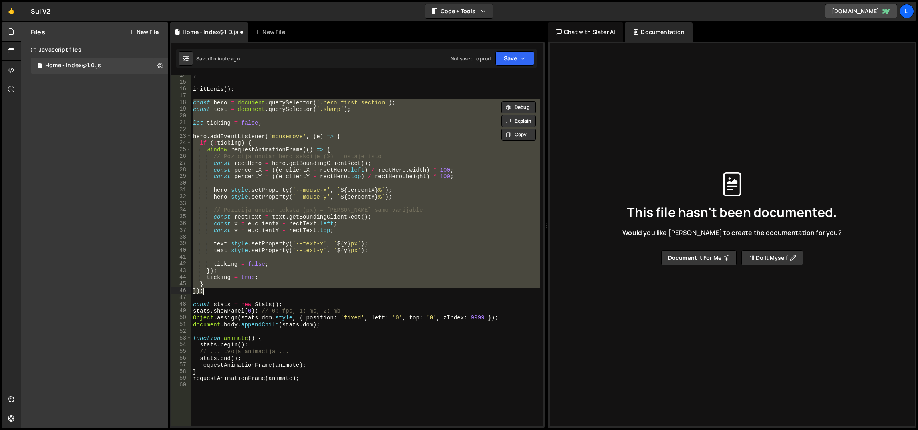
type textarea "requestAnimationFrame(animate);"
drag, startPoint x: 240, startPoint y: 290, endPoint x: 188, endPoint y: 104, distance: 193.6
click at [188, 104] on div "14 15 16 17 18 19 20 21 22 23 24 25 26 27 28 29 30 31 32 33 34 35 36 37 38 39 4…" at bounding box center [357, 250] width 372 height 351
type textarea "const hero = document.querySelector('.hero_first_section'); const text = docume…"
